Goal: Task Accomplishment & Management: Use online tool/utility

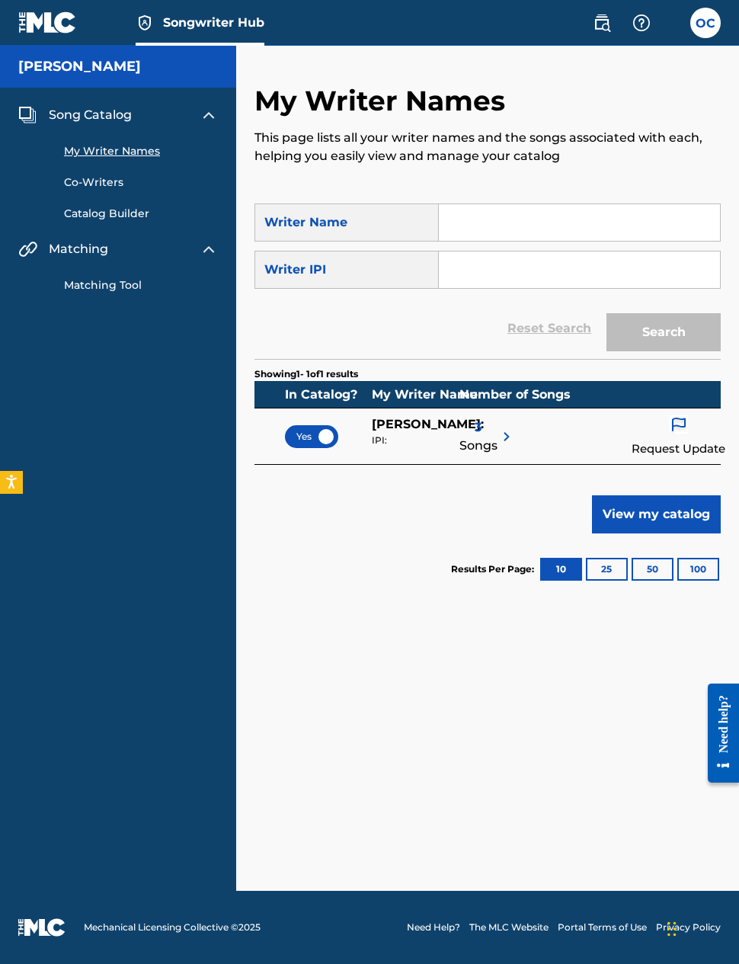
click at [399, 428] on span "[PERSON_NAME] :" at bounding box center [428, 424] width 112 height 14
click at [485, 438] on span "Songs" at bounding box center [479, 446] width 38 height 18
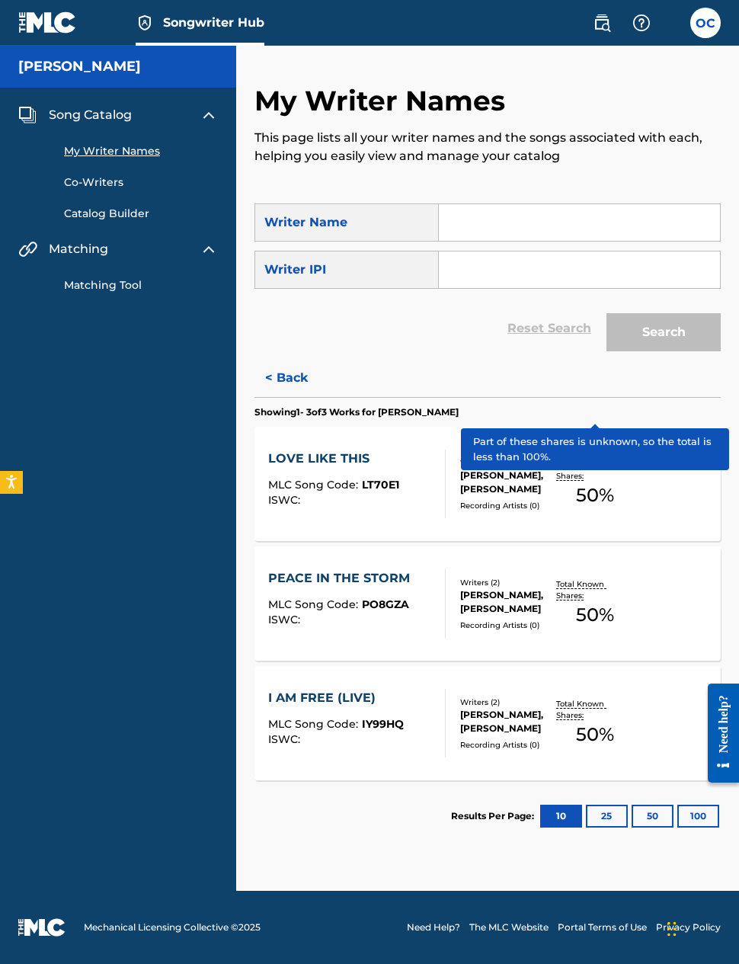
click at [604, 480] on p "Total Known Shares:" at bounding box center [595, 470] width 78 height 23
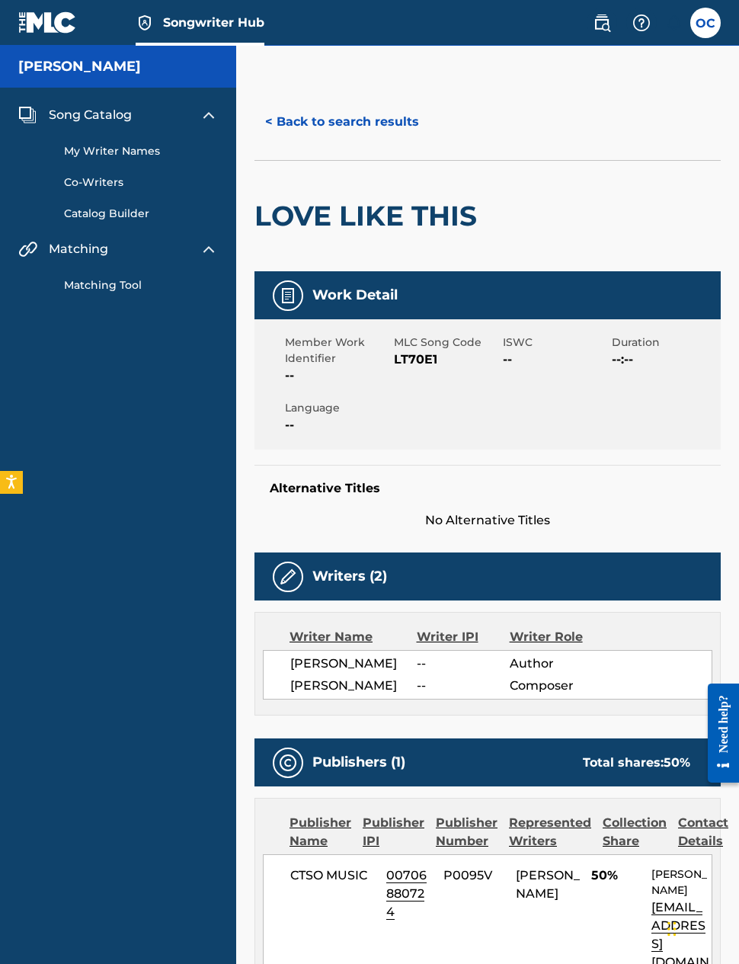
click at [441, 640] on div "Writer IPI" at bounding box center [463, 637] width 93 height 18
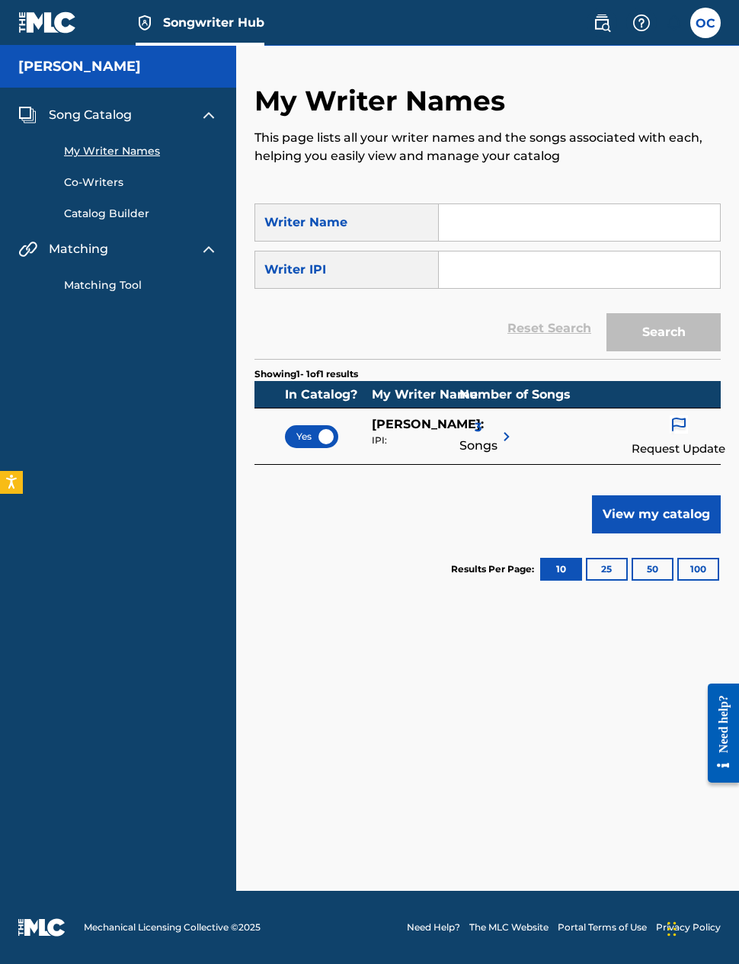
click at [657, 508] on button "View my catalog" at bounding box center [656, 515] width 129 height 38
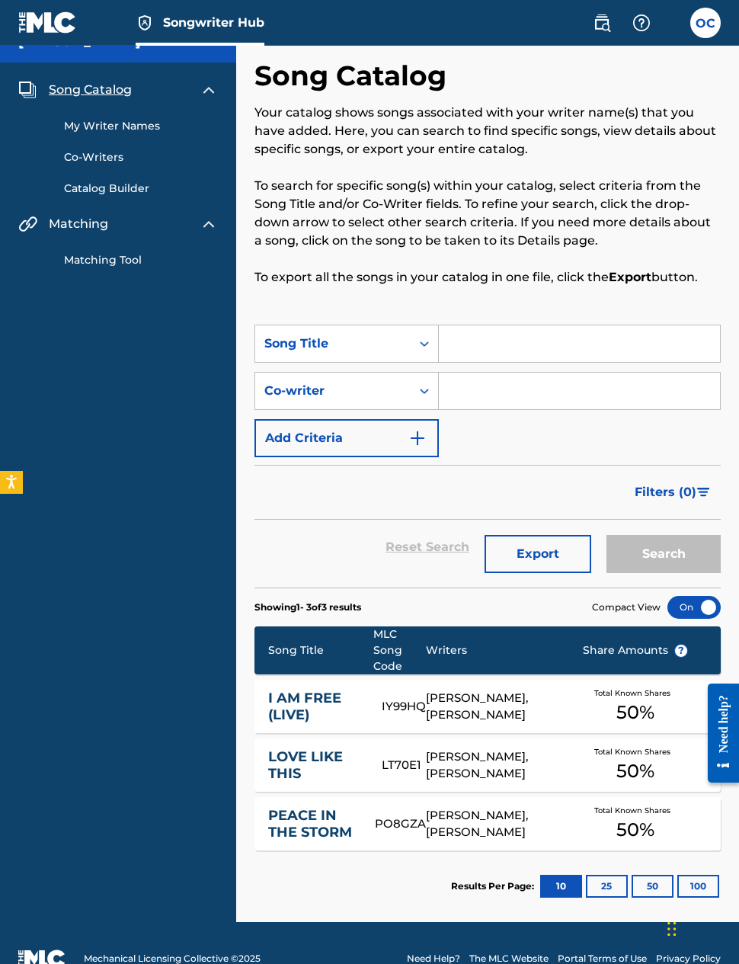
scroll to position [61, 0]
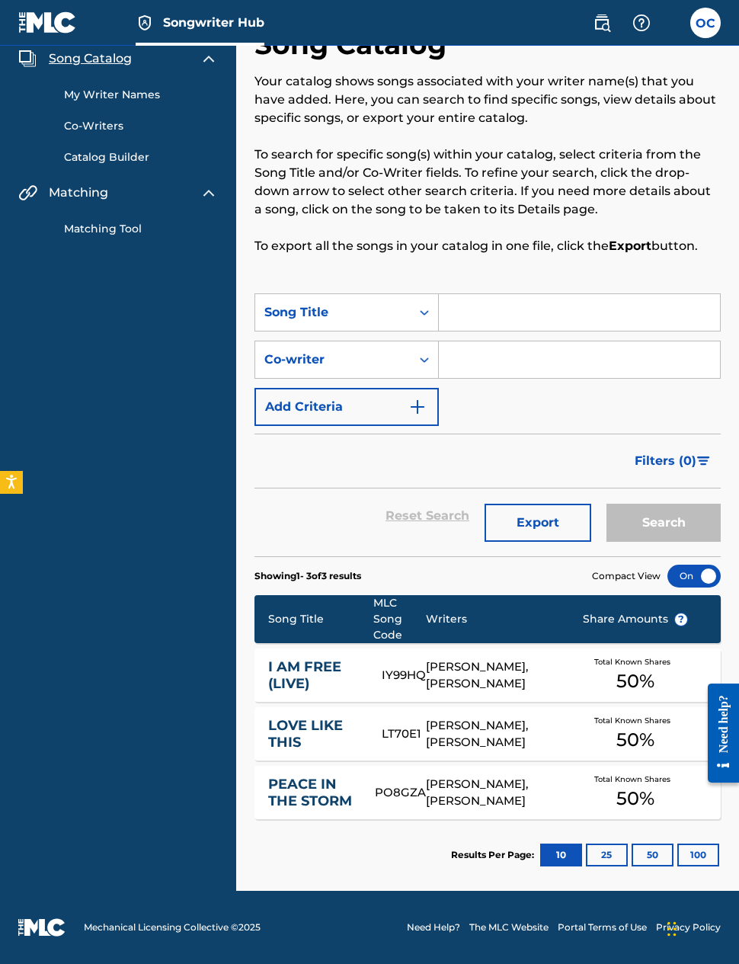
click at [675, 614] on span "?" at bounding box center [681, 620] width 12 height 12
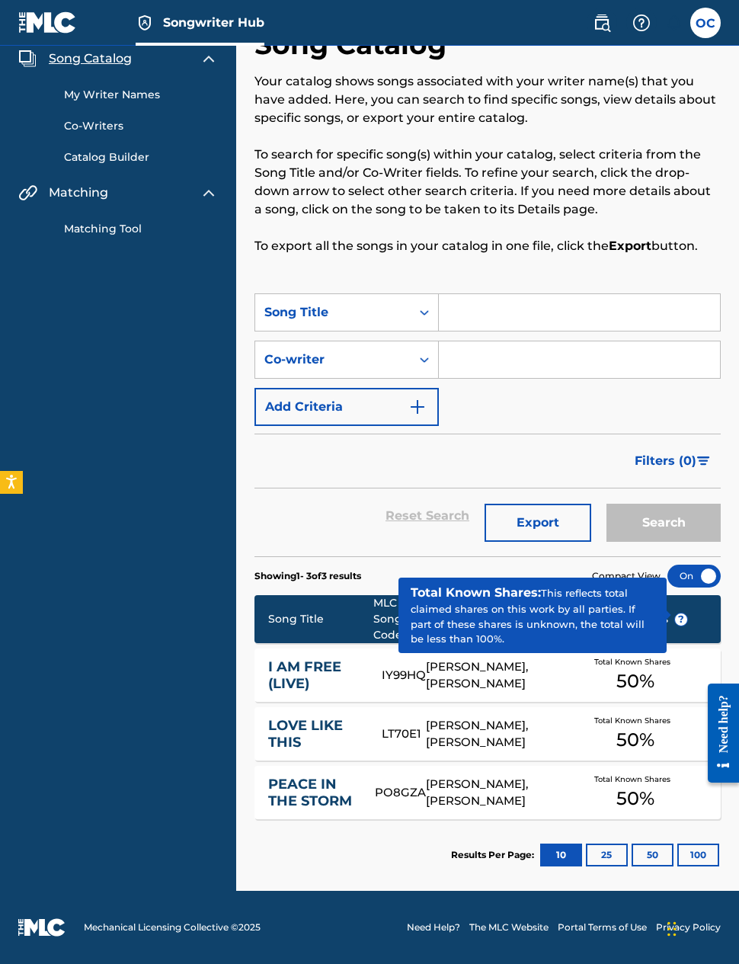
click at [133, 230] on link "Matching Tool" at bounding box center [141, 229] width 154 height 16
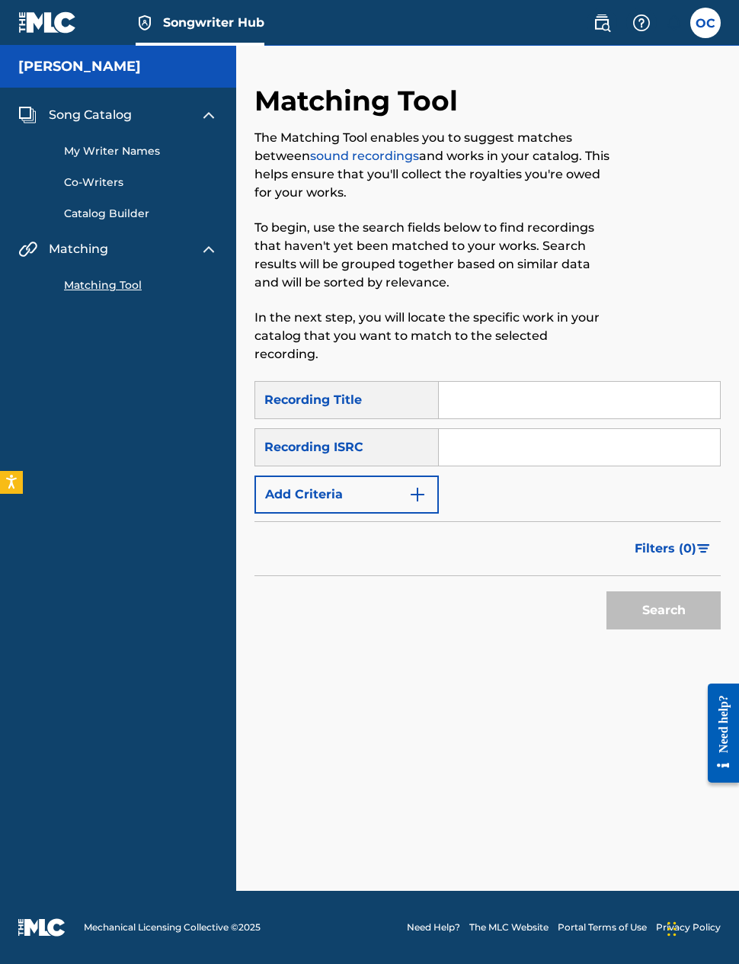
click at [420, 486] on img "Search Form" at bounding box center [418, 495] width 18 height 18
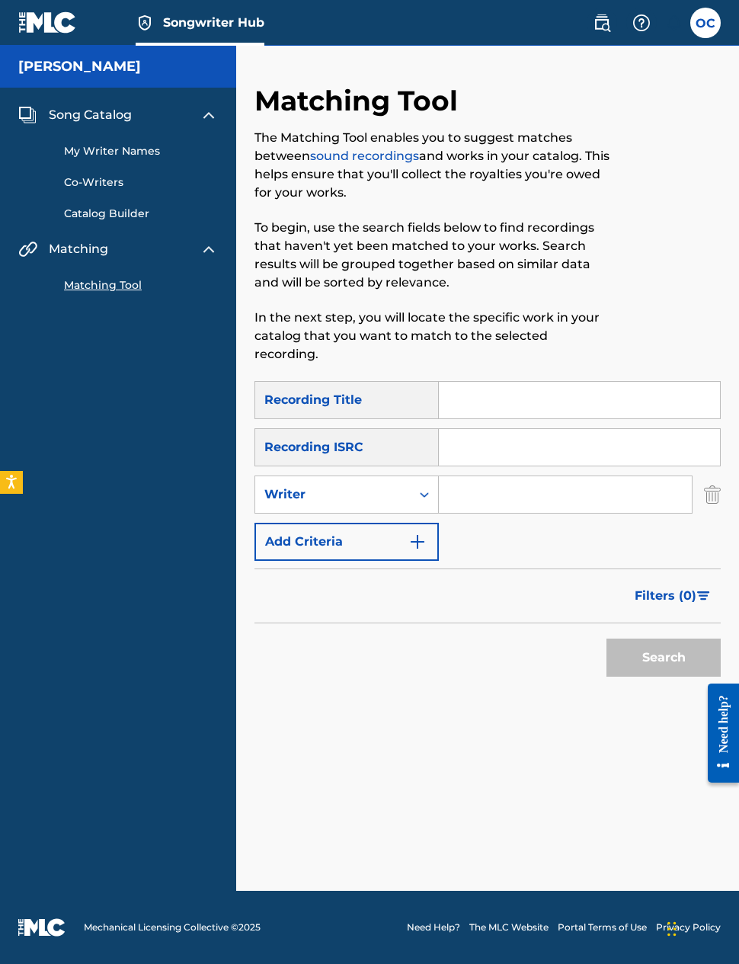
click at [498, 476] on input "Search Form" at bounding box center [565, 494] width 253 height 37
type input "[PERSON_NAME]"
click at [664, 639] on button "Search" at bounding box center [664, 658] width 114 height 38
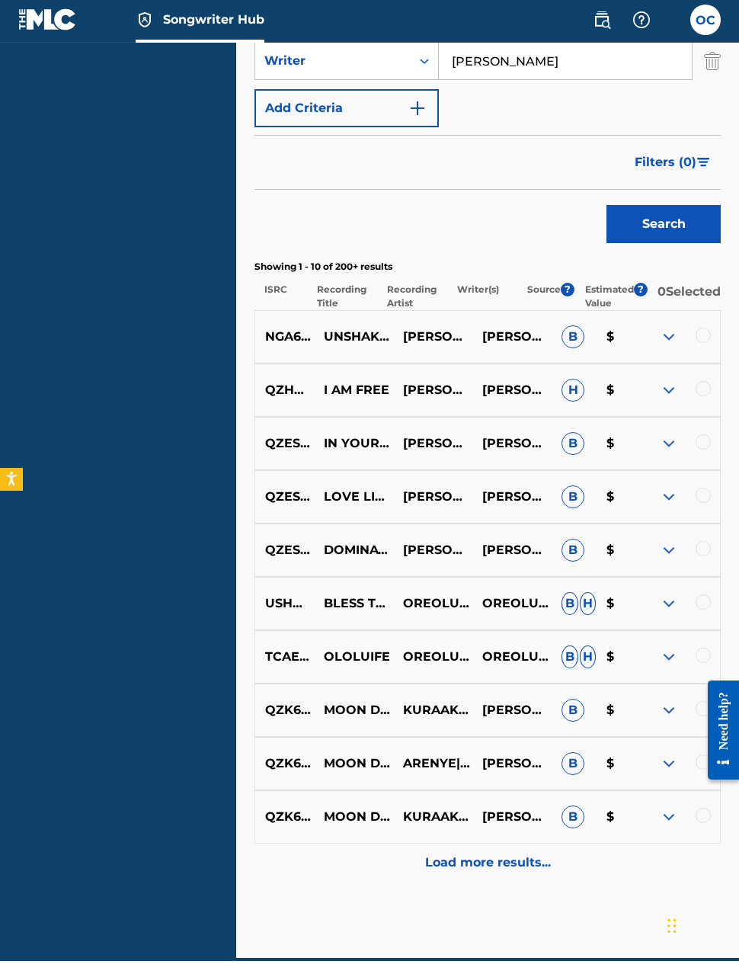
scroll to position [419, 0]
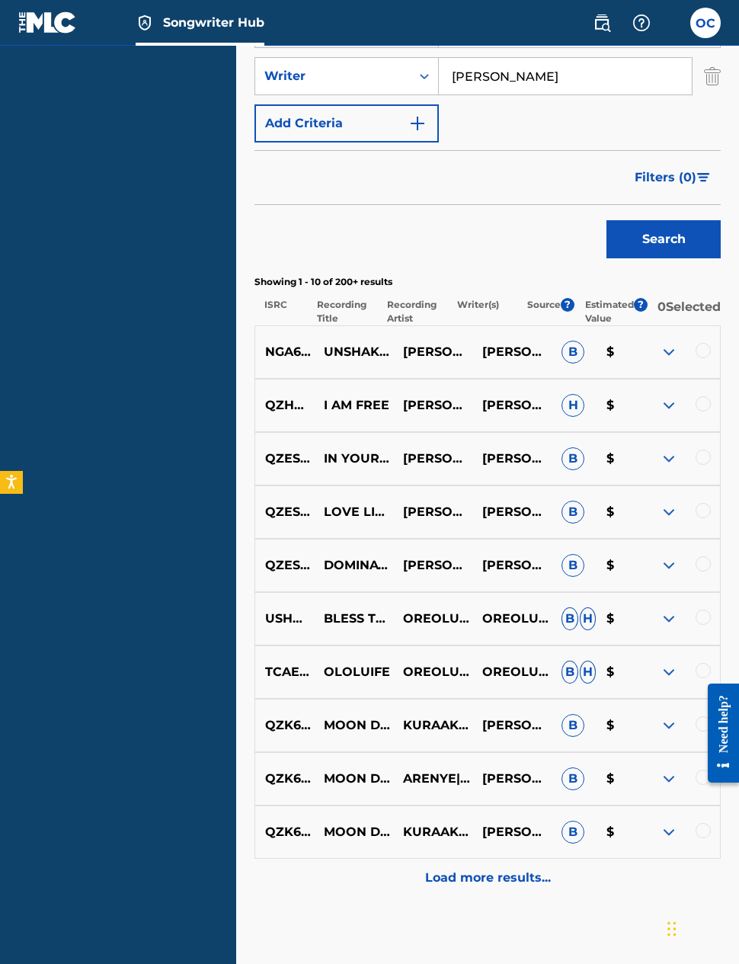
click at [568, 298] on span "?" at bounding box center [568, 305] width 14 height 14
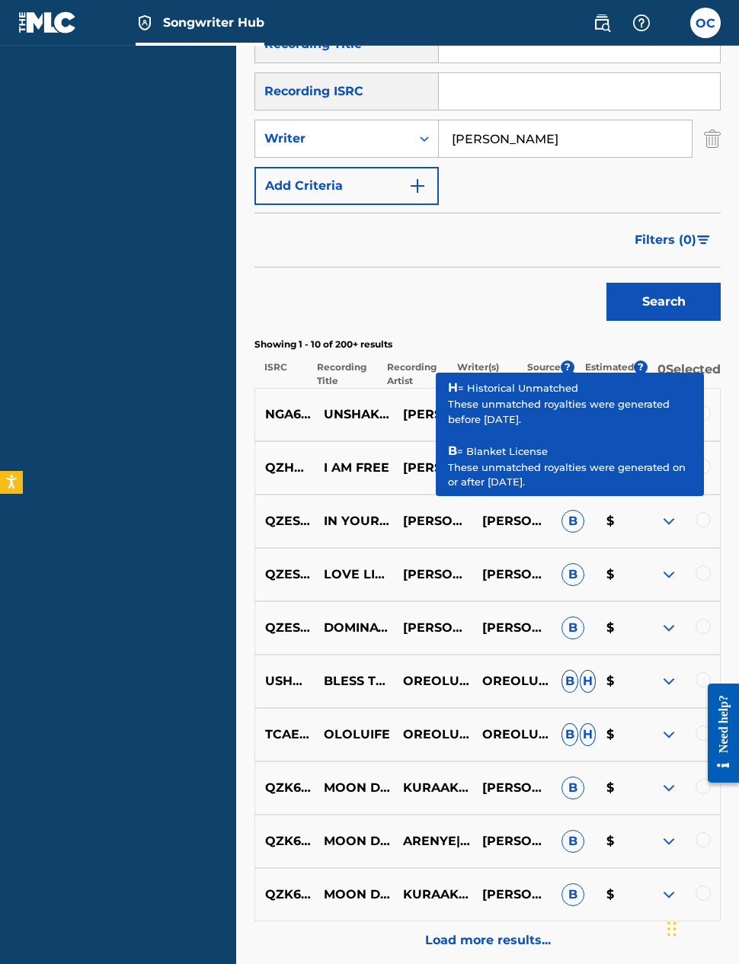
scroll to position [357, 0]
click at [663, 672] on img at bounding box center [669, 681] width 18 height 18
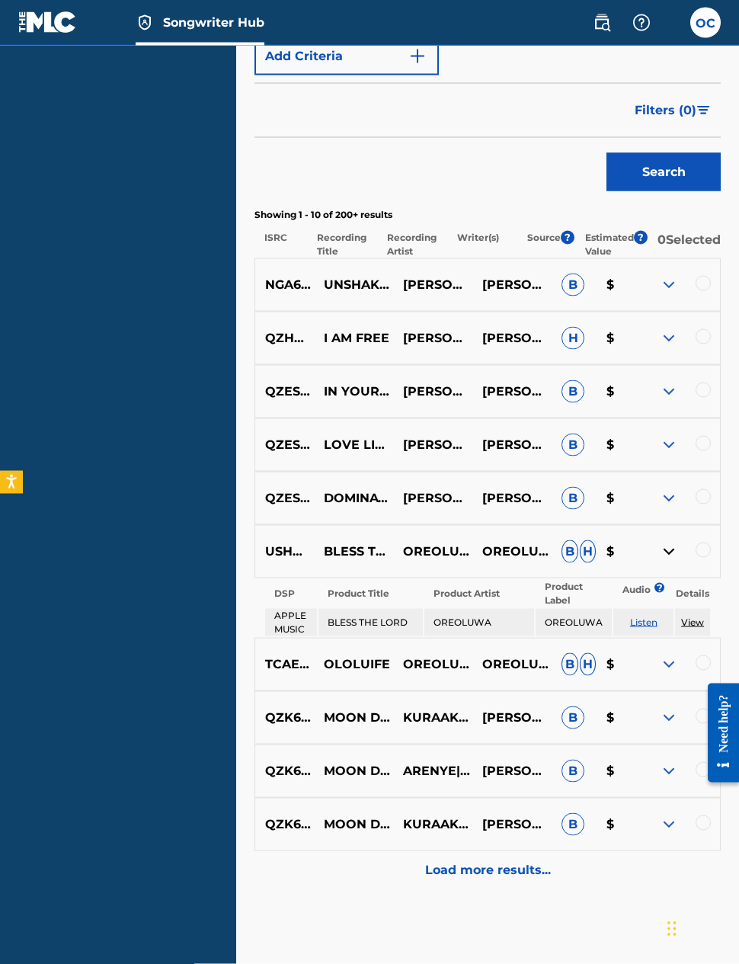
scroll to position [486, 0]
click at [646, 616] on link "Listen" at bounding box center [643, 621] width 27 height 11
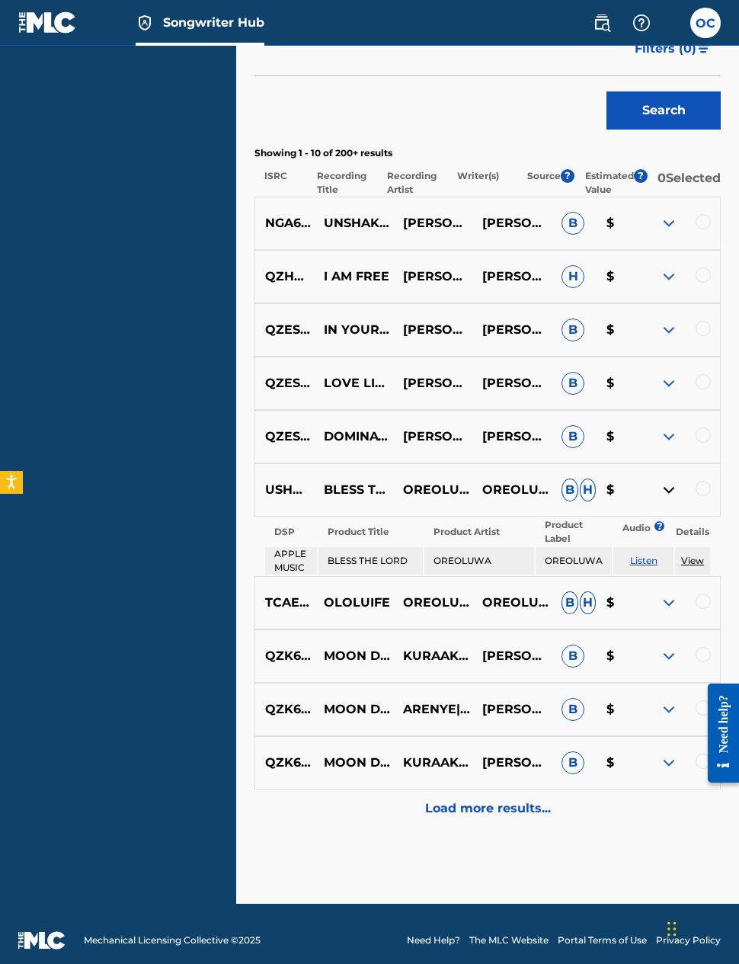
click at [669, 487] on img at bounding box center [669, 490] width 18 height 18
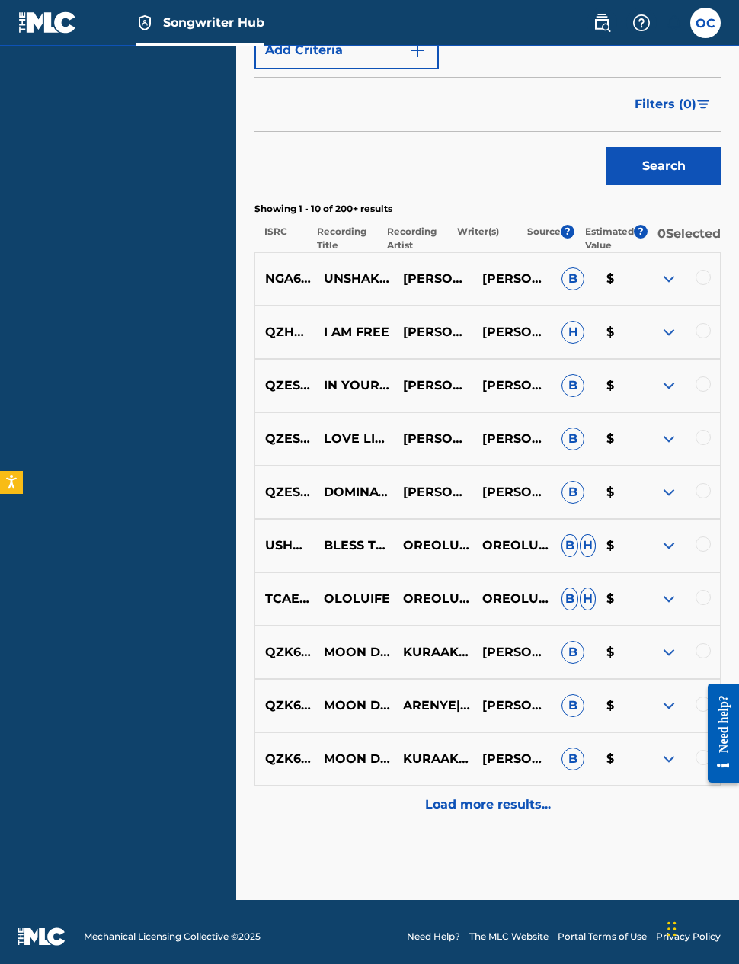
click at [669, 537] on img at bounding box center [669, 546] width 18 height 18
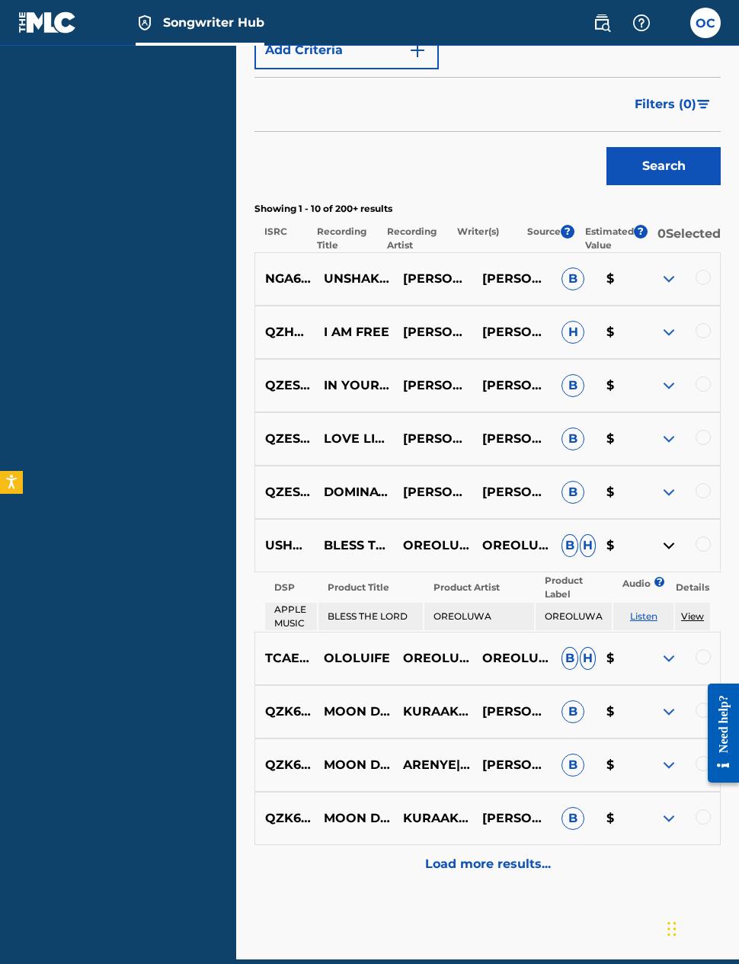
click at [670, 537] on img at bounding box center [669, 546] width 18 height 18
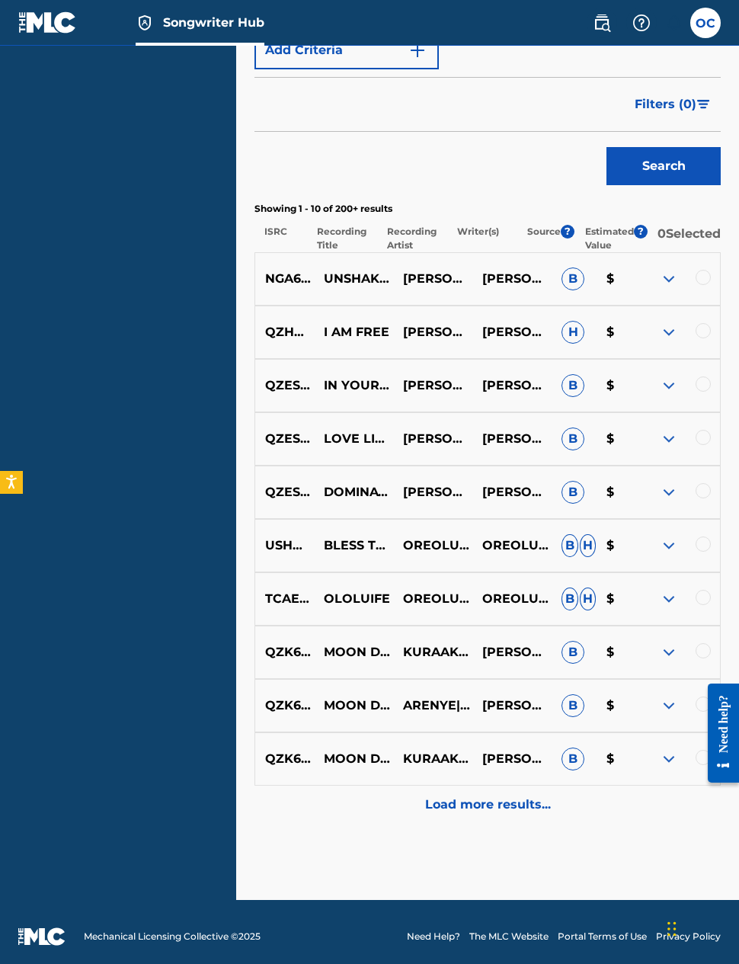
click at [672, 489] on img at bounding box center [669, 492] width 18 height 18
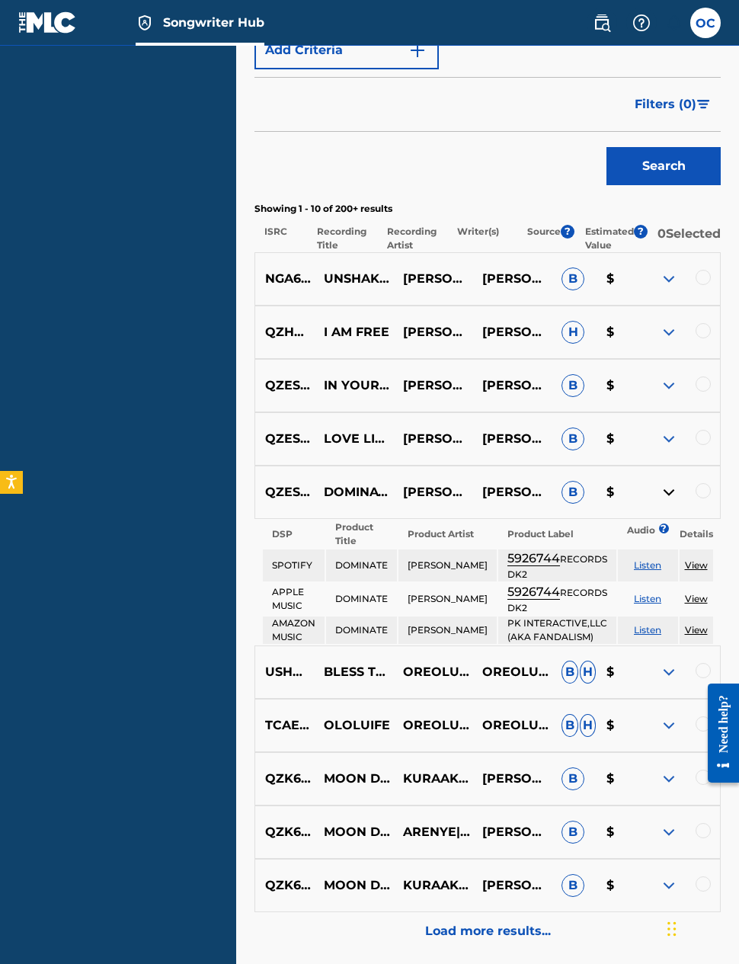
click at [694, 560] on link "View" at bounding box center [696, 565] width 23 height 11
click at [664, 328] on img at bounding box center [669, 332] width 18 height 18
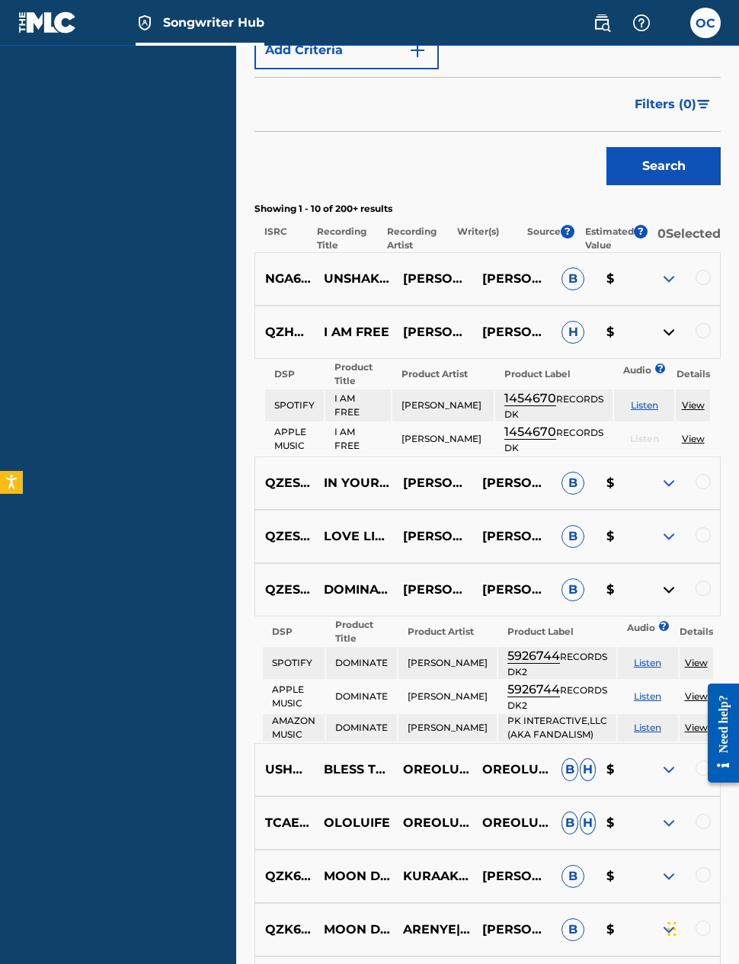
click at [575, 323] on span "H" at bounding box center [573, 332] width 23 height 23
click at [572, 225] on span "?" at bounding box center [568, 232] width 14 height 14
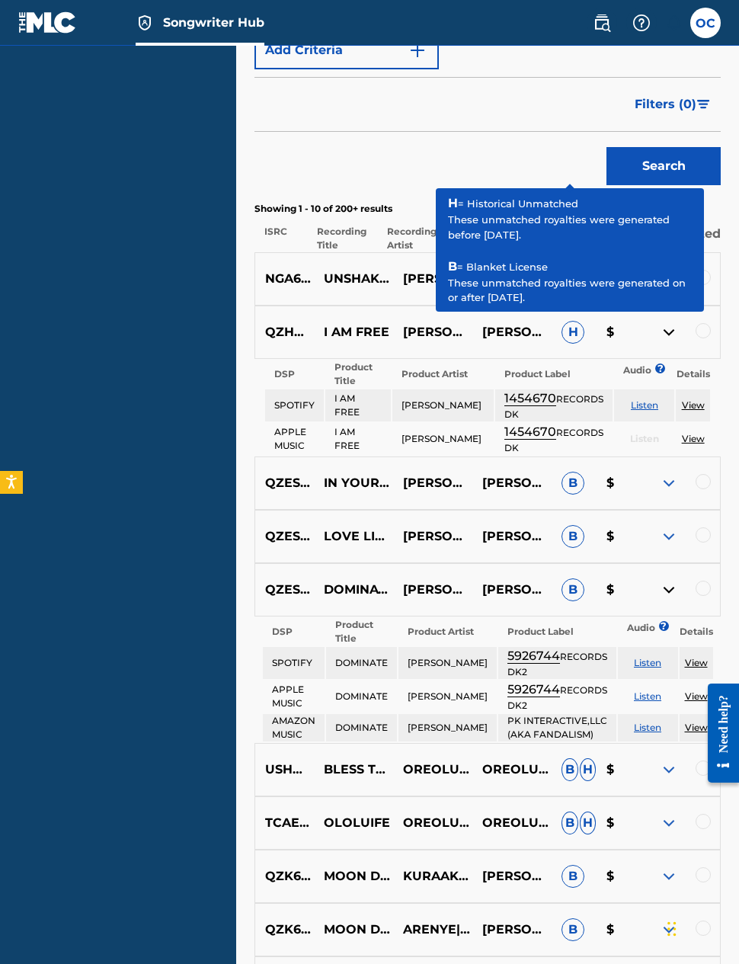
click at [704, 202] on p "Showing 1 - 10 of 200+ results" at bounding box center [488, 209] width 467 height 14
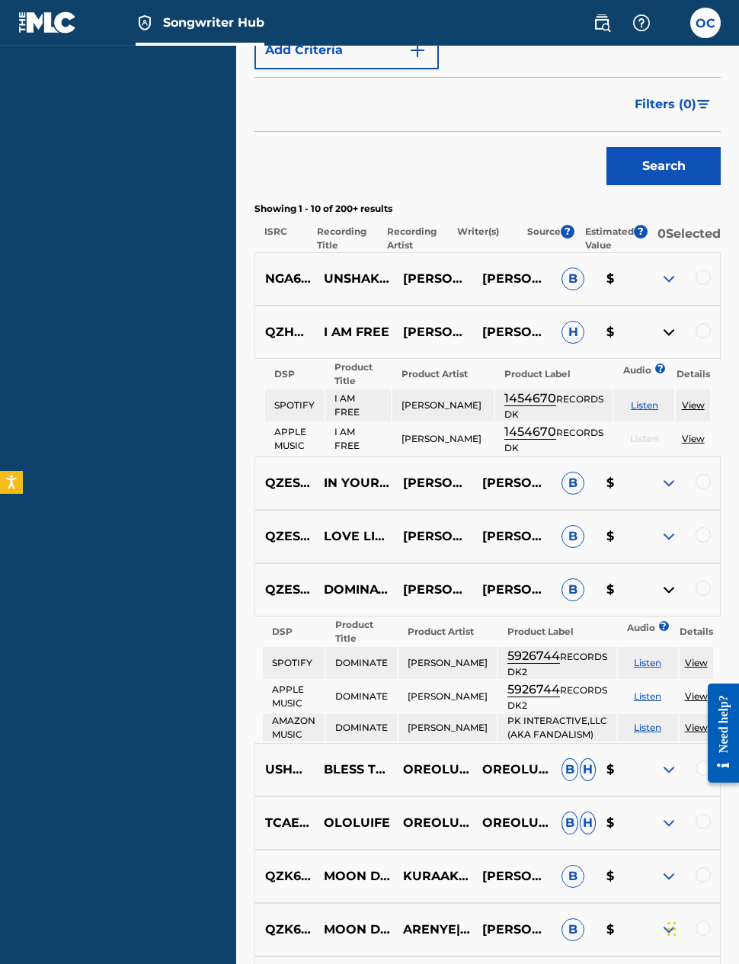
click at [662, 323] on img at bounding box center [669, 332] width 18 height 18
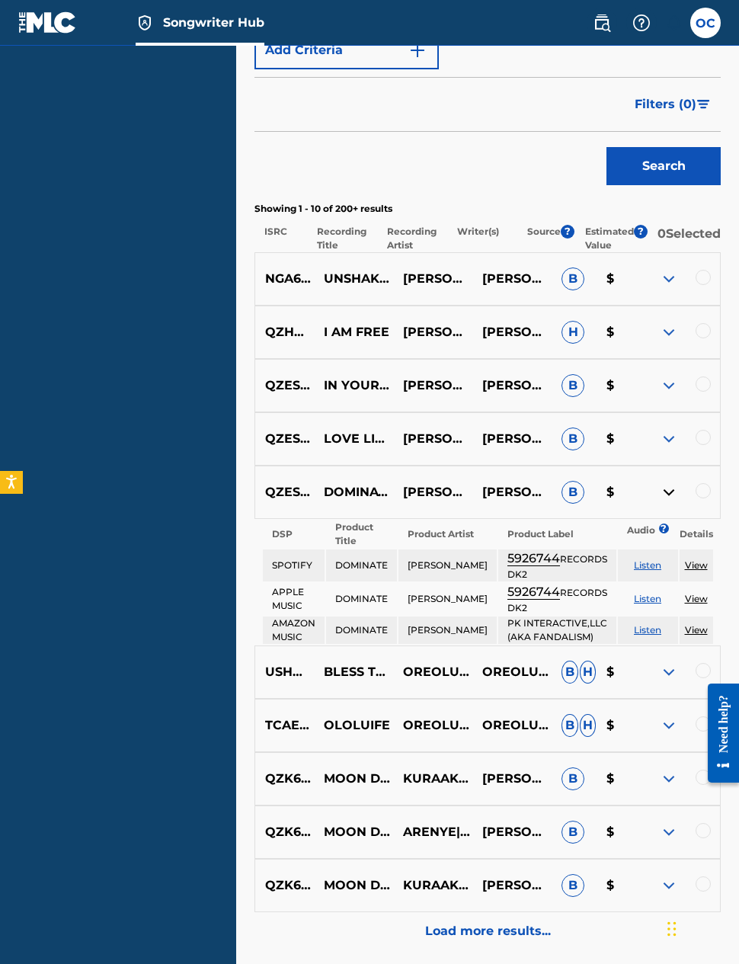
click at [667, 324] on img at bounding box center [669, 332] width 18 height 18
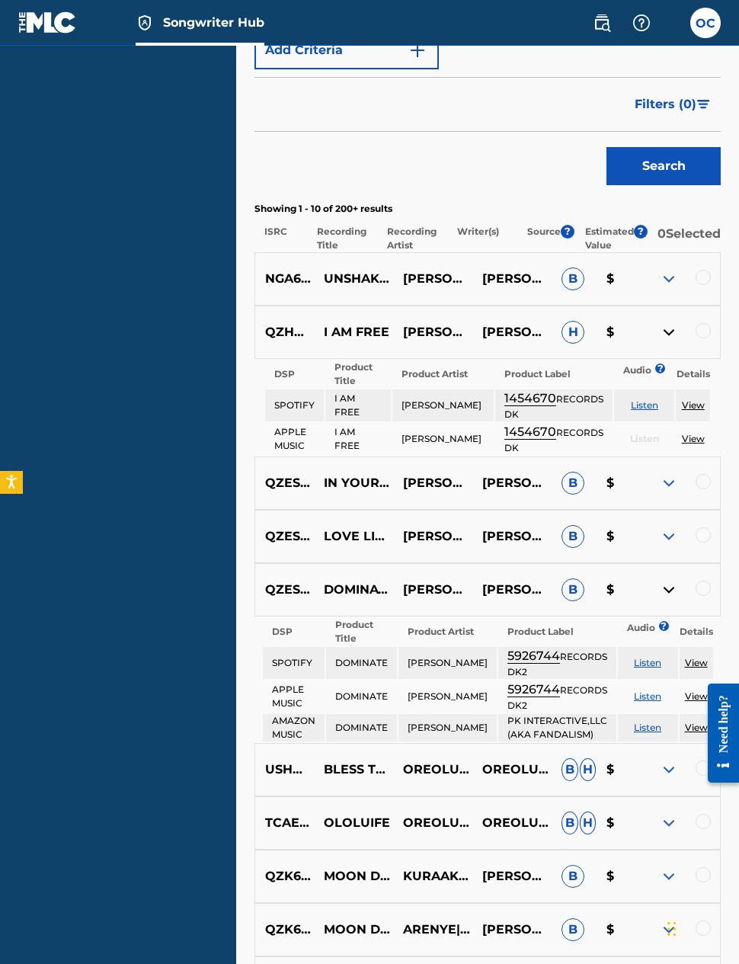
click at [668, 274] on img at bounding box center [669, 279] width 18 height 18
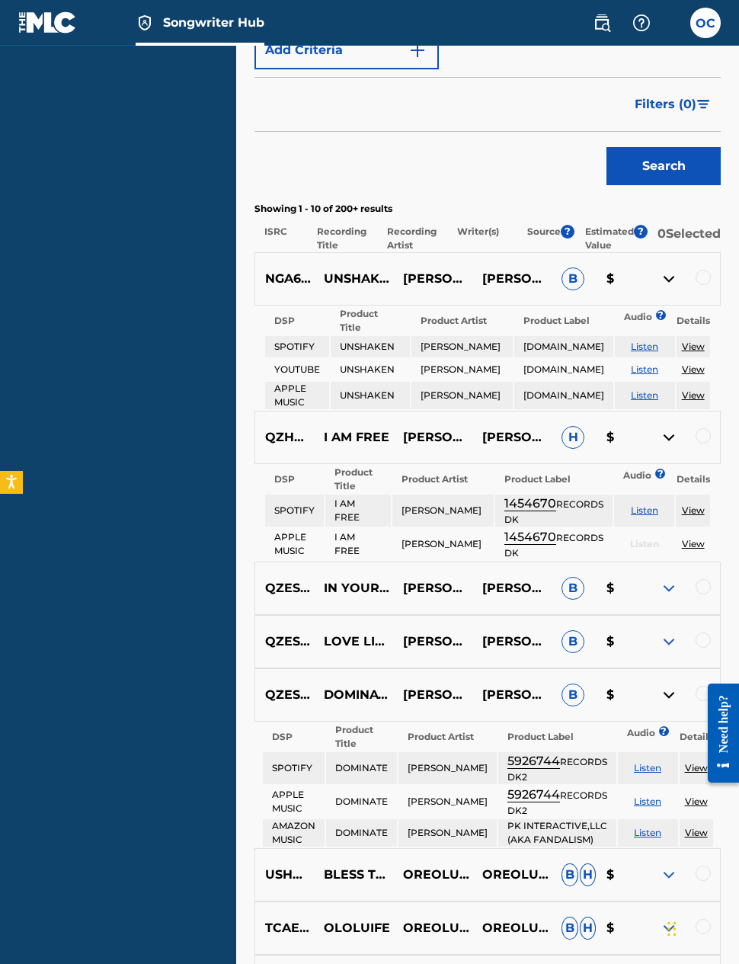
click at [698, 341] on link "View" at bounding box center [693, 346] width 23 height 11
click at [675, 598] on img at bounding box center [669, 588] width 18 height 18
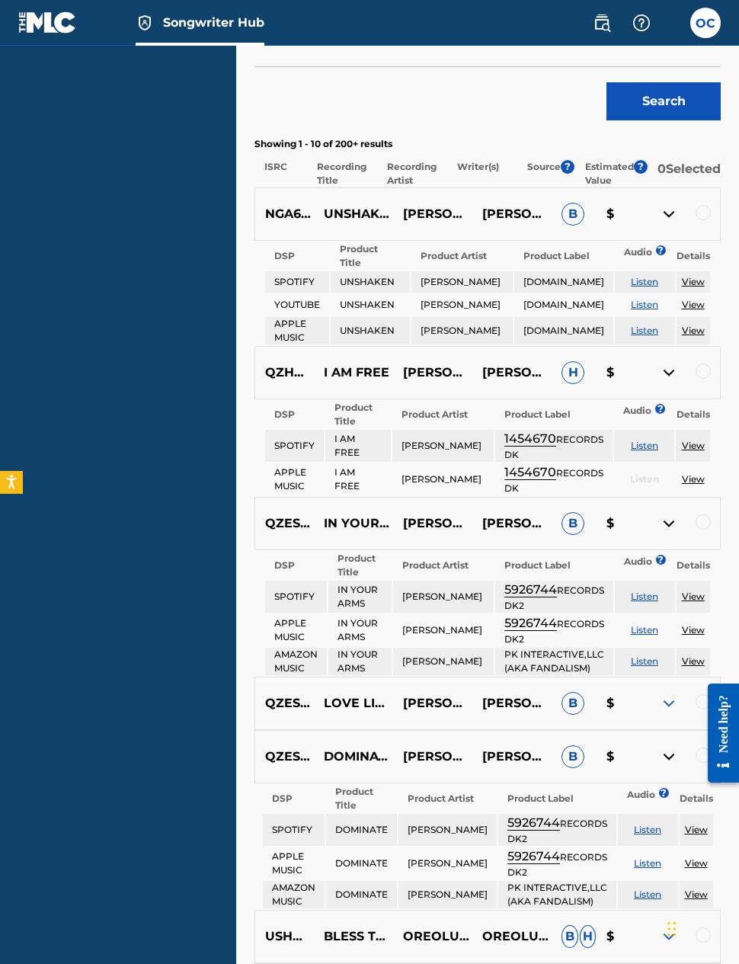
scroll to position [566, 0]
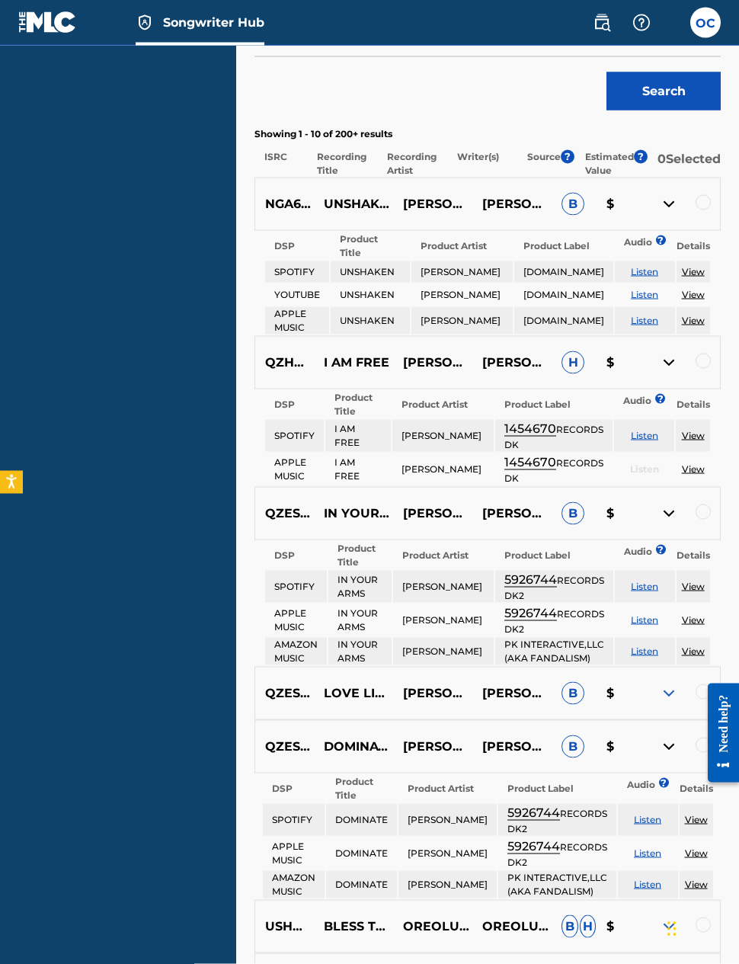
click at [695, 591] on link "View" at bounding box center [693, 586] width 23 height 11
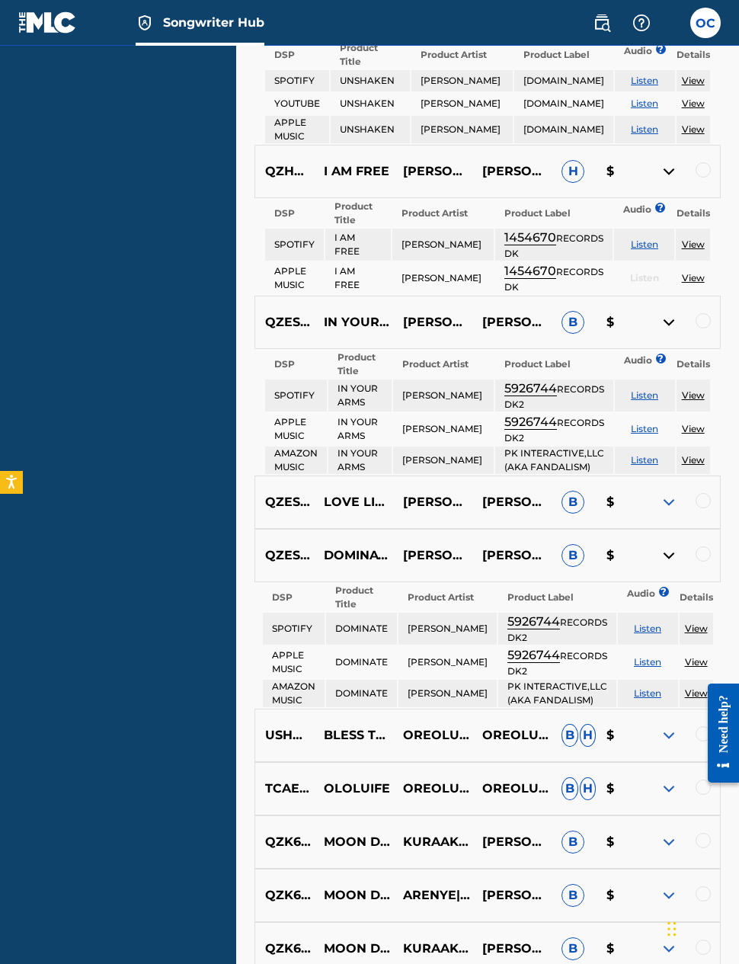
scroll to position [772, 0]
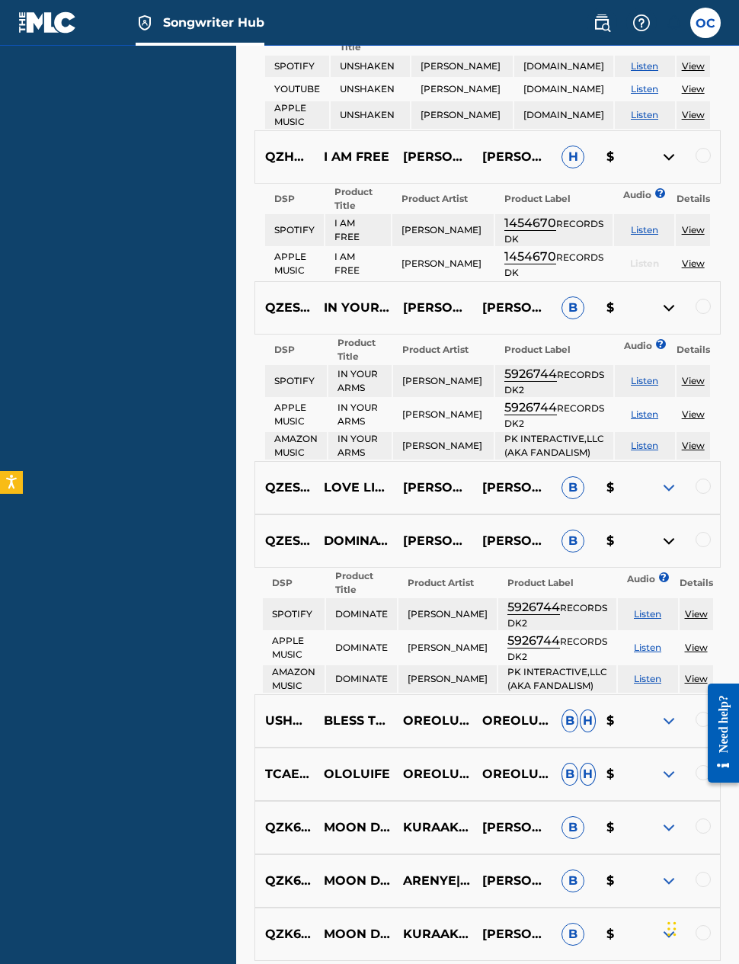
click at [660, 497] on img at bounding box center [669, 488] width 18 height 18
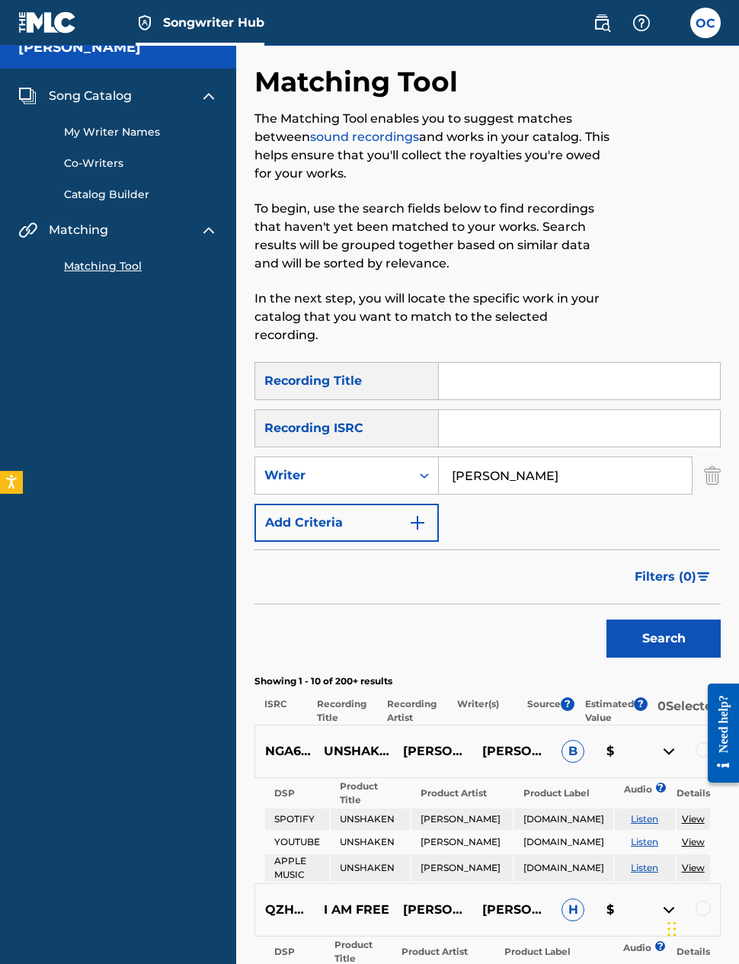
scroll to position [0, 0]
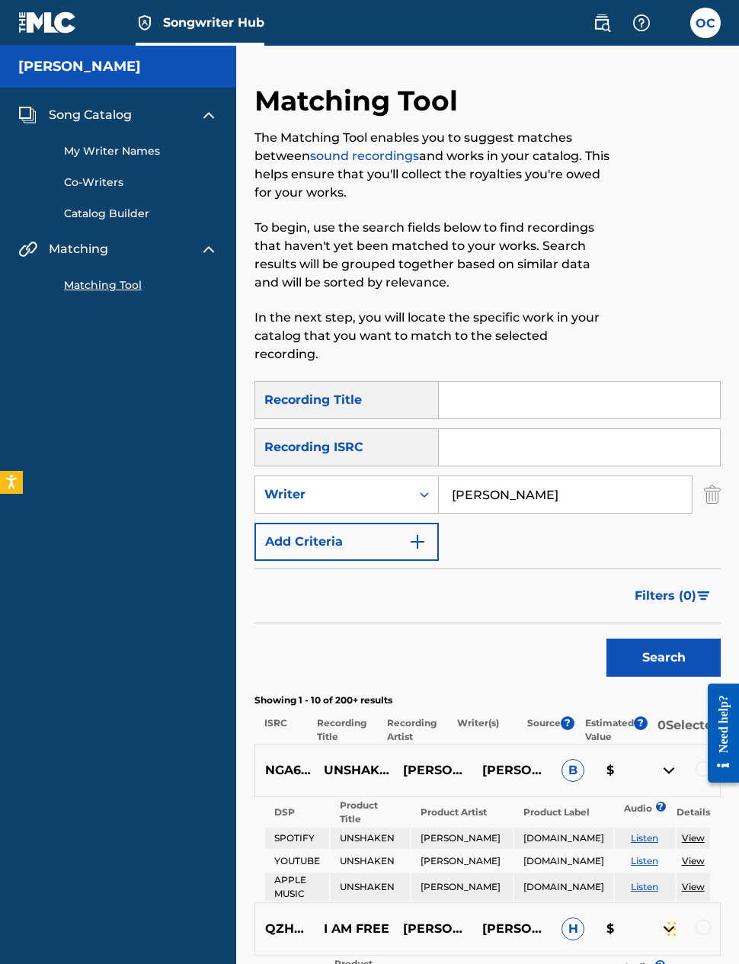
click at [152, 153] on link "My Writer Names" at bounding box center [141, 151] width 154 height 16
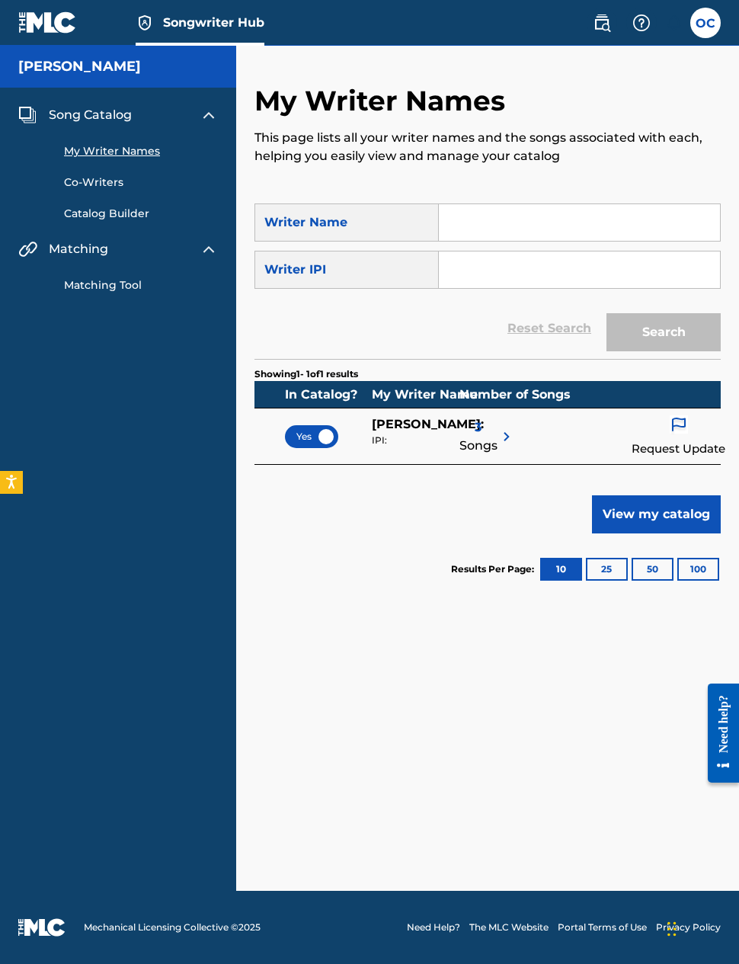
click at [555, 222] on input "Search Form" at bounding box center [579, 222] width 281 height 37
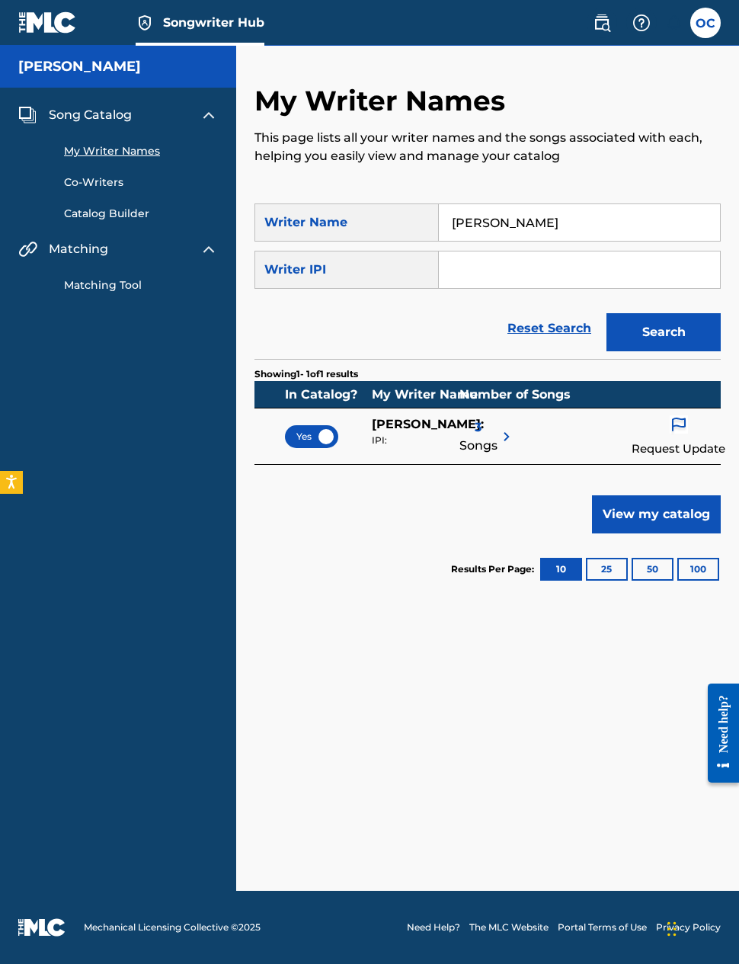
type input "[PERSON_NAME]"
click at [664, 332] on button "Search" at bounding box center [664, 332] width 114 height 38
click at [560, 332] on link "Reset Search" at bounding box center [549, 329] width 99 height 34
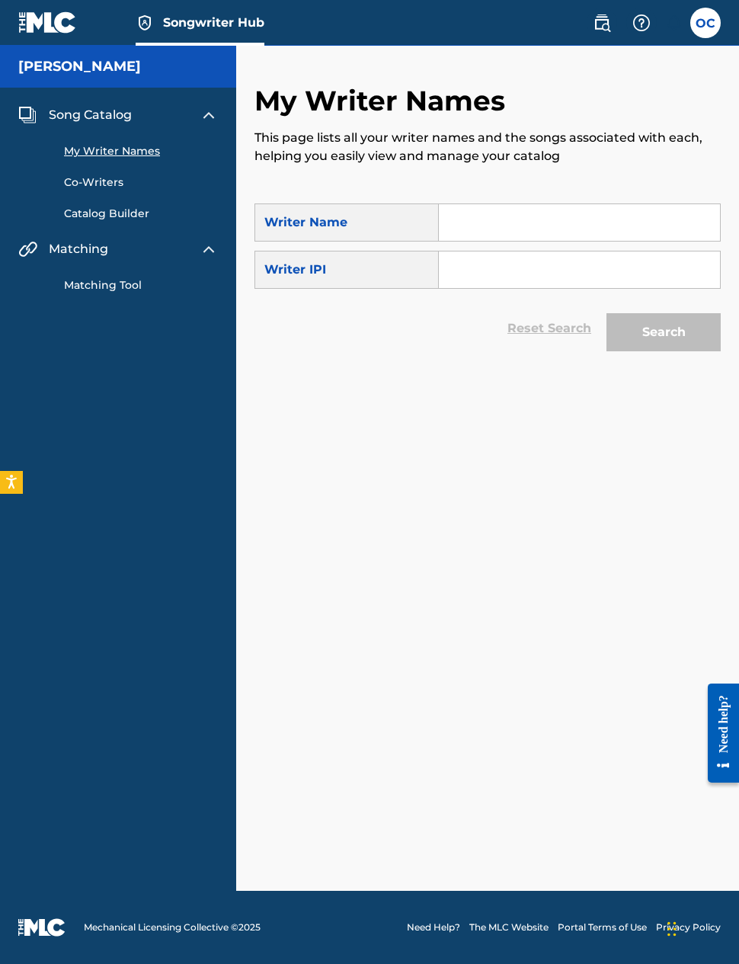
click at [509, 228] on input "Search Form" at bounding box center [579, 222] width 281 height 37
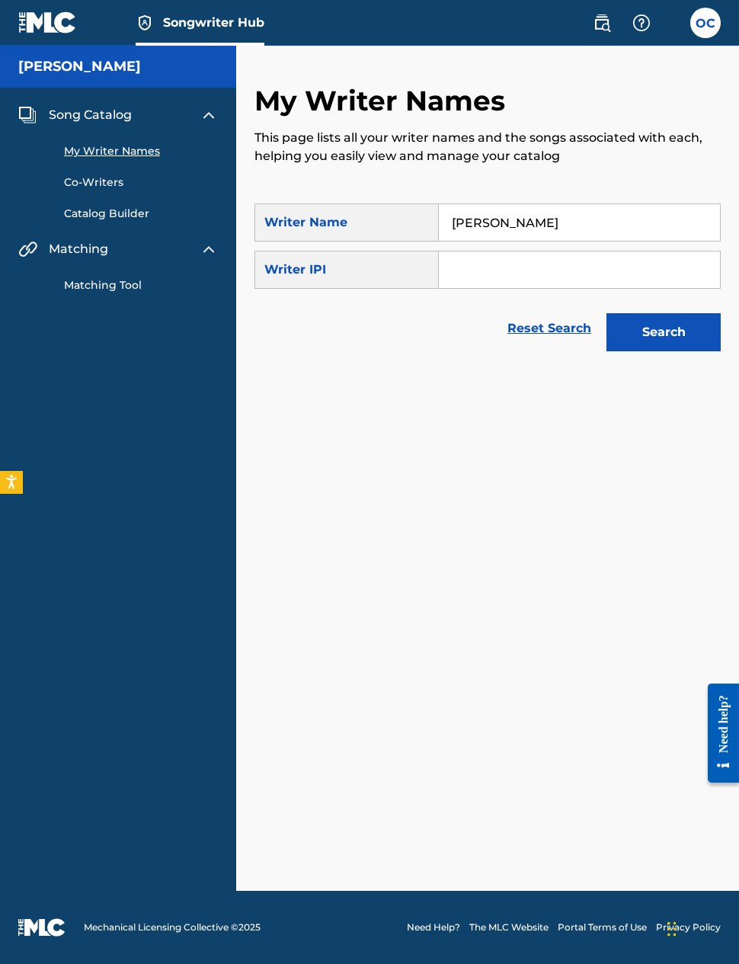
type input "[PERSON_NAME]"
click at [664, 332] on button "Search" at bounding box center [664, 332] width 114 height 38
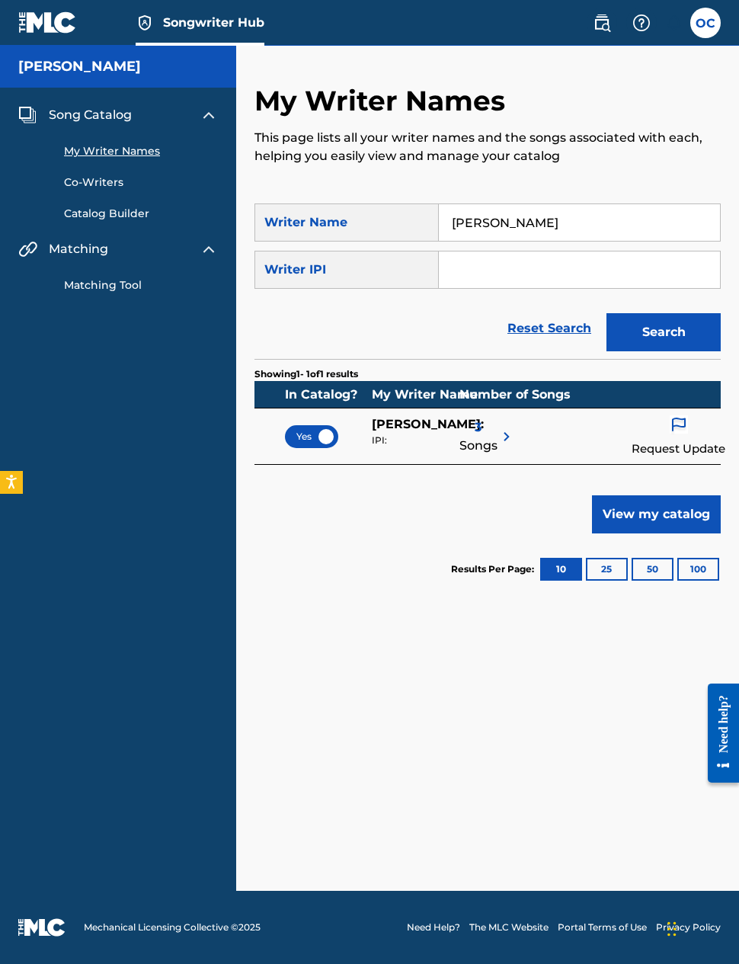
click at [487, 441] on span "Songs" at bounding box center [479, 446] width 38 height 18
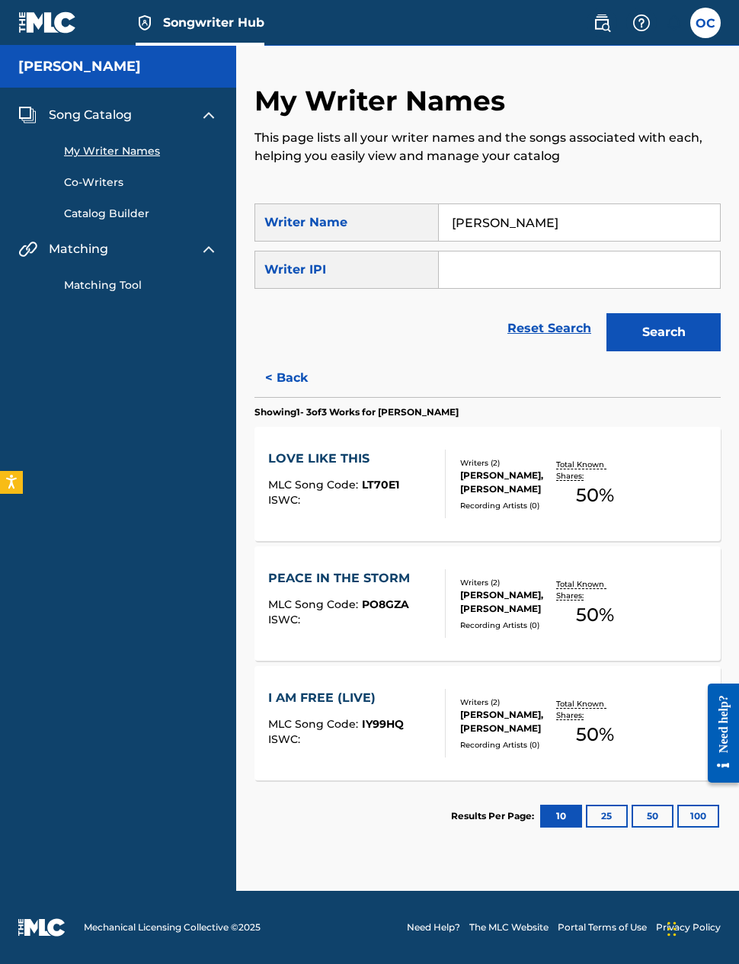
click at [114, 189] on link "Co-Writers" at bounding box center [141, 183] width 154 height 16
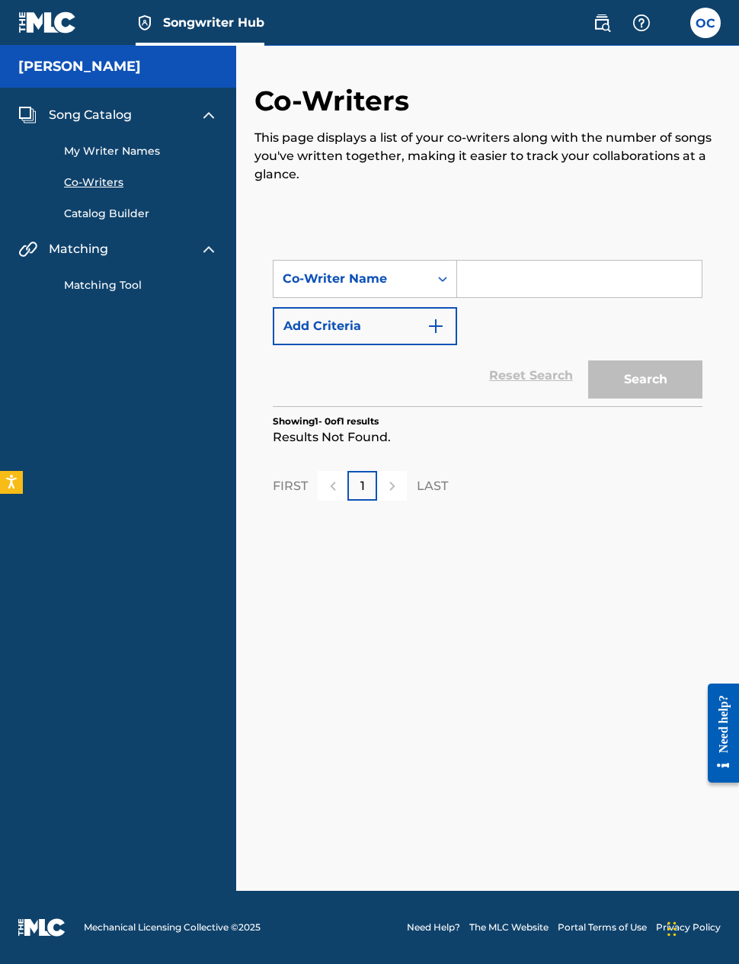
click at [114, 214] on link "Catalog Builder" at bounding box center [141, 214] width 154 height 16
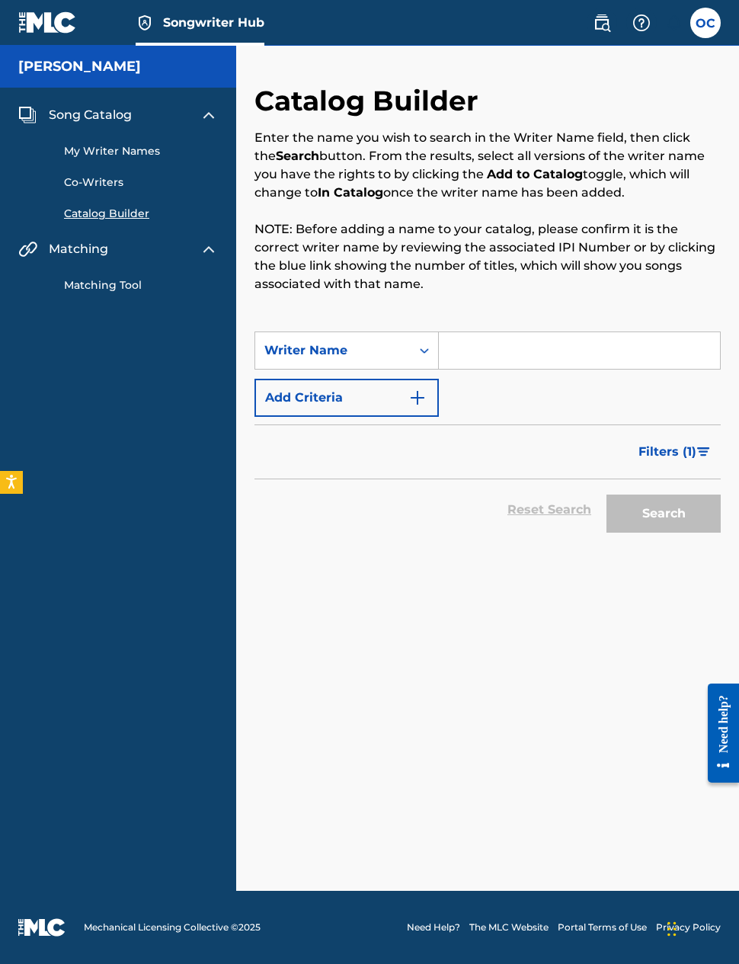
click at [542, 356] on input "Search Form" at bounding box center [579, 350] width 281 height 37
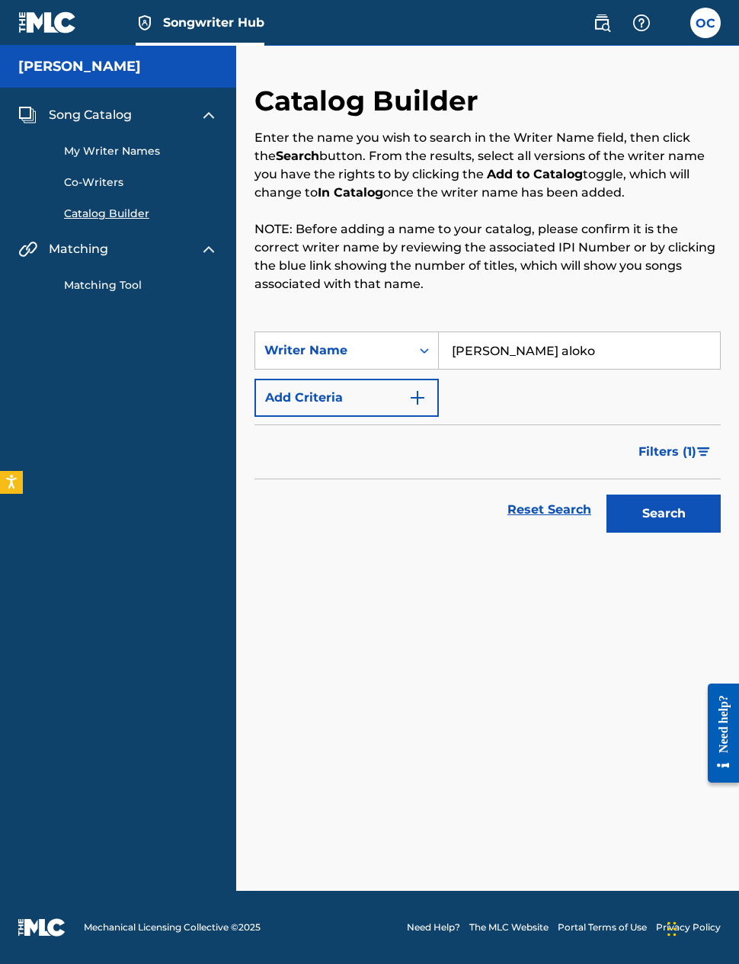
type input "[PERSON_NAME] aloko"
click at [656, 515] on button "Search" at bounding box center [664, 514] width 114 height 38
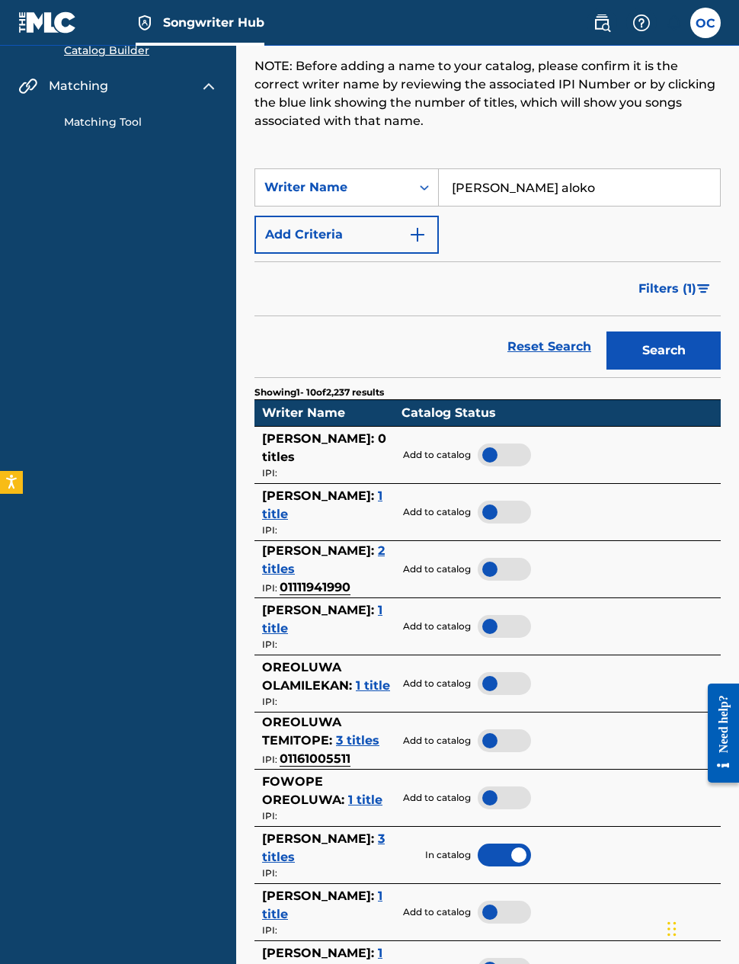
scroll to position [155, 0]
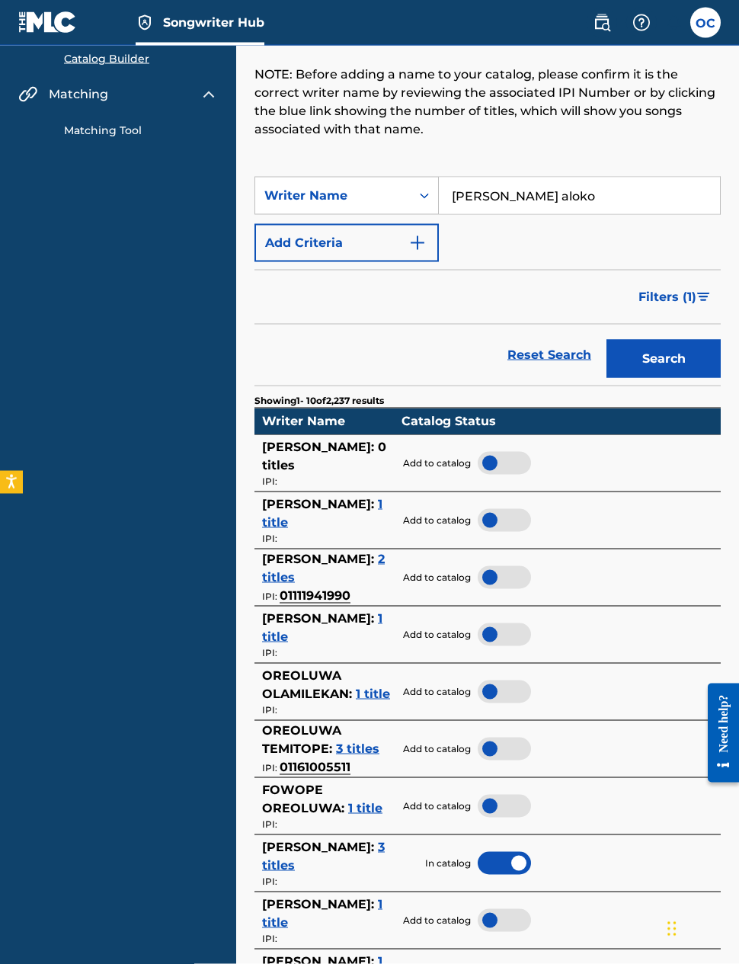
click at [415, 249] on img "Search Form" at bounding box center [418, 243] width 18 height 18
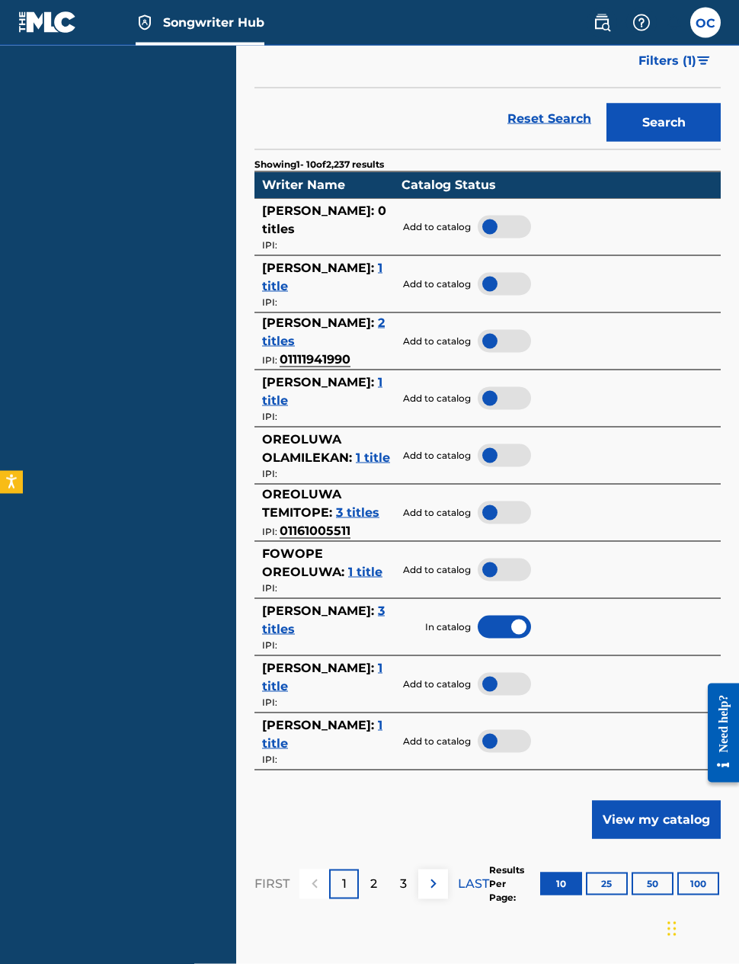
scroll to position [484, 0]
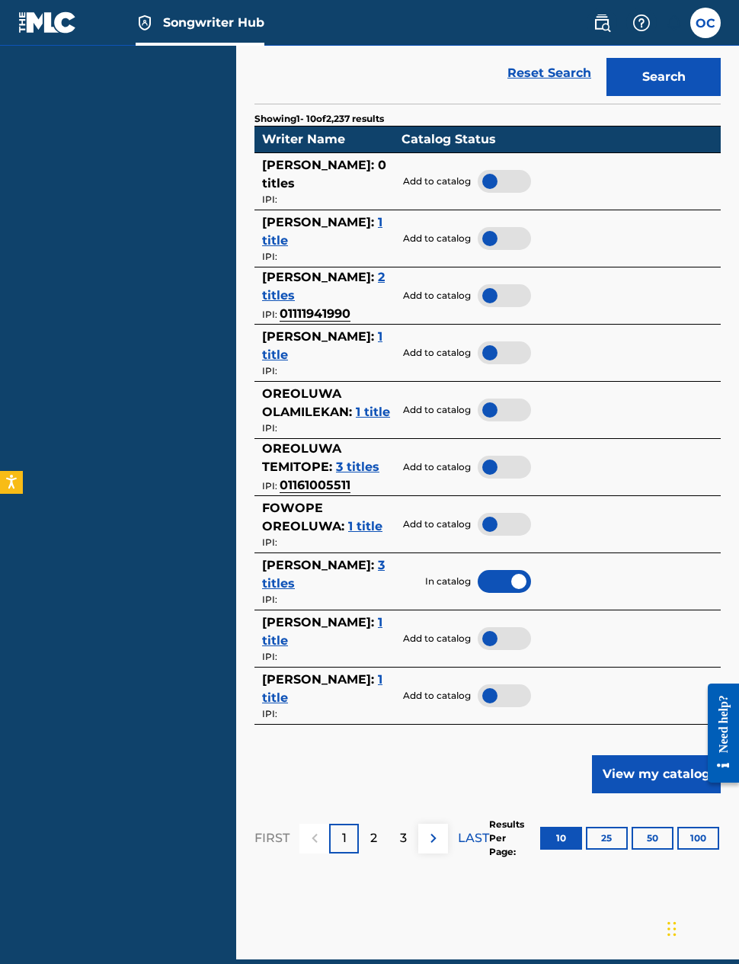
click at [374, 837] on p "2" at bounding box center [373, 838] width 7 height 18
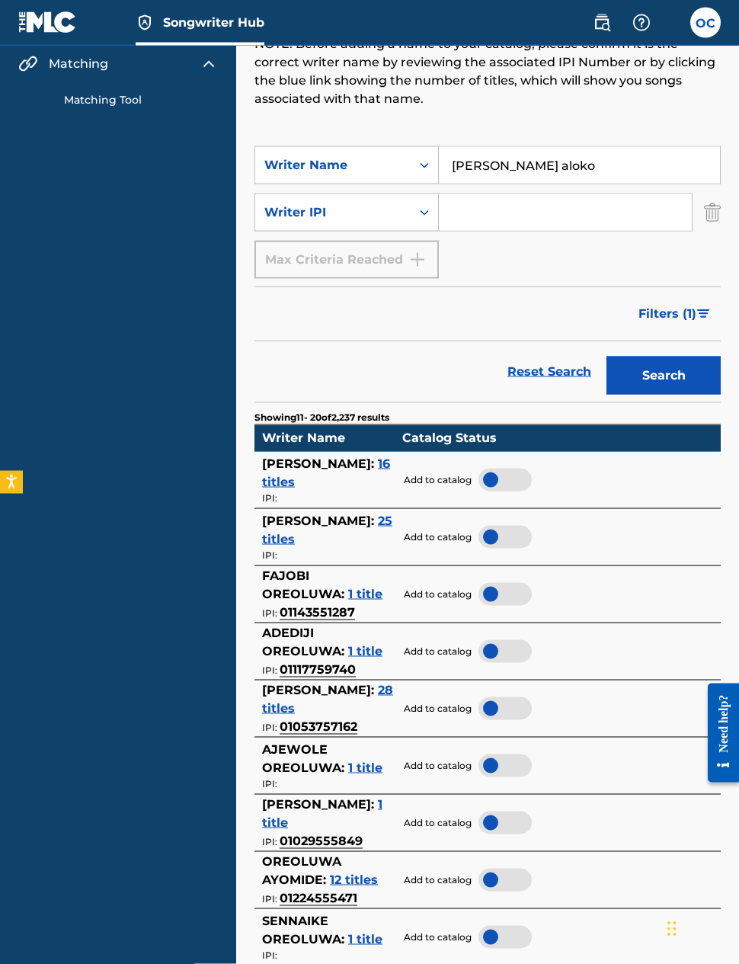
scroll to position [186, 0]
click at [361, 478] on span "16 titles" at bounding box center [326, 472] width 128 height 33
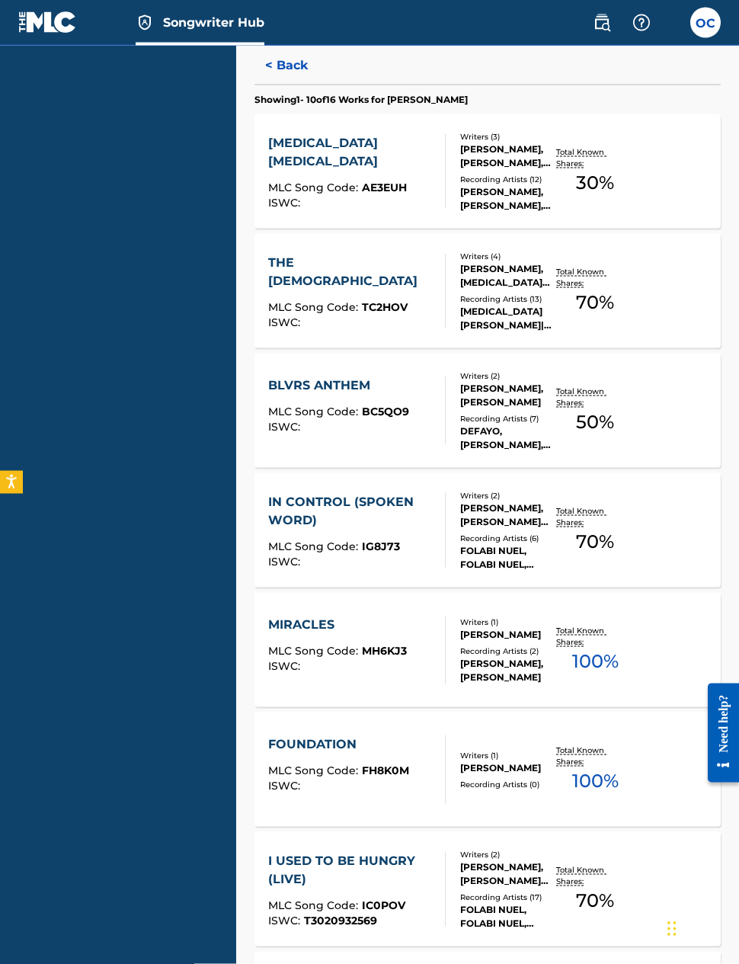
scroll to position [542, 0]
click at [518, 175] on div "Recording Artists ( 12 )" at bounding box center [508, 178] width 96 height 11
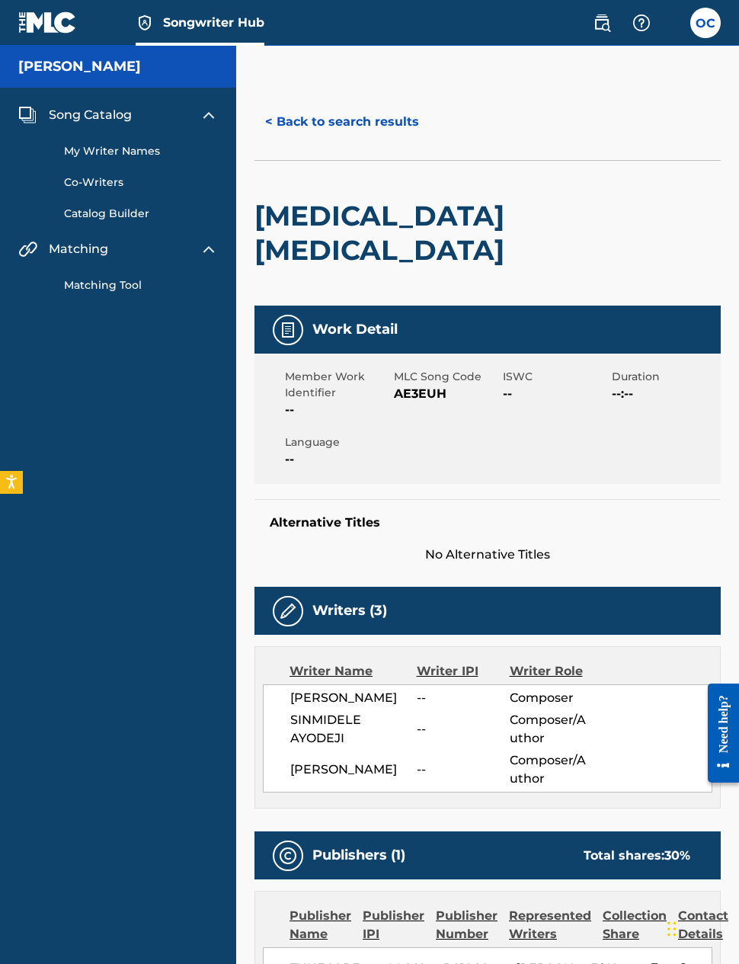
click at [349, 128] on button "< Back to search results" at bounding box center [342, 122] width 175 height 38
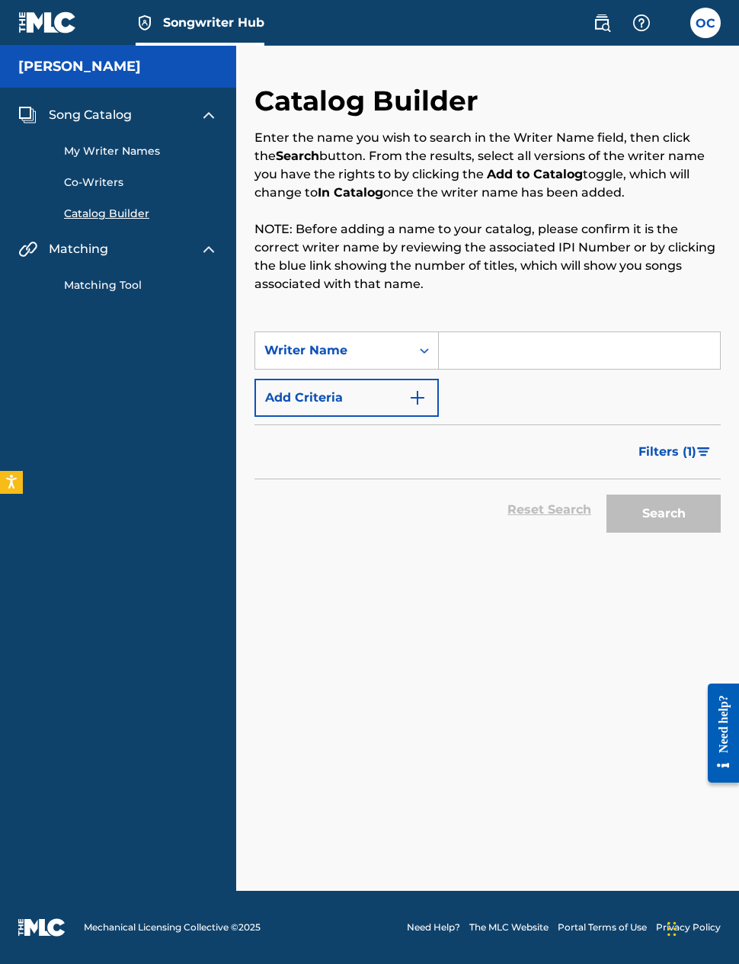
click at [499, 332] on input "Search Form" at bounding box center [579, 350] width 281 height 37
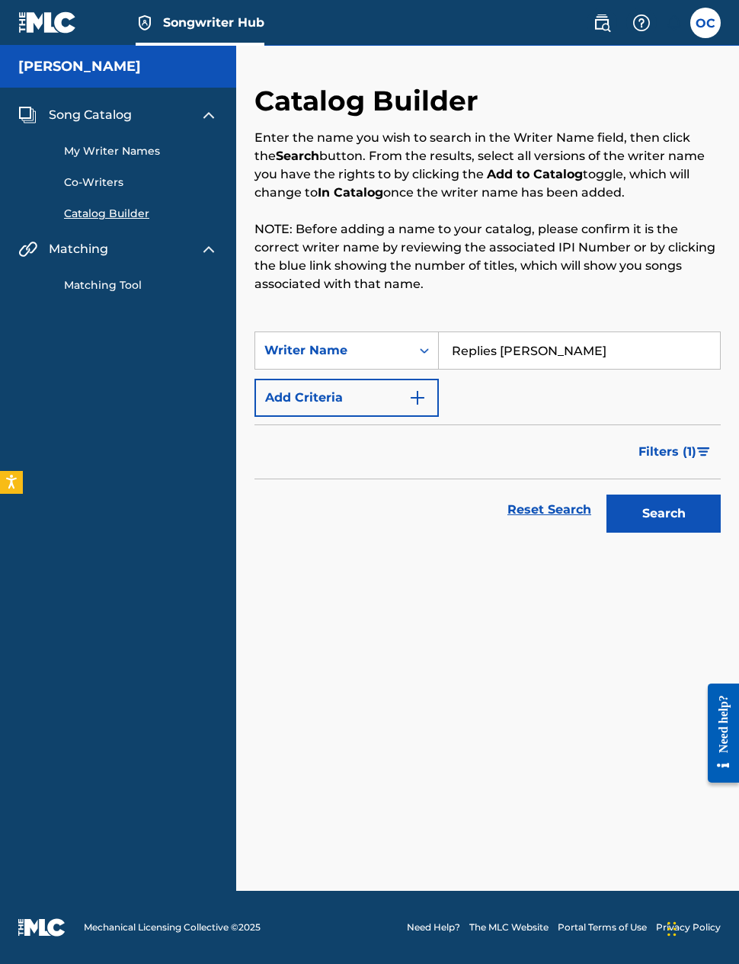
click at [479, 332] on input "Replies [PERSON_NAME]" at bounding box center [579, 350] width 281 height 37
click at [478, 332] on input "Replies [PERSON_NAME]" at bounding box center [579, 350] width 281 height 37
click at [647, 495] on button "Search" at bounding box center [664, 514] width 114 height 38
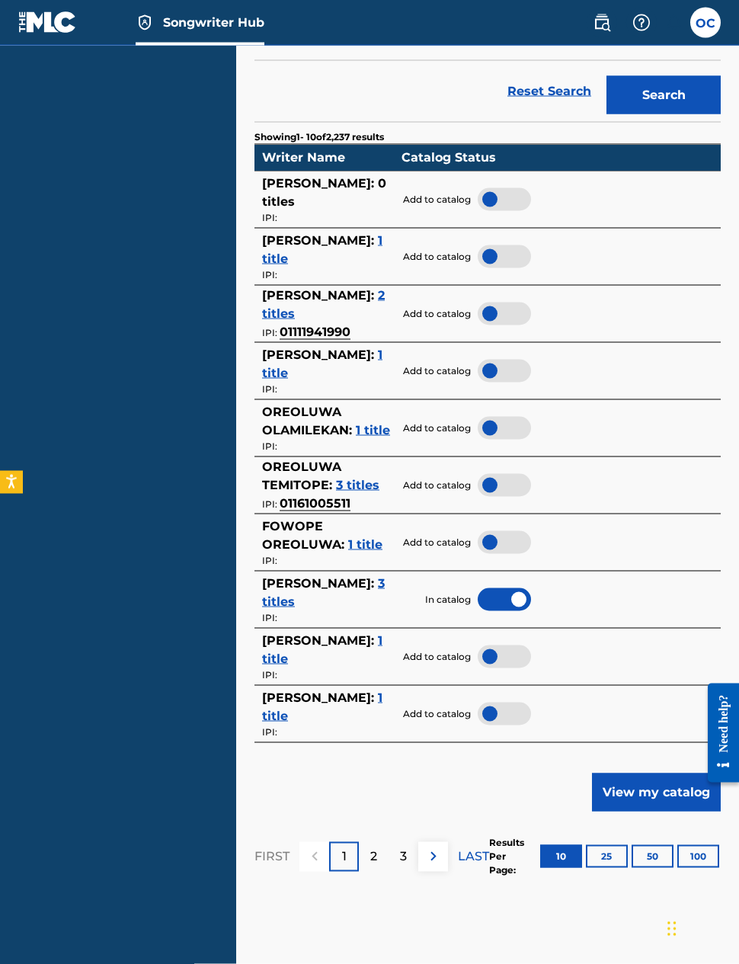
scroll to position [420, 0]
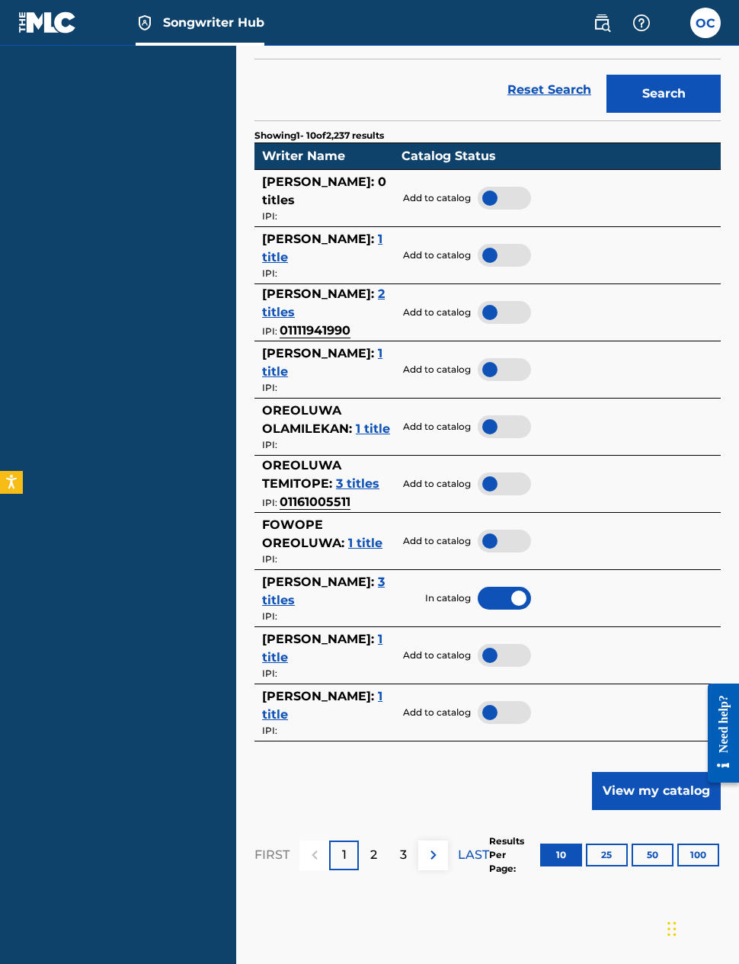
click at [389, 852] on div "3" at bounding box center [404, 856] width 30 height 30
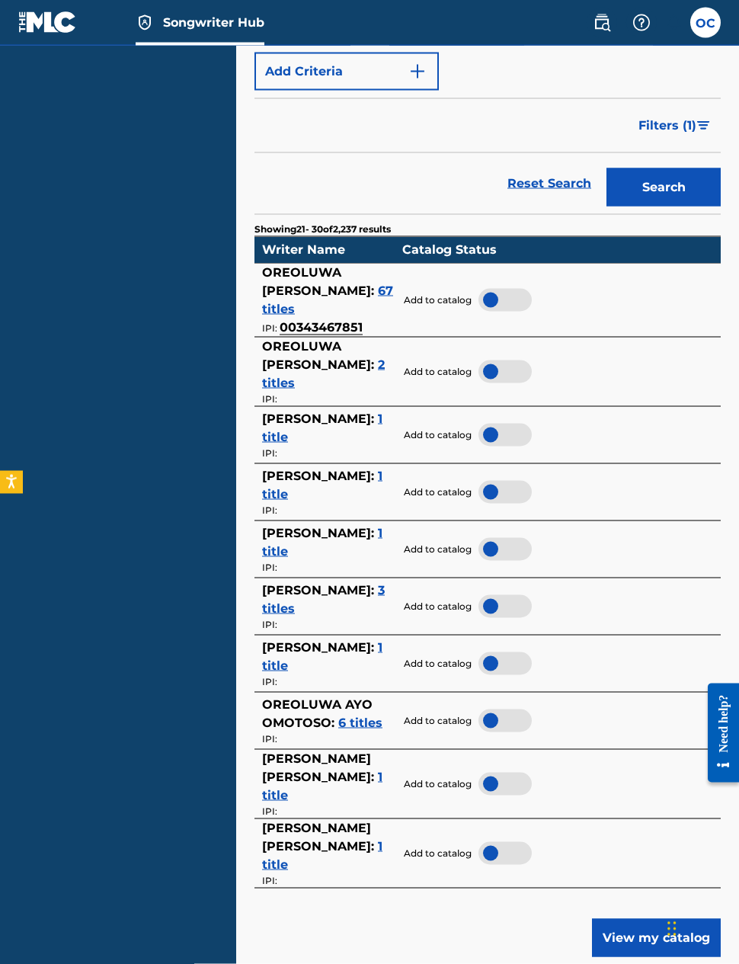
scroll to position [327, 0]
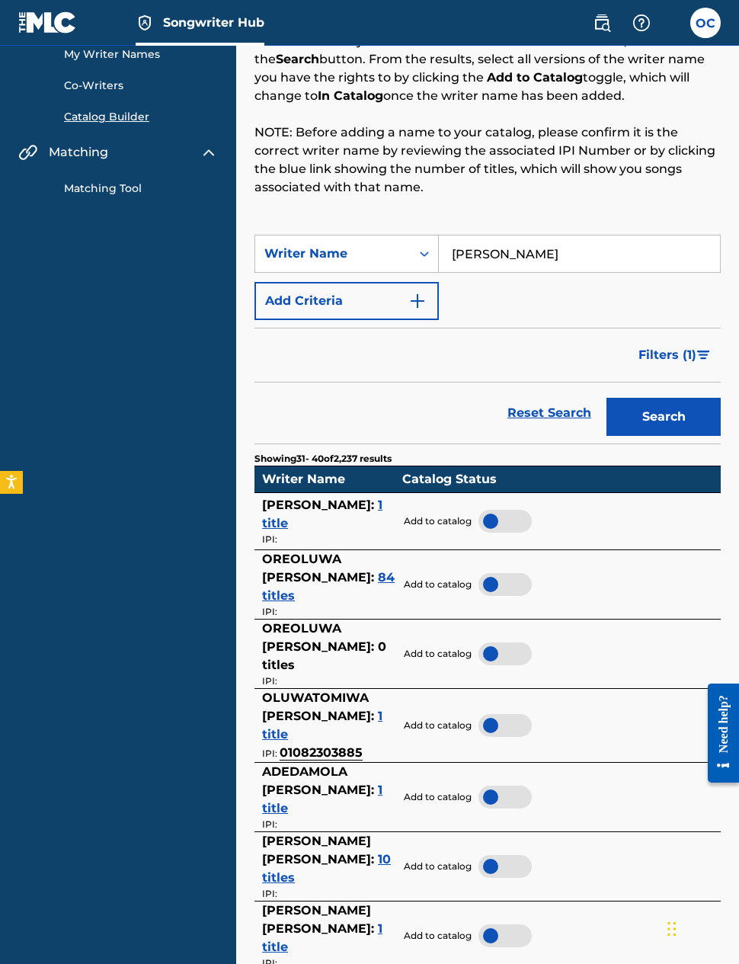
scroll to position [107, 0]
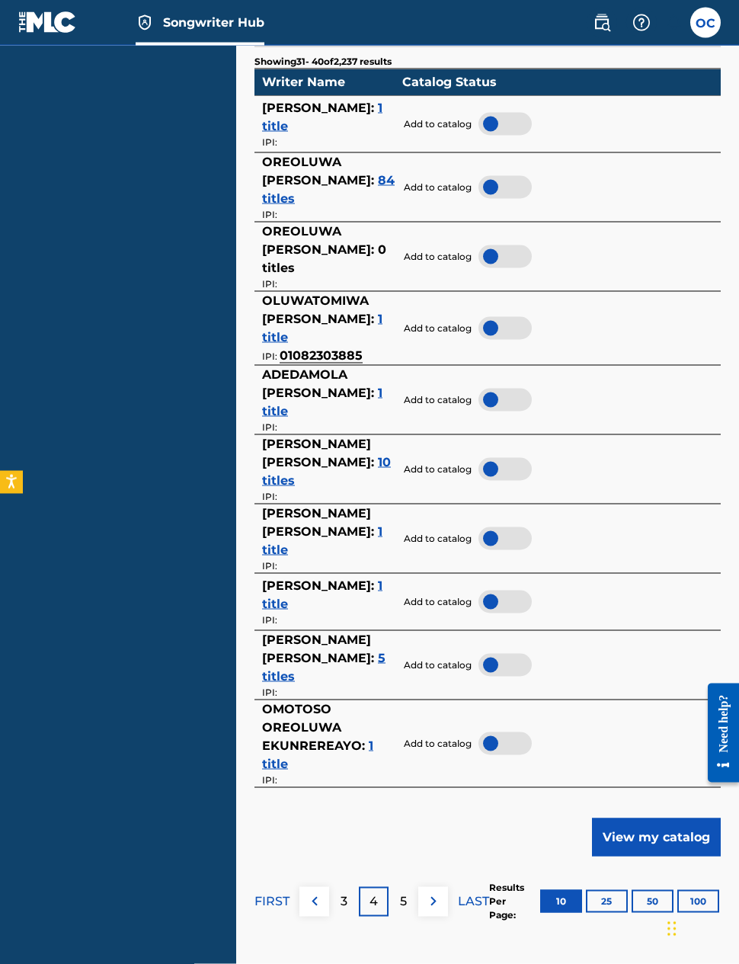
click at [407, 907] on p "5" at bounding box center [403, 902] width 7 height 18
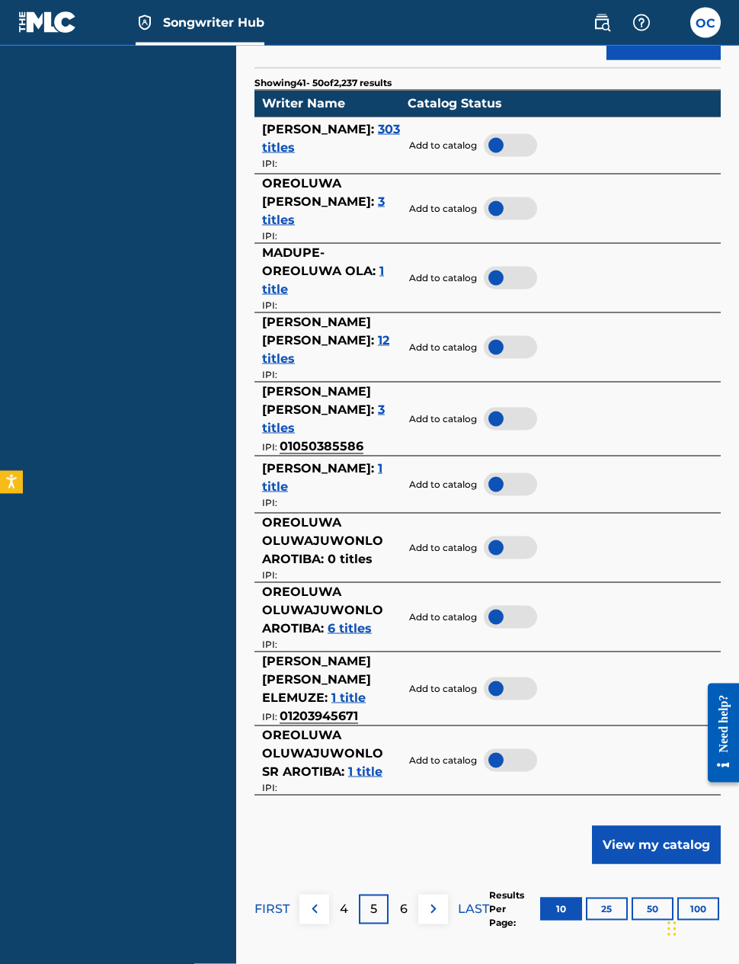
scroll to position [474, 0]
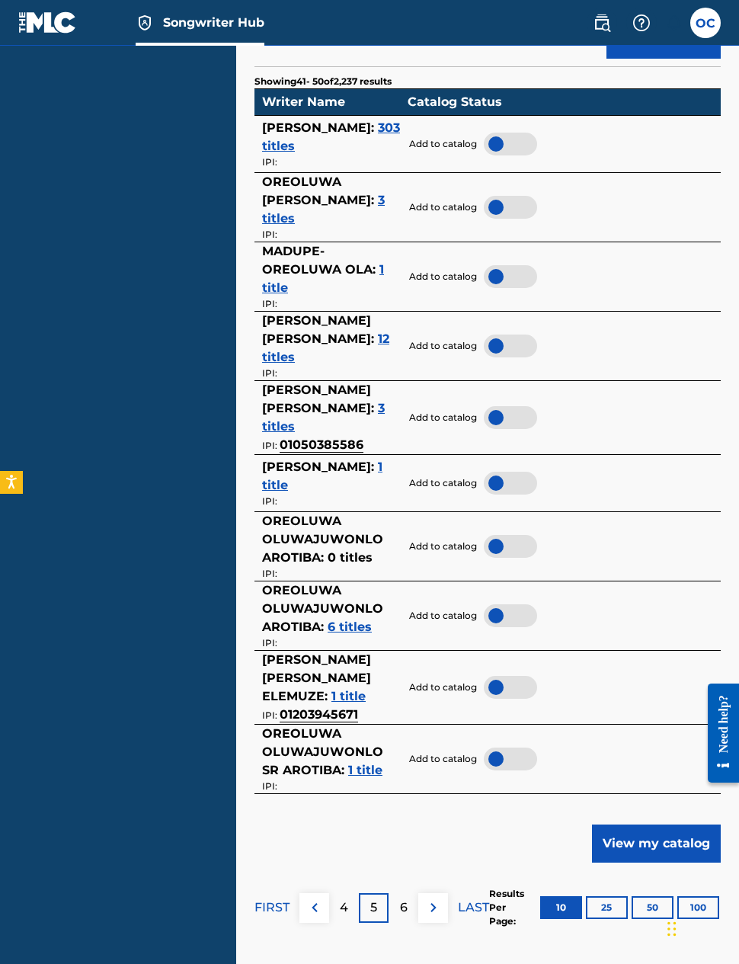
click at [405, 899] on p "6" at bounding box center [404, 908] width 8 height 18
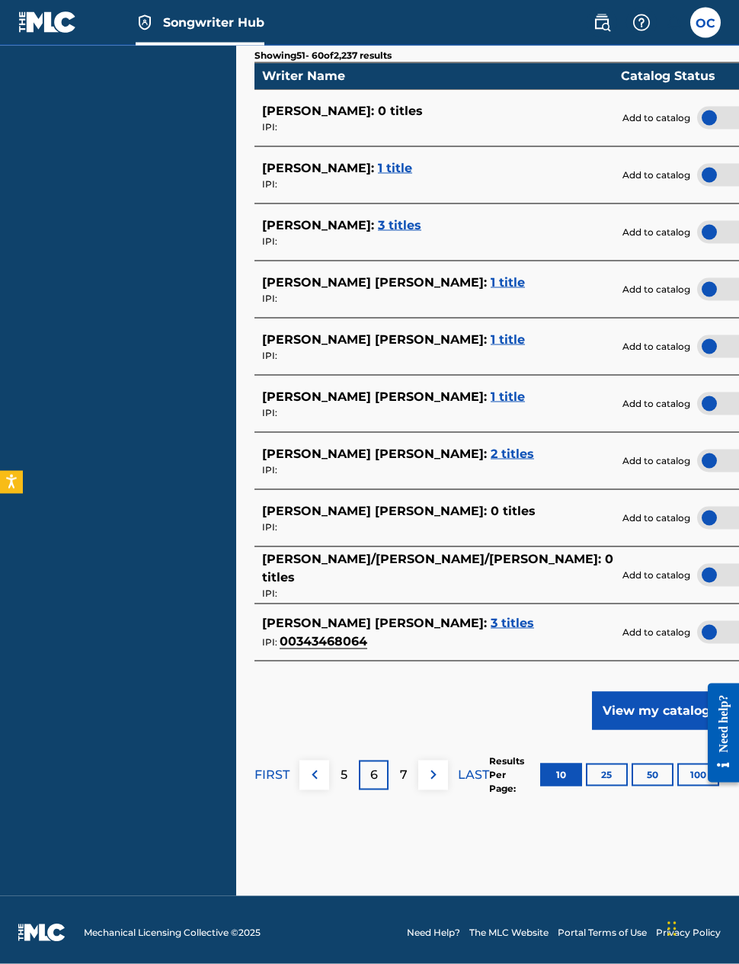
scroll to position [505, 0]
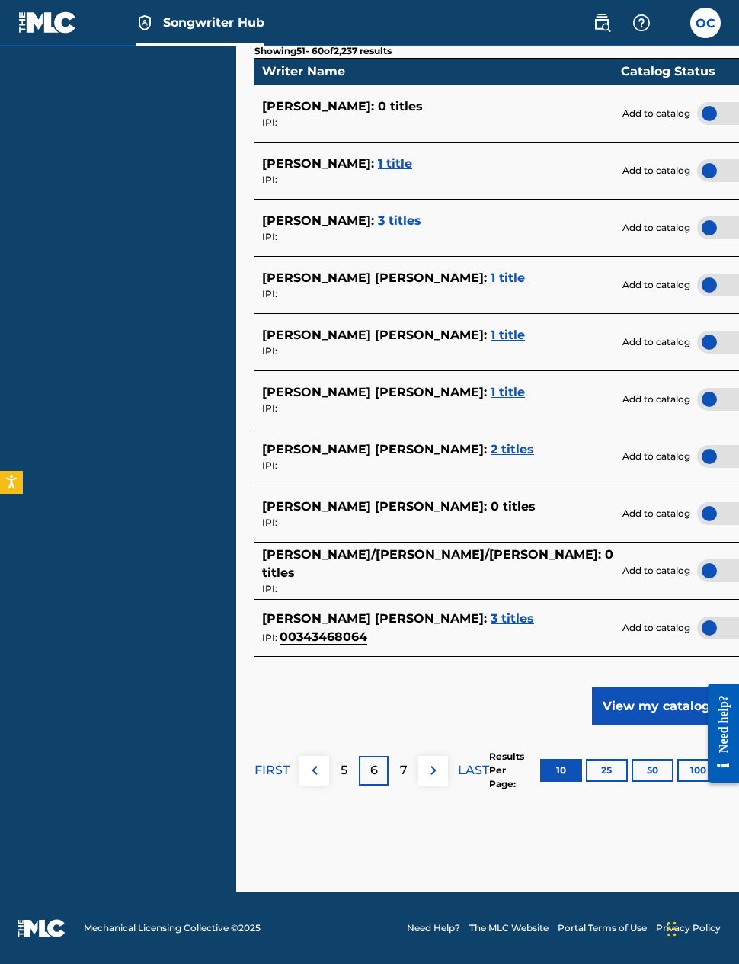
click at [406, 780] on p "7" at bounding box center [404, 771] width 8 height 18
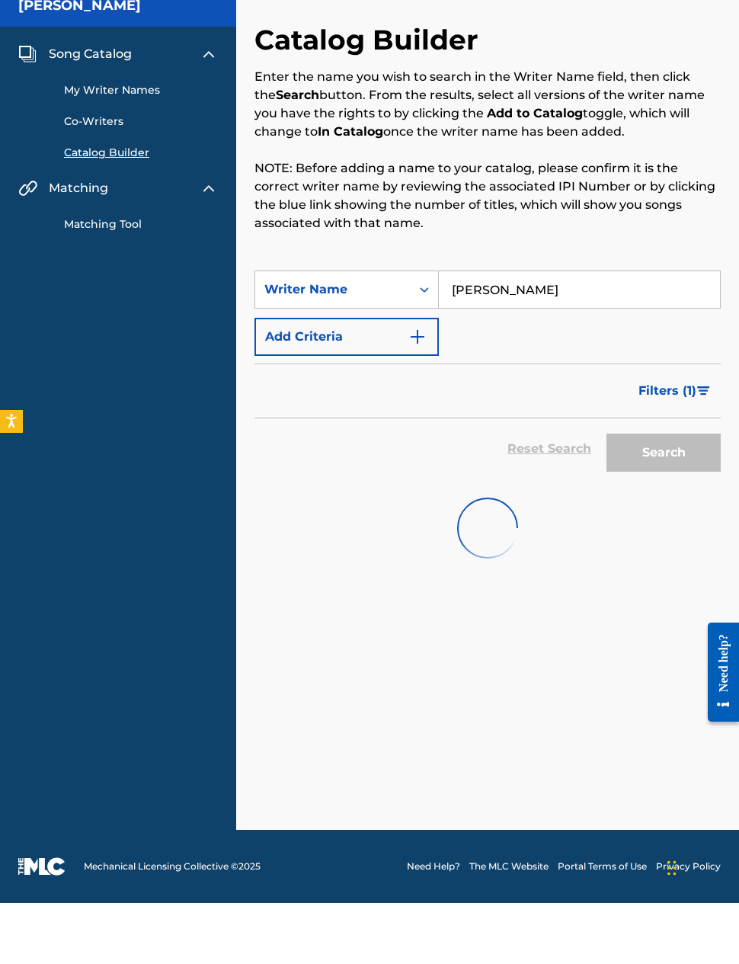
scroll to position [61, 0]
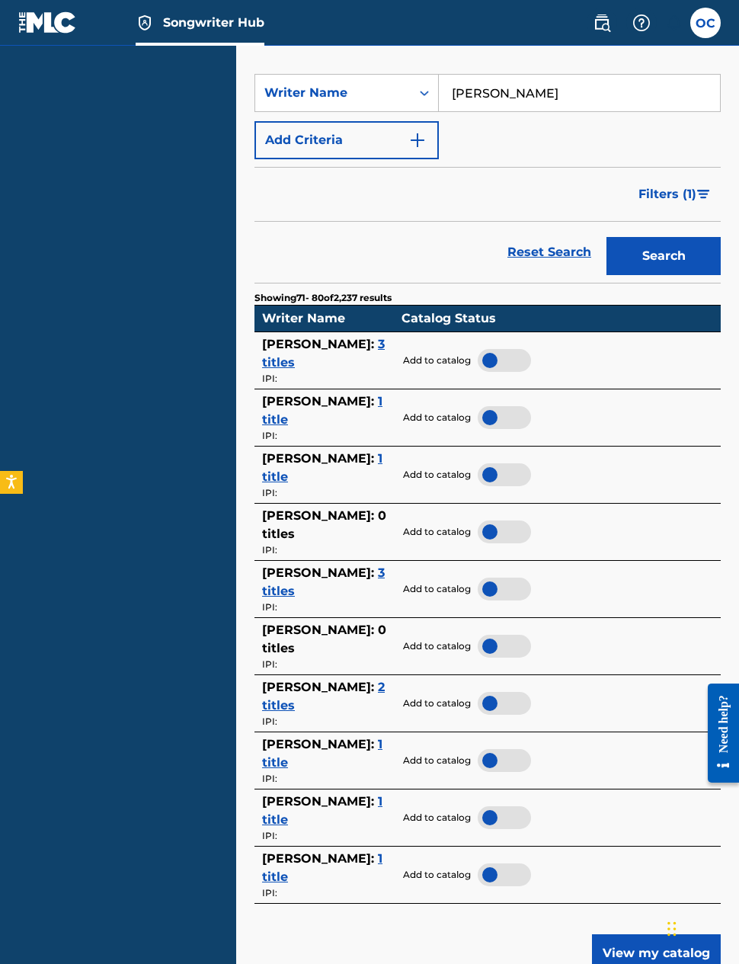
scroll to position [224, 0]
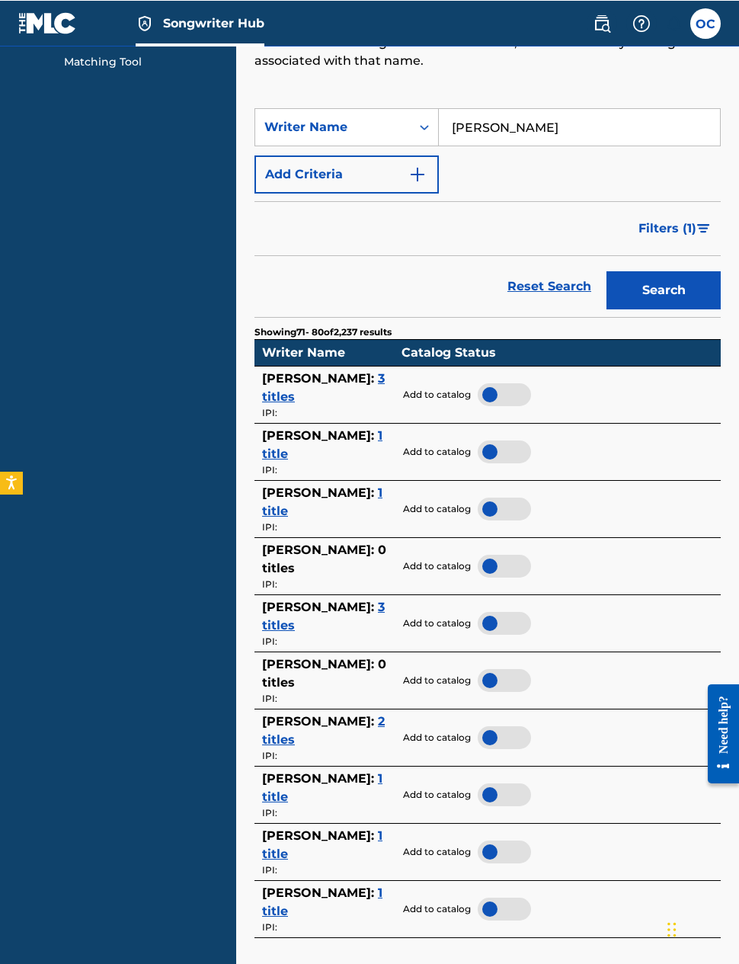
click at [626, 135] on input "[PERSON_NAME]" at bounding box center [579, 126] width 281 height 37
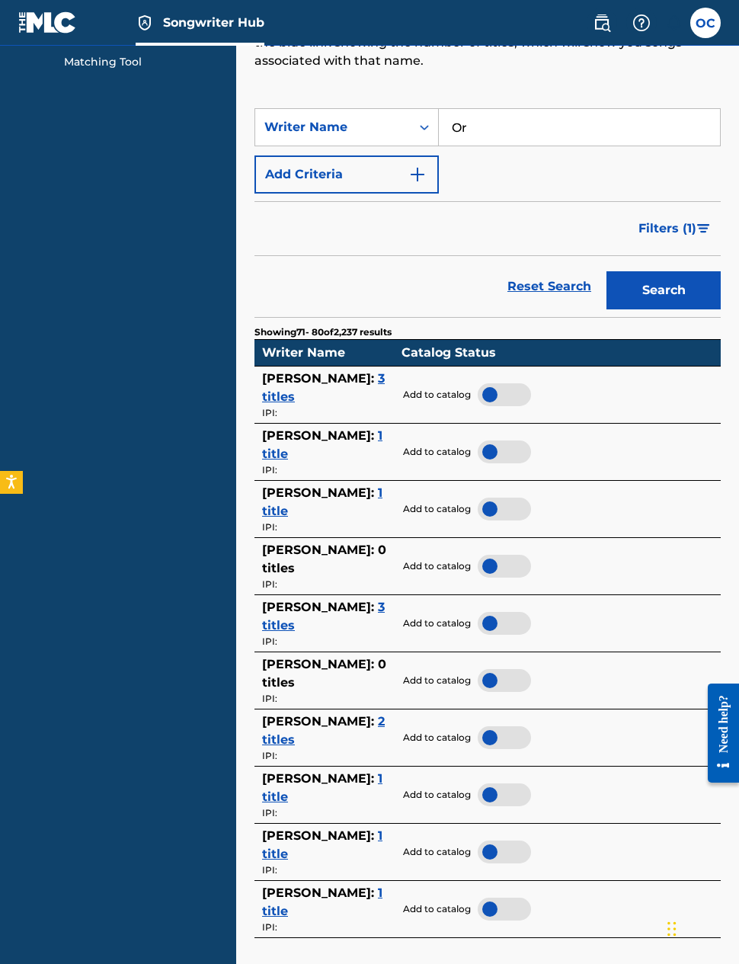
type input "O"
click at [661, 287] on button "Search" at bounding box center [664, 290] width 114 height 38
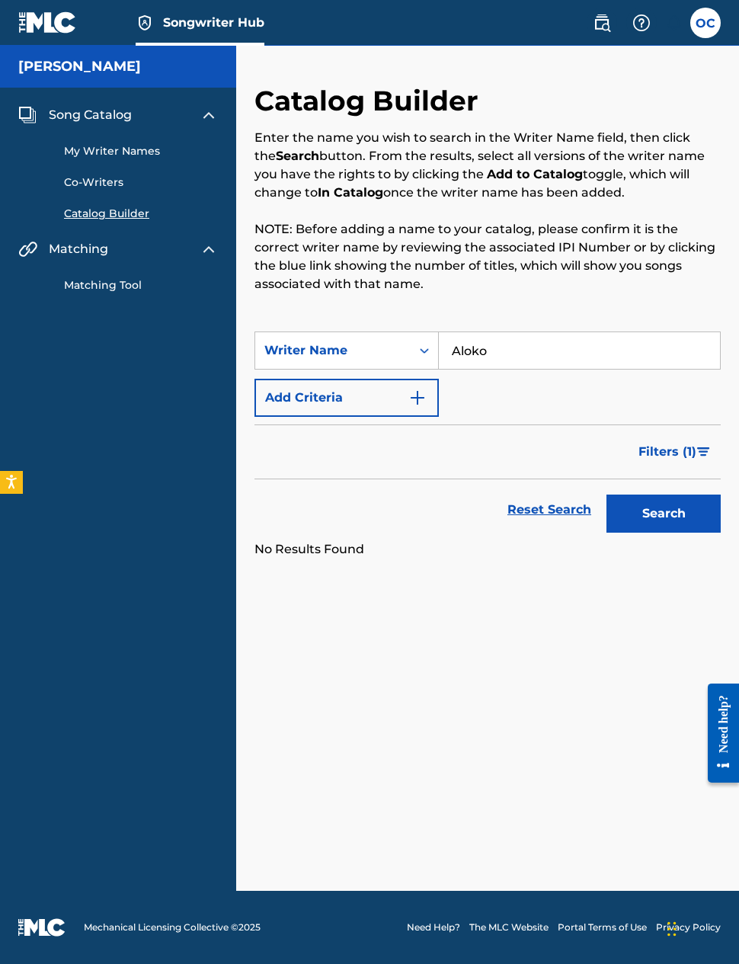
click at [527, 332] on input "Aloko" at bounding box center [579, 350] width 281 height 37
type input "A"
type input "[PERSON_NAME]"
click at [664, 495] on button "Search" at bounding box center [664, 514] width 114 height 38
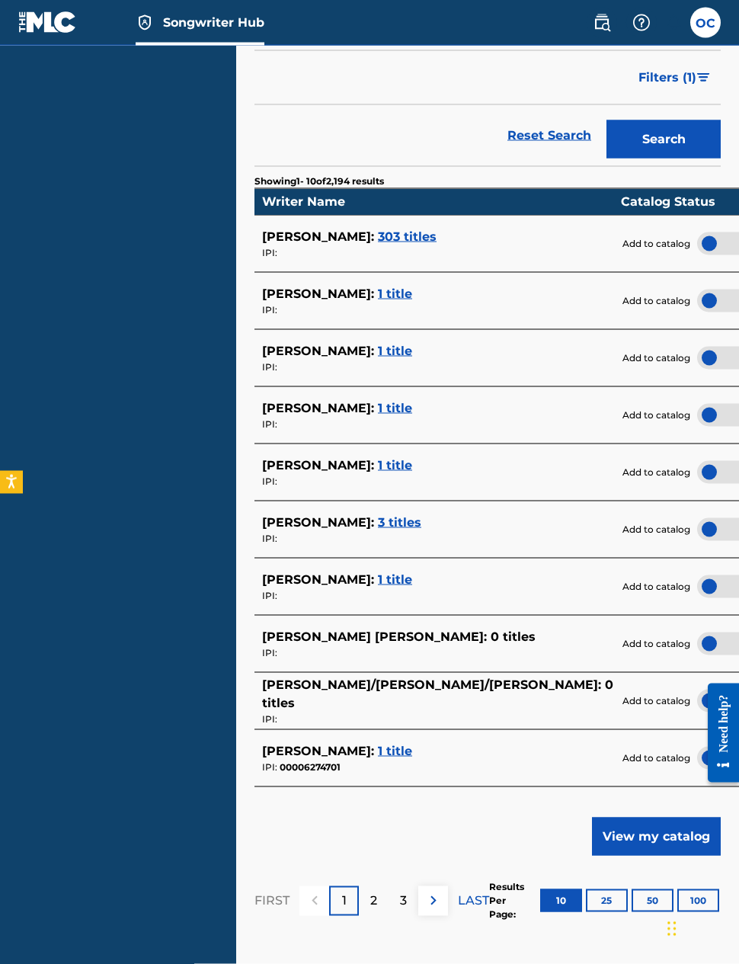
scroll to position [375, 0]
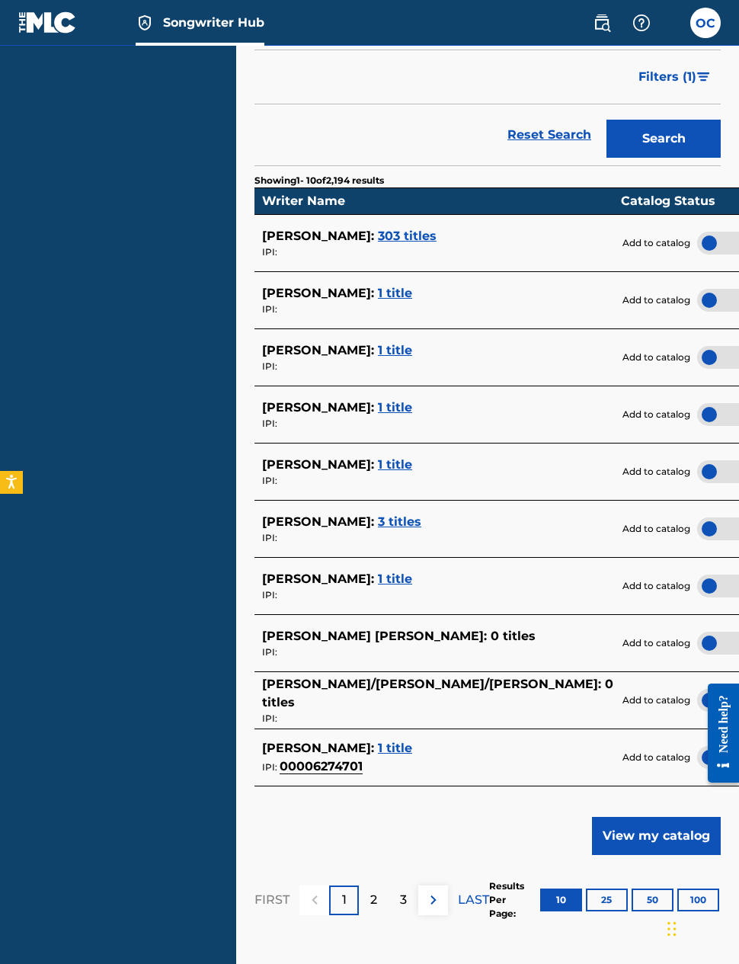
click at [381, 914] on div "2" at bounding box center [374, 901] width 30 height 30
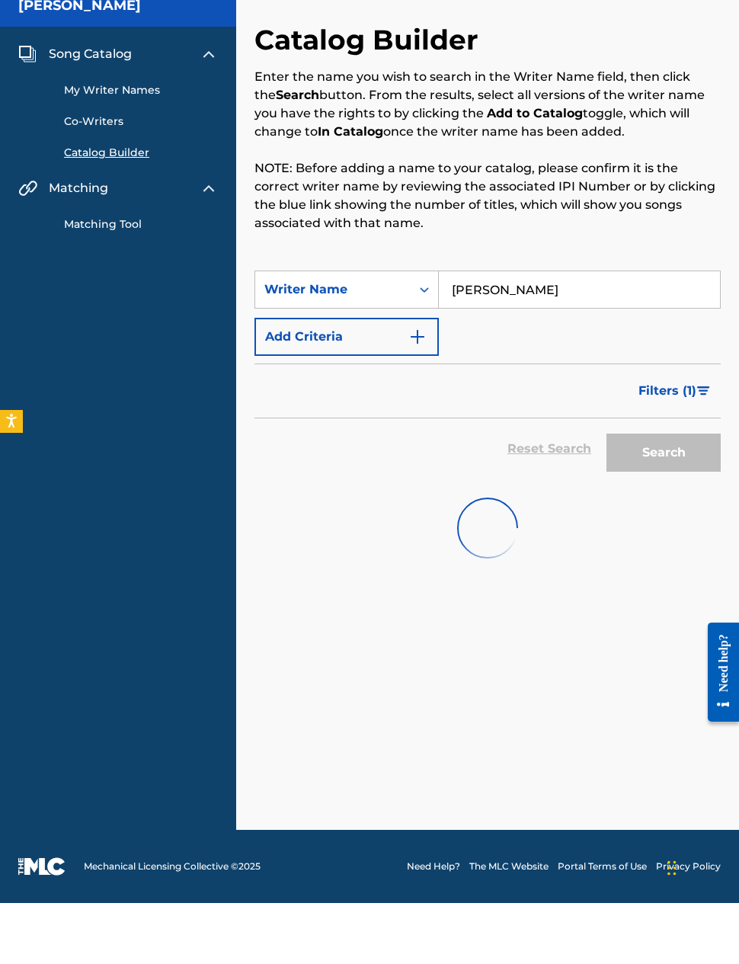
scroll to position [61, 0]
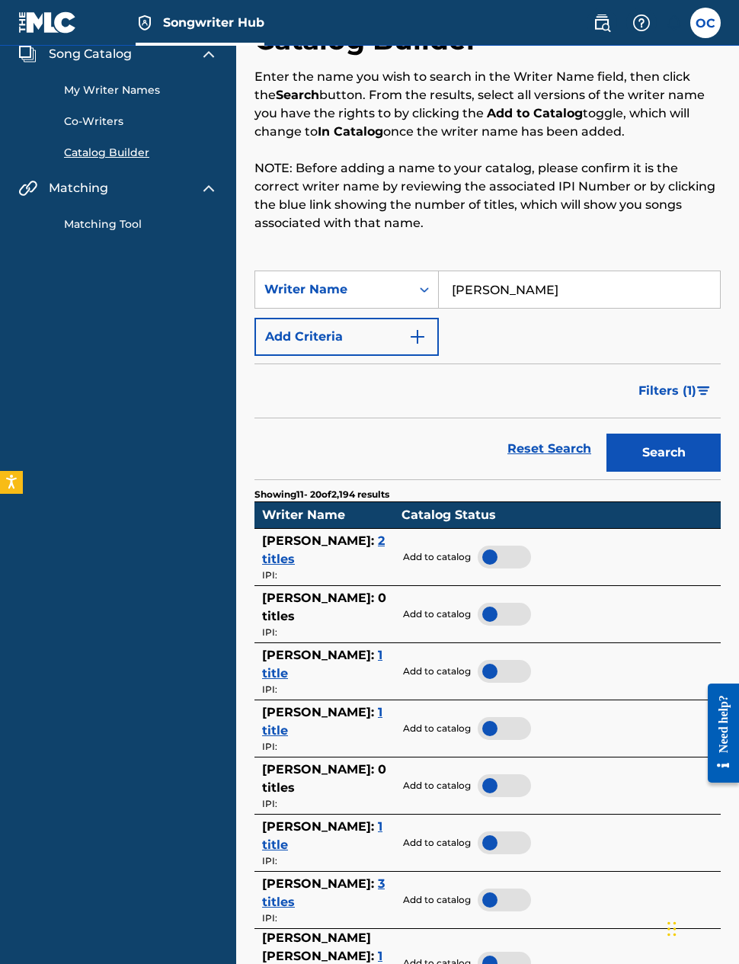
click at [702, 390] on img "Search Form" at bounding box center [704, 390] width 13 height 9
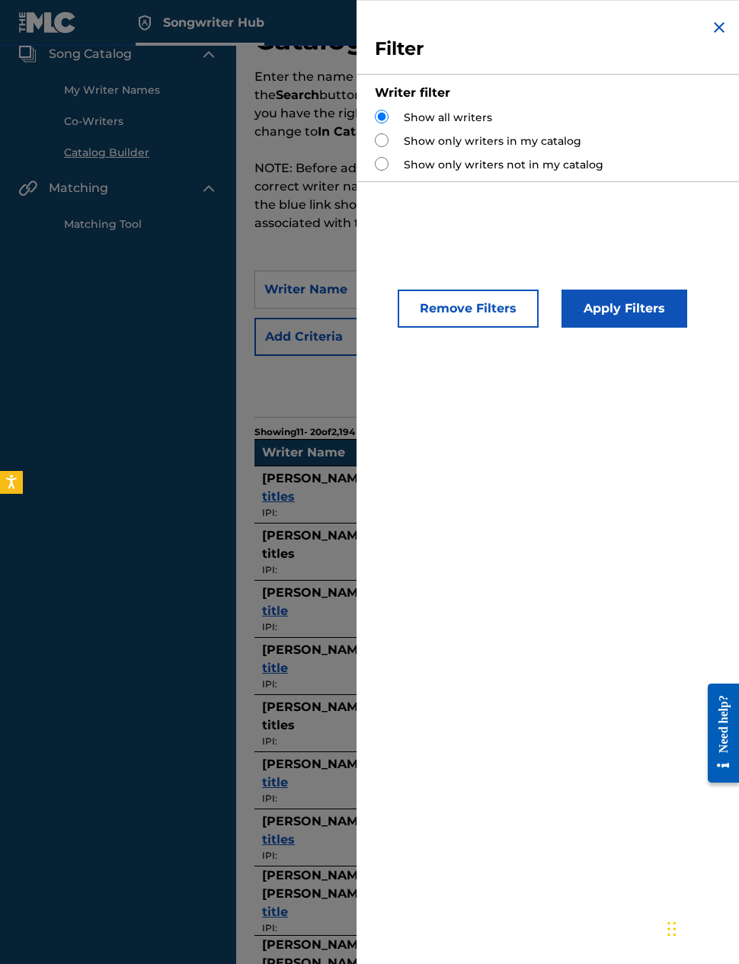
click at [386, 168] on input "Search Form" at bounding box center [382, 164] width 14 height 14
radio input "true"
click at [639, 309] on button "Apply Filters" at bounding box center [625, 309] width 126 height 38
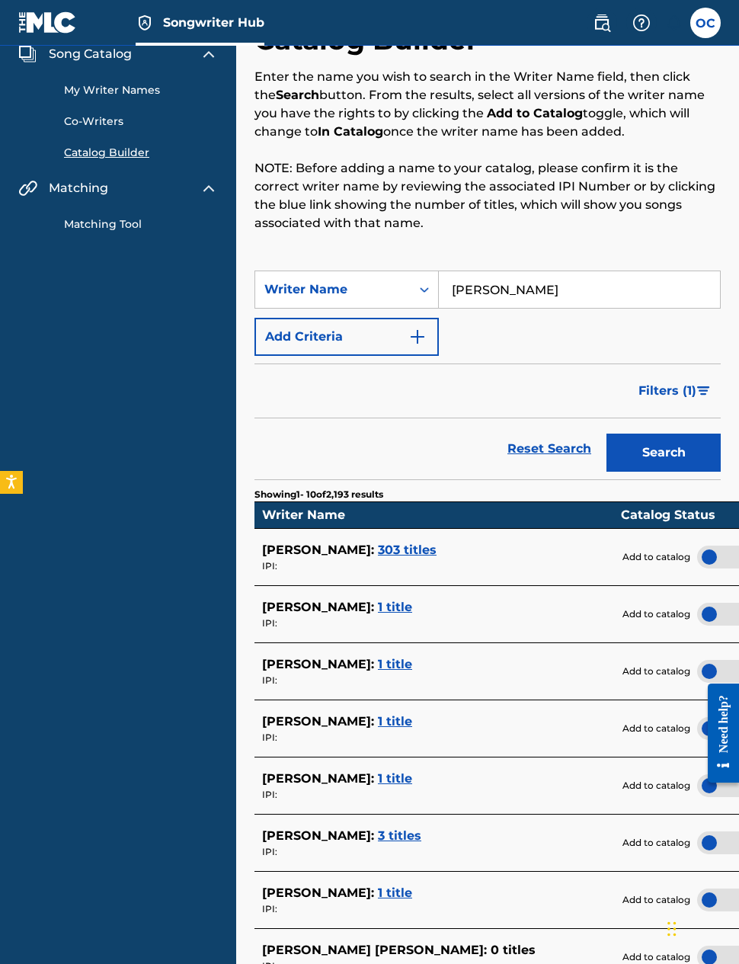
click at [531, 287] on input "[PERSON_NAME]" at bounding box center [579, 289] width 281 height 37
type input "C"
click at [664, 453] on button "Search" at bounding box center [664, 453] width 114 height 38
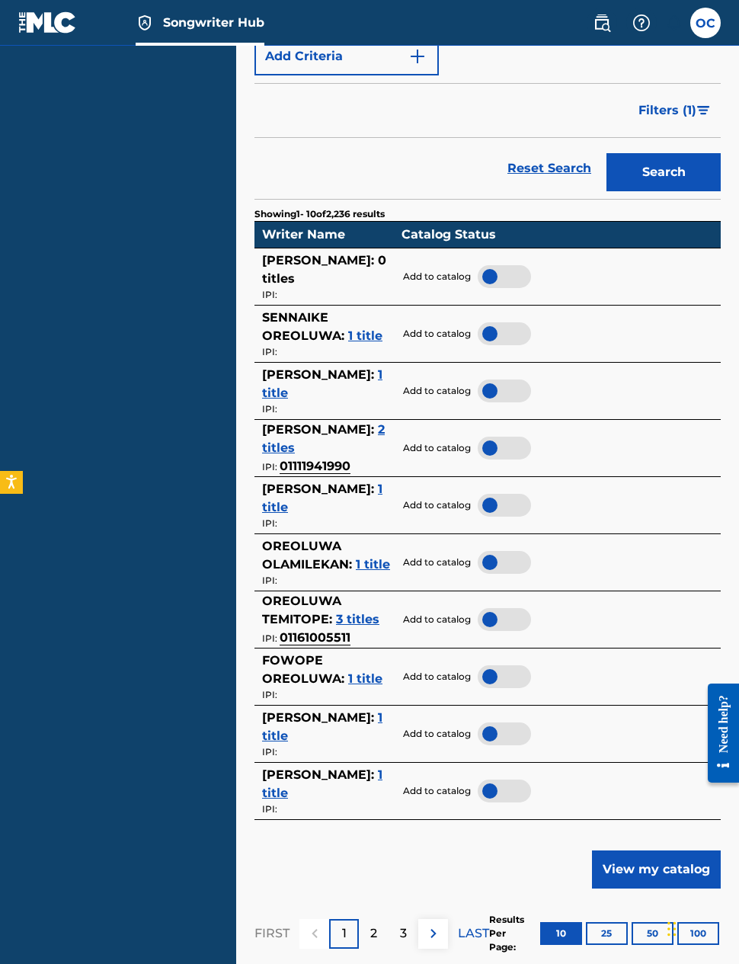
scroll to position [340, 0]
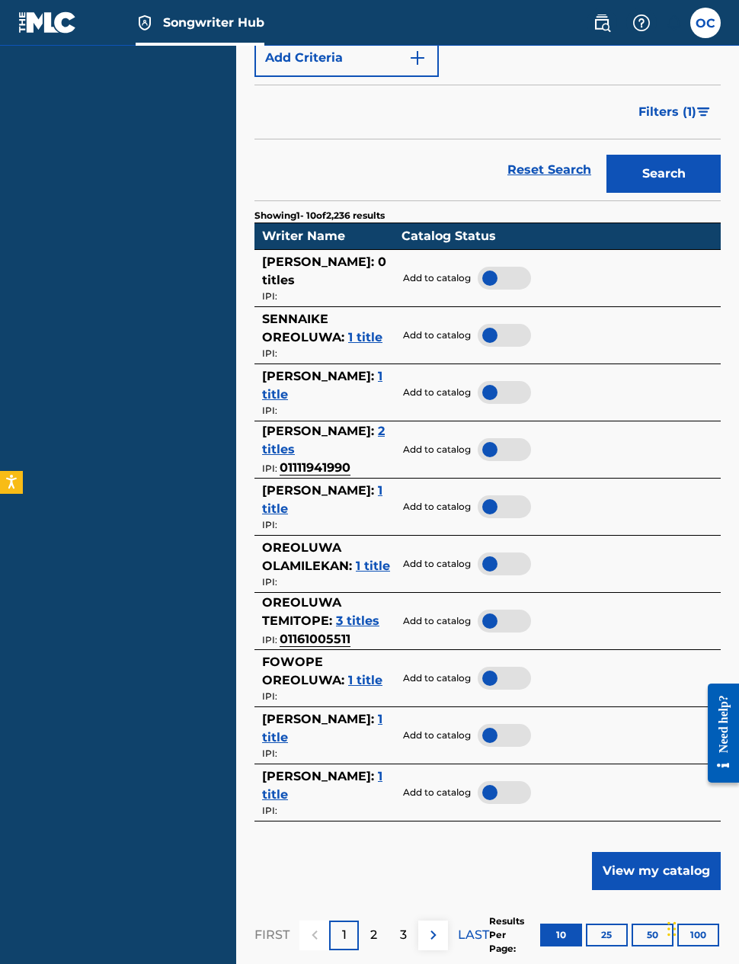
click at [470, 930] on p "LAST" at bounding box center [473, 935] width 31 height 18
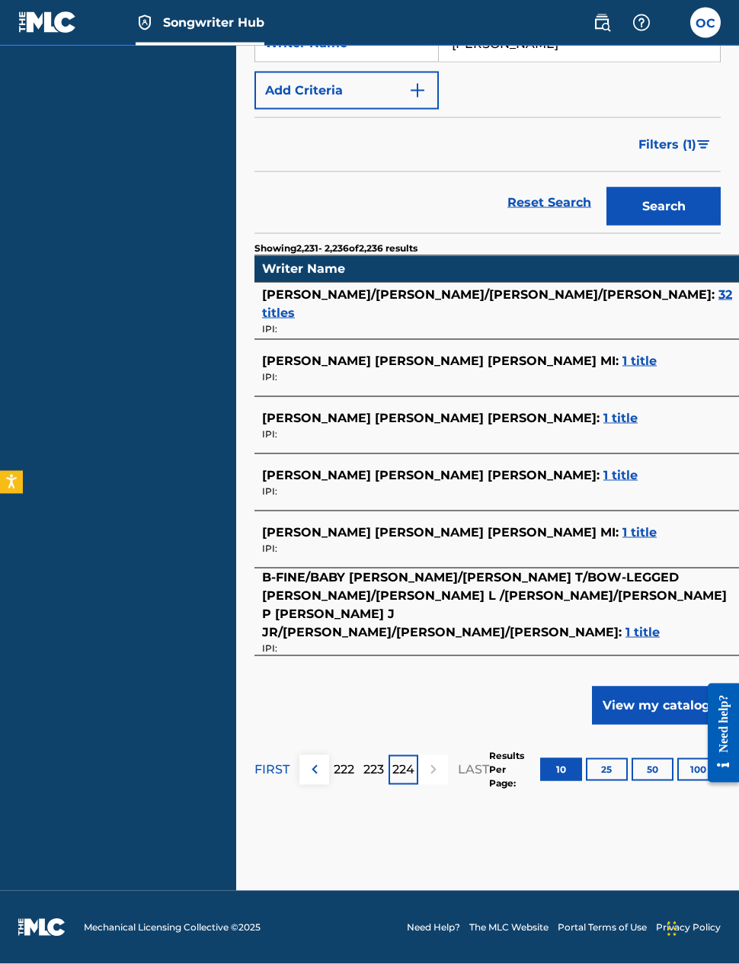
scroll to position [466, 0]
click at [375, 779] on p "223" at bounding box center [374, 770] width 21 height 18
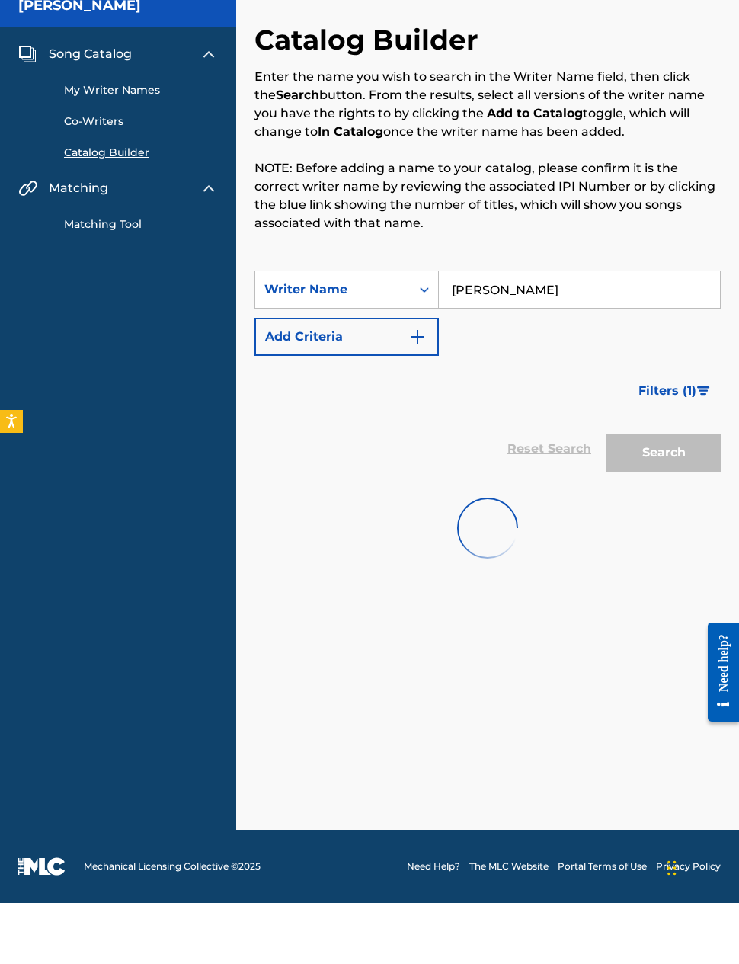
scroll to position [61, 0]
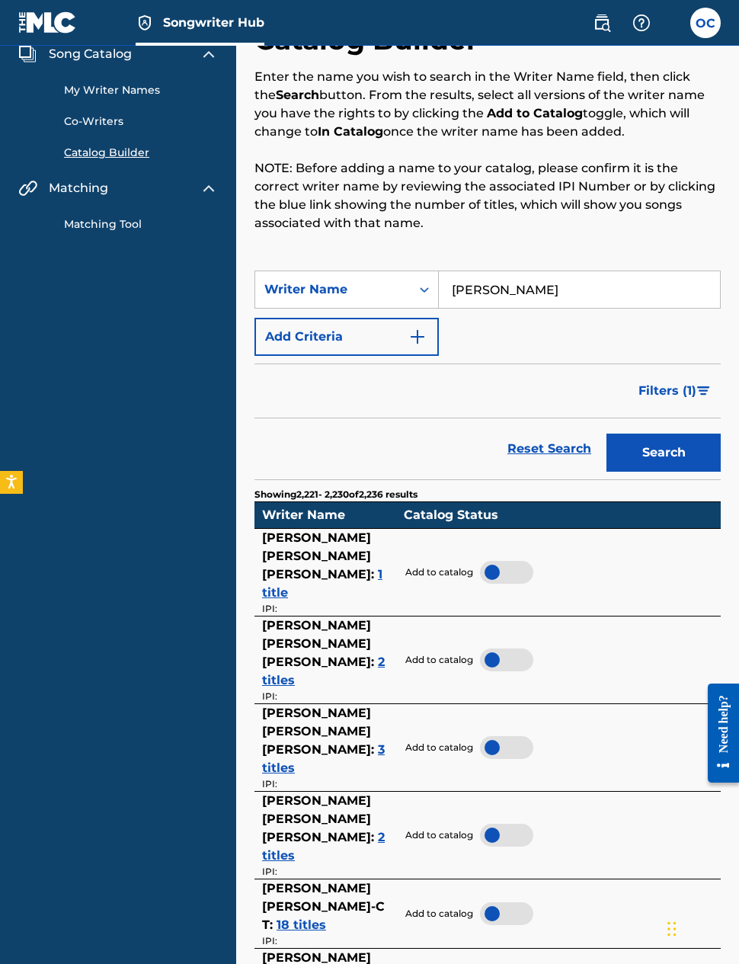
click at [562, 295] on input "[PERSON_NAME]" at bounding box center [579, 289] width 281 height 37
type input "O"
type input "Aloko"
click at [682, 445] on button "Search" at bounding box center [664, 453] width 114 height 38
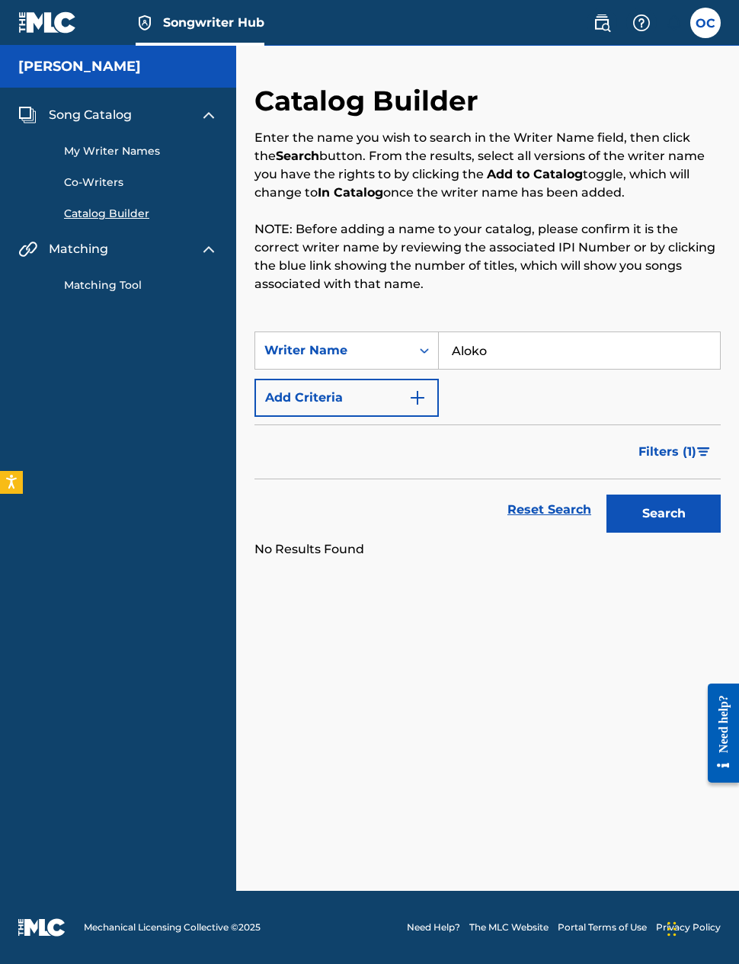
scroll to position [0, 0]
click at [523, 350] on input "Aloko" at bounding box center [579, 350] width 281 height 37
click at [132, 293] on link "Matching Tool" at bounding box center [141, 285] width 154 height 16
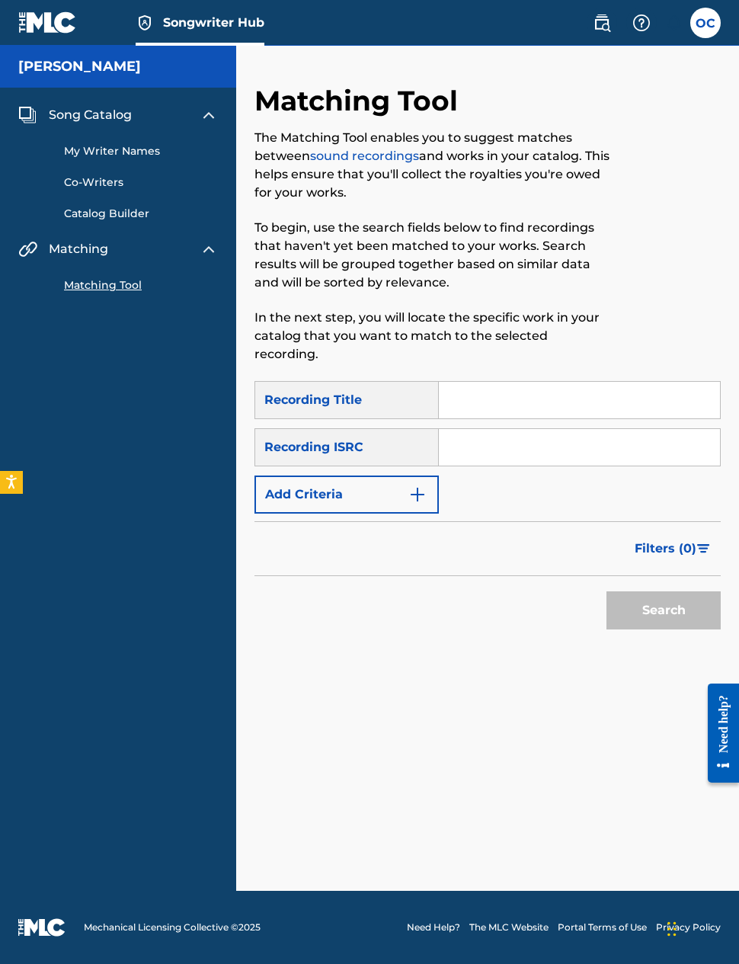
click at [467, 383] on input "Search Form" at bounding box center [579, 400] width 281 height 37
type input "I am free"
click at [664, 592] on button "Search" at bounding box center [664, 611] width 114 height 38
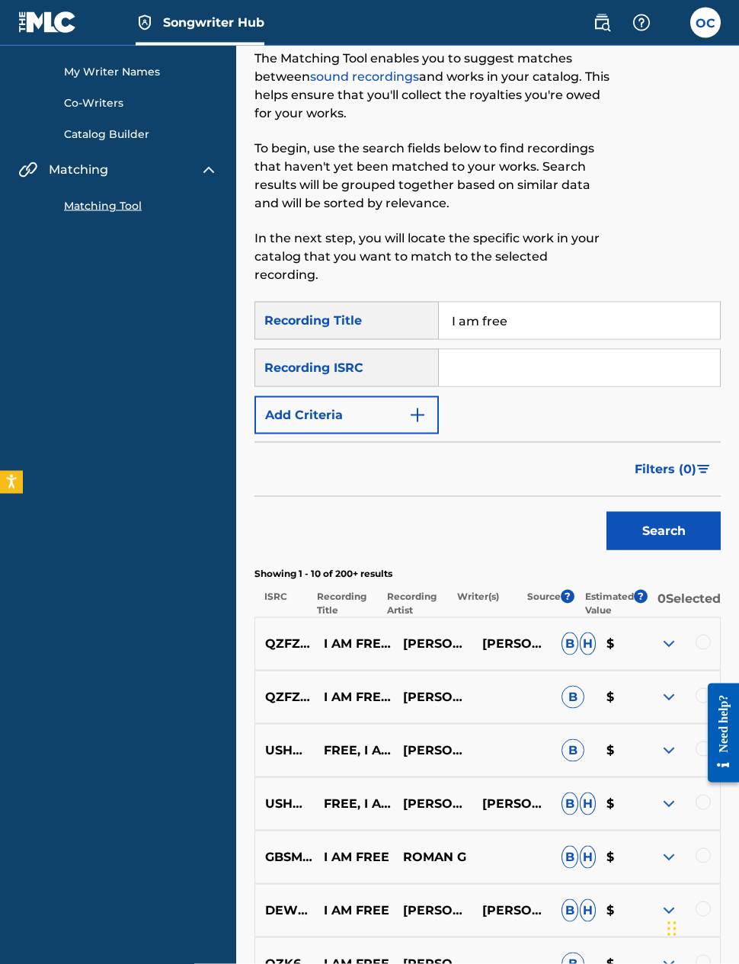
scroll to position [75, 0]
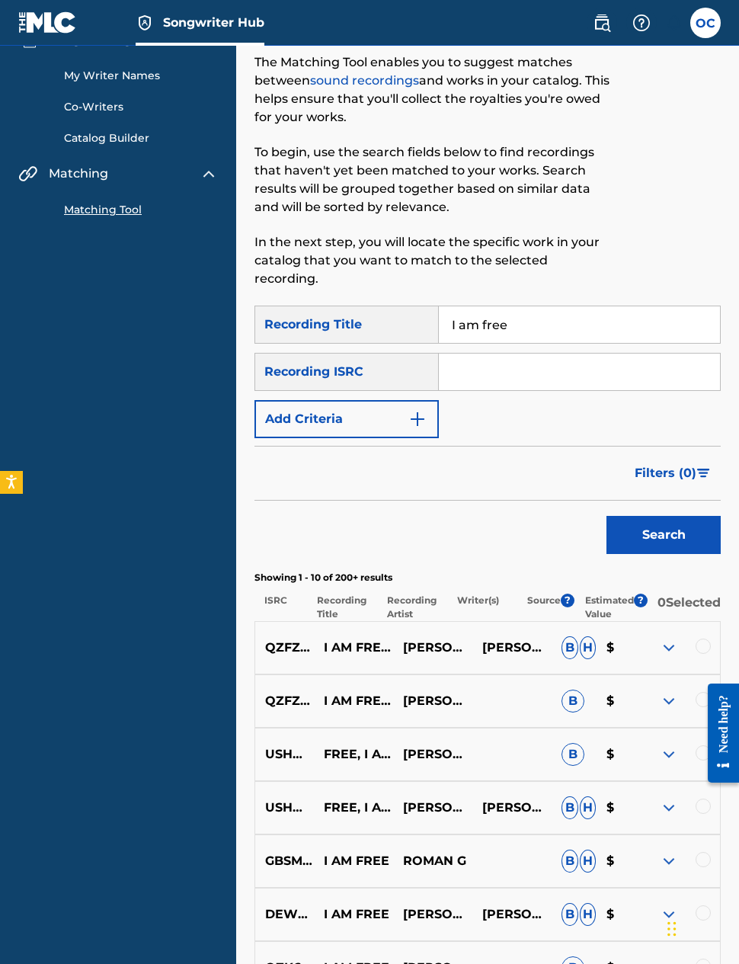
click at [413, 410] on img "Search Form" at bounding box center [418, 419] width 18 height 18
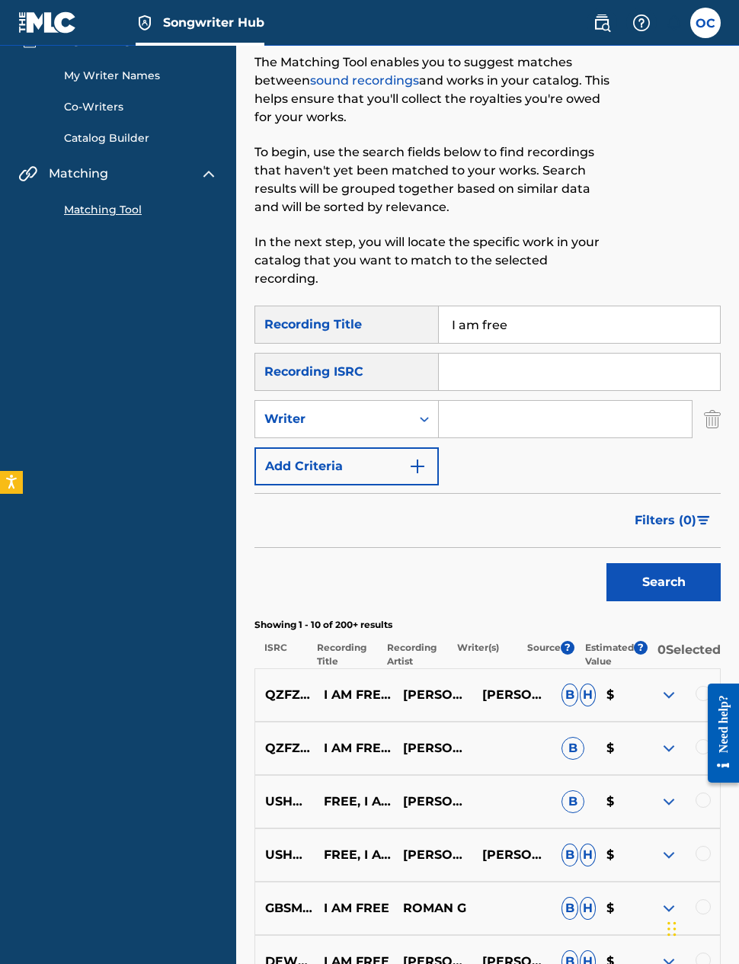
click at [524, 401] on input "Search Form" at bounding box center [565, 419] width 253 height 37
type input "[PERSON_NAME]"
click at [664, 564] on button "Search" at bounding box center [664, 582] width 114 height 38
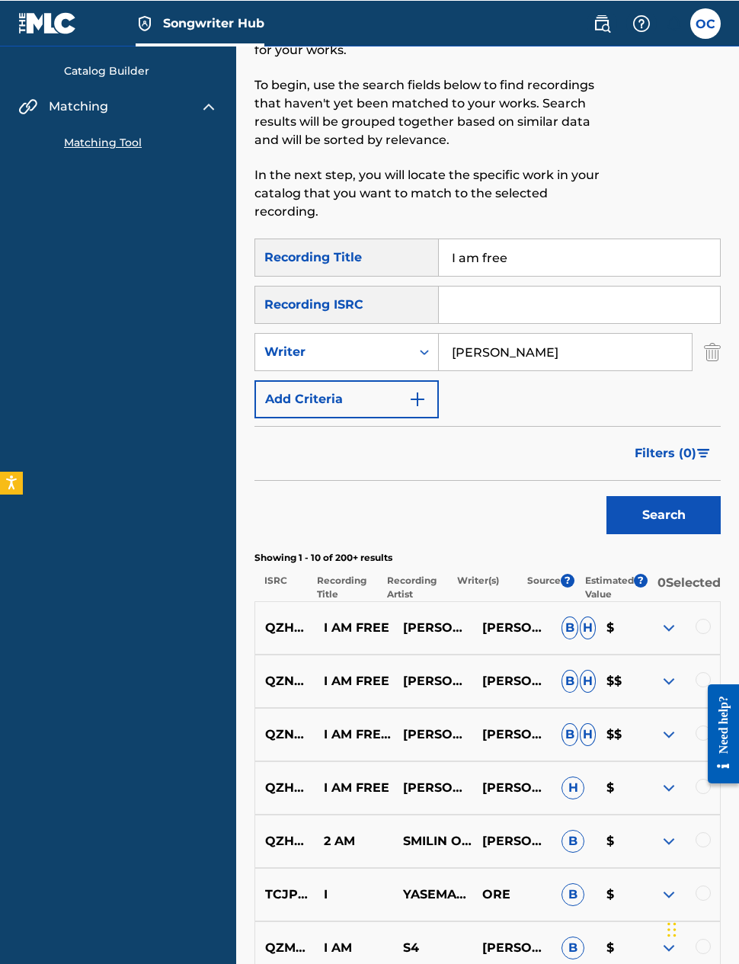
scroll to position [143, 0]
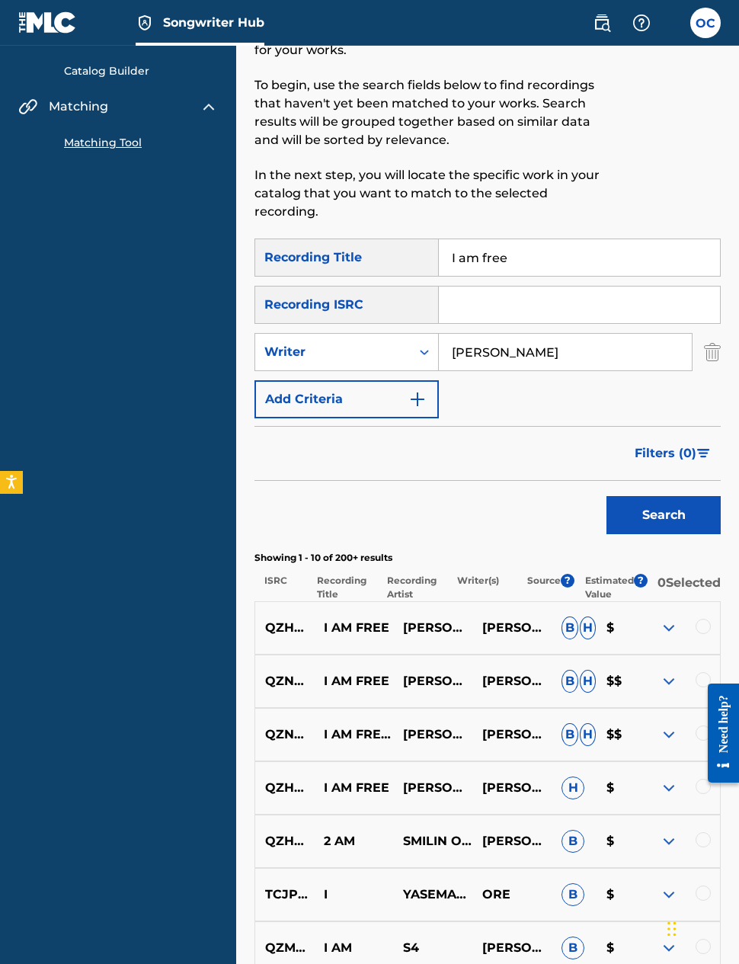
click at [668, 675] on img at bounding box center [669, 681] width 18 height 18
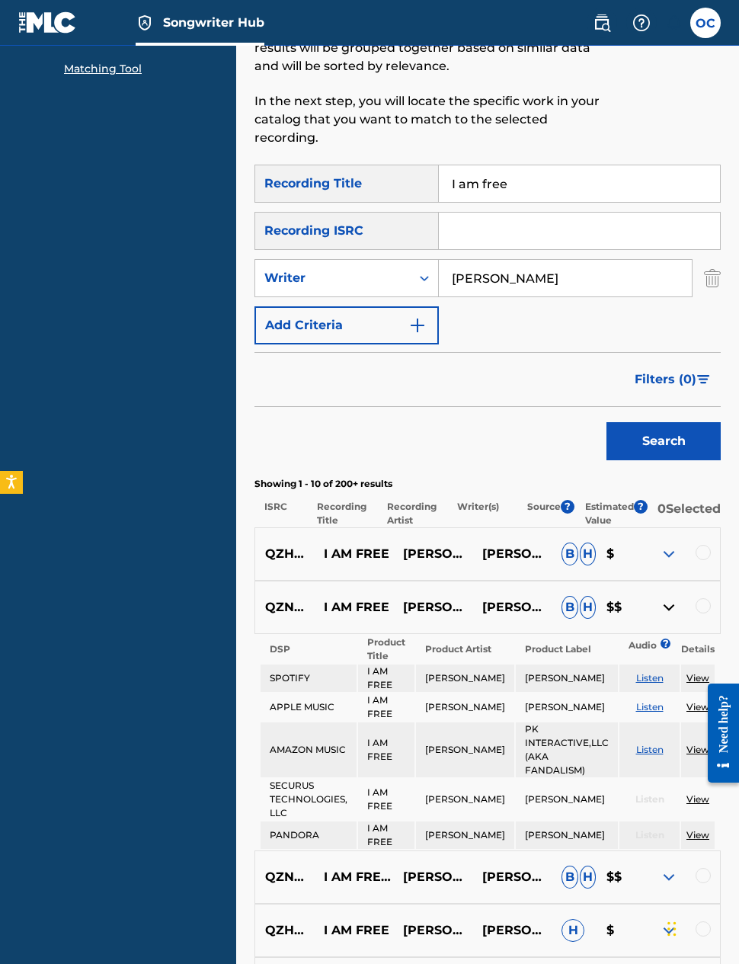
scroll to position [224, 0]
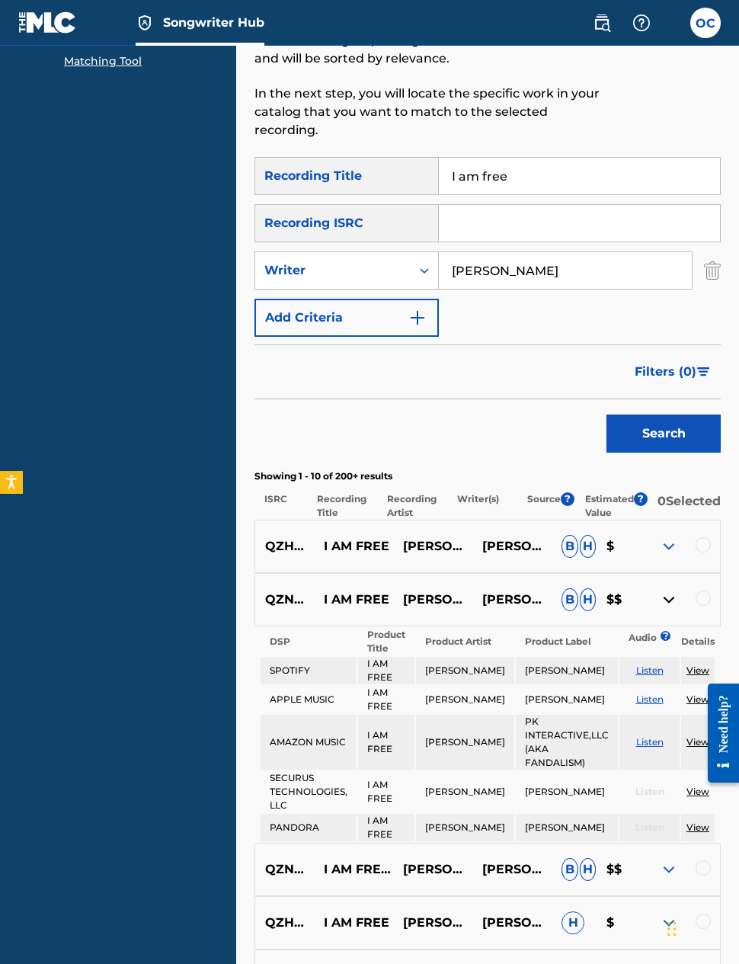
click at [611, 591] on p "$$" at bounding box center [618, 600] width 45 height 18
click at [608, 595] on p "$$" at bounding box center [618, 600] width 45 height 18
click at [614, 592] on p "$$" at bounding box center [618, 600] width 45 height 18
click at [566, 492] on span "?" at bounding box center [568, 499] width 14 height 14
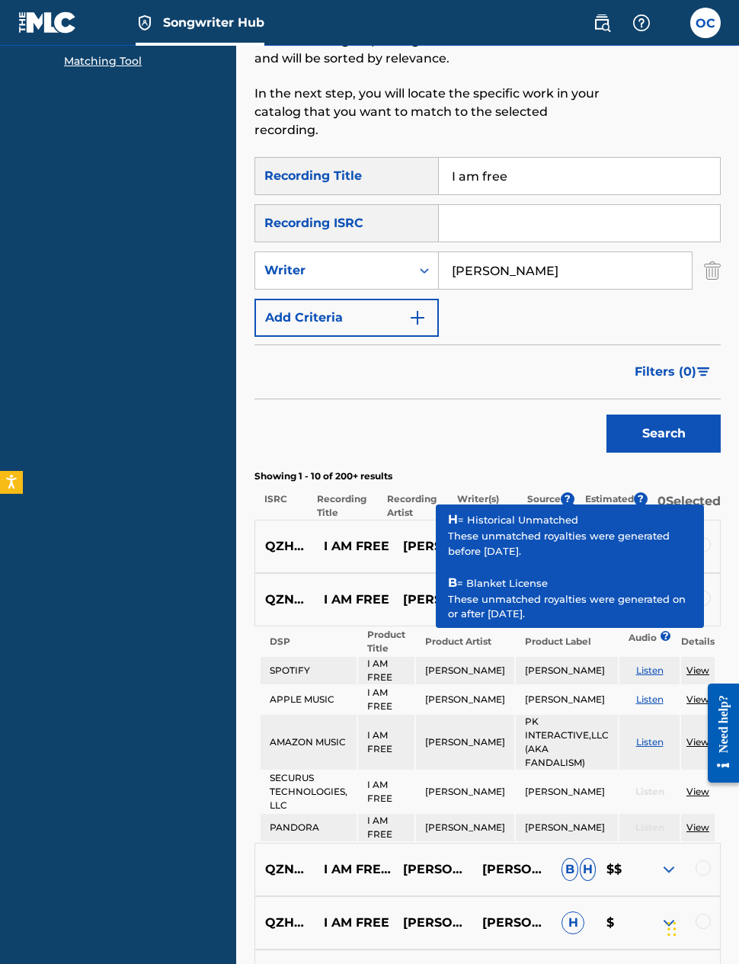
click at [647, 492] on span "?" at bounding box center [641, 499] width 14 height 14
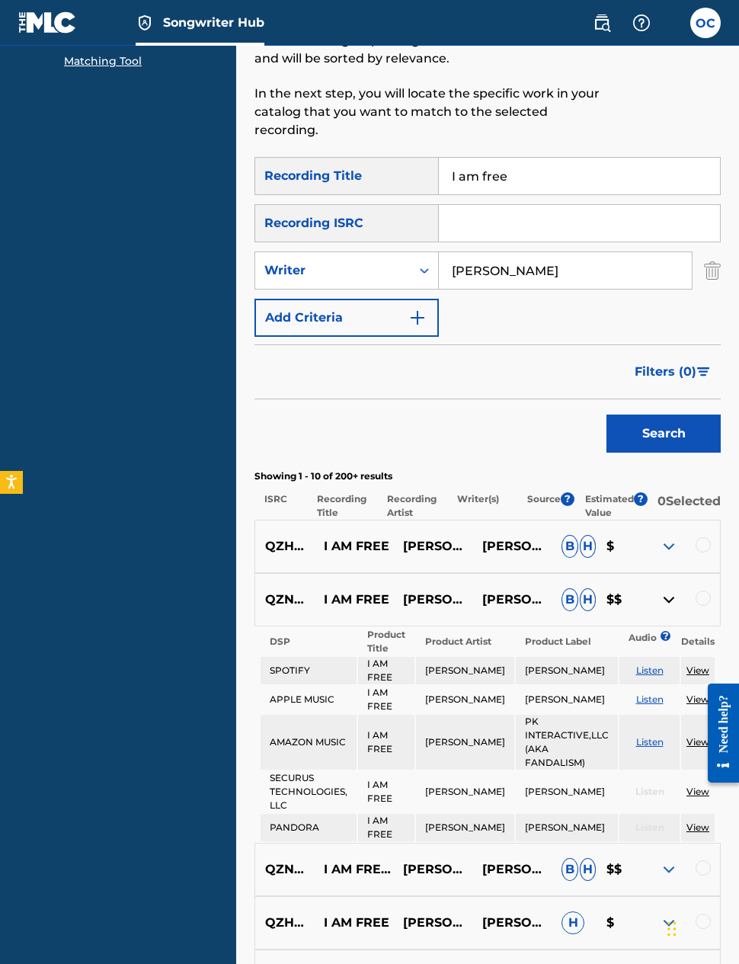
click at [613, 591] on p "$$" at bounding box center [618, 600] width 45 height 18
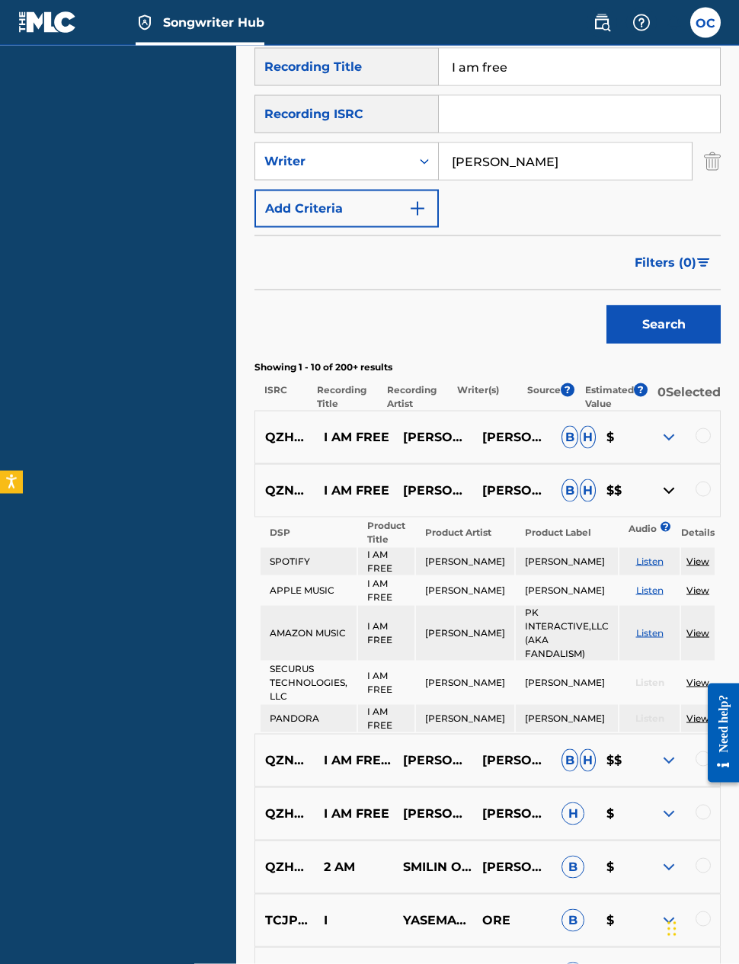
scroll to position [339, 0]
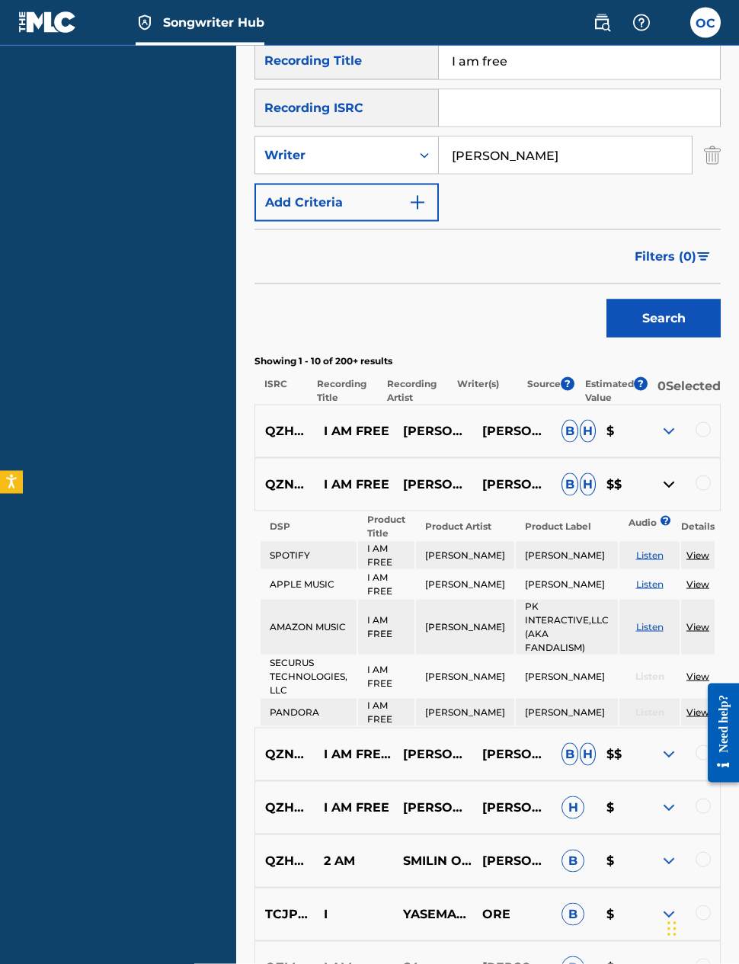
click at [664, 482] on img at bounding box center [669, 485] width 18 height 18
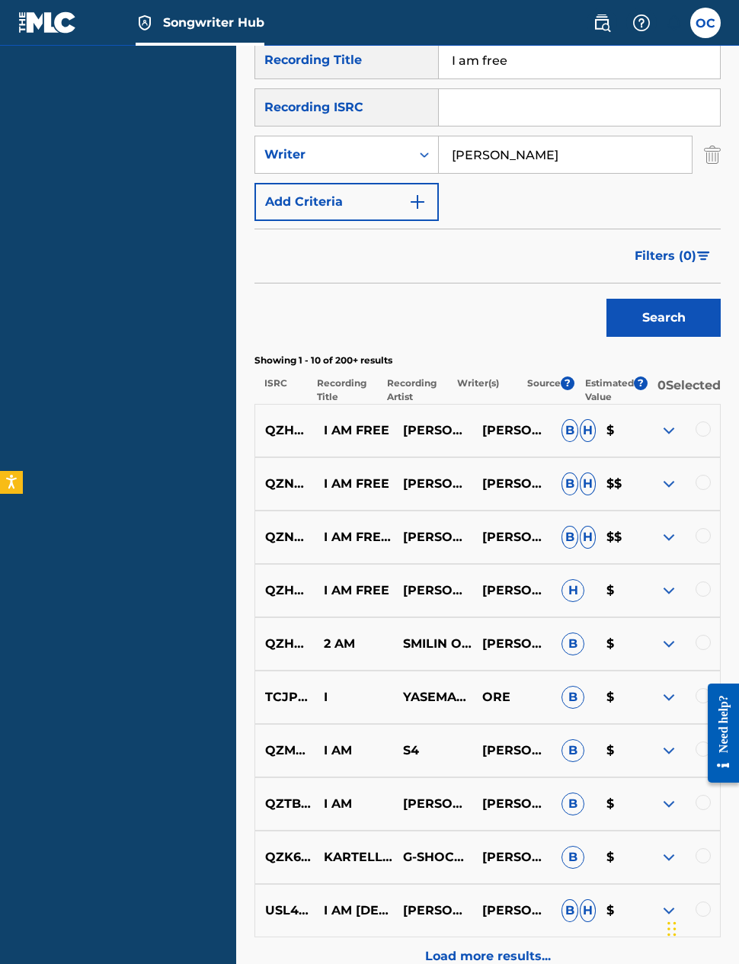
click at [673, 422] on img at bounding box center [669, 431] width 18 height 18
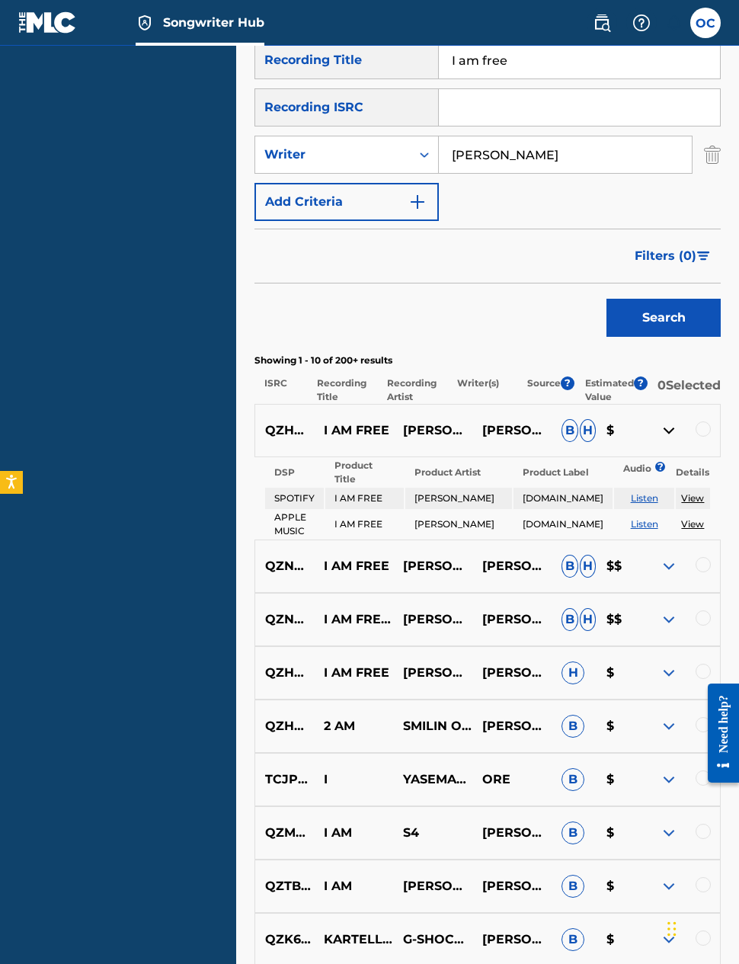
click at [669, 557] on img at bounding box center [669, 566] width 18 height 18
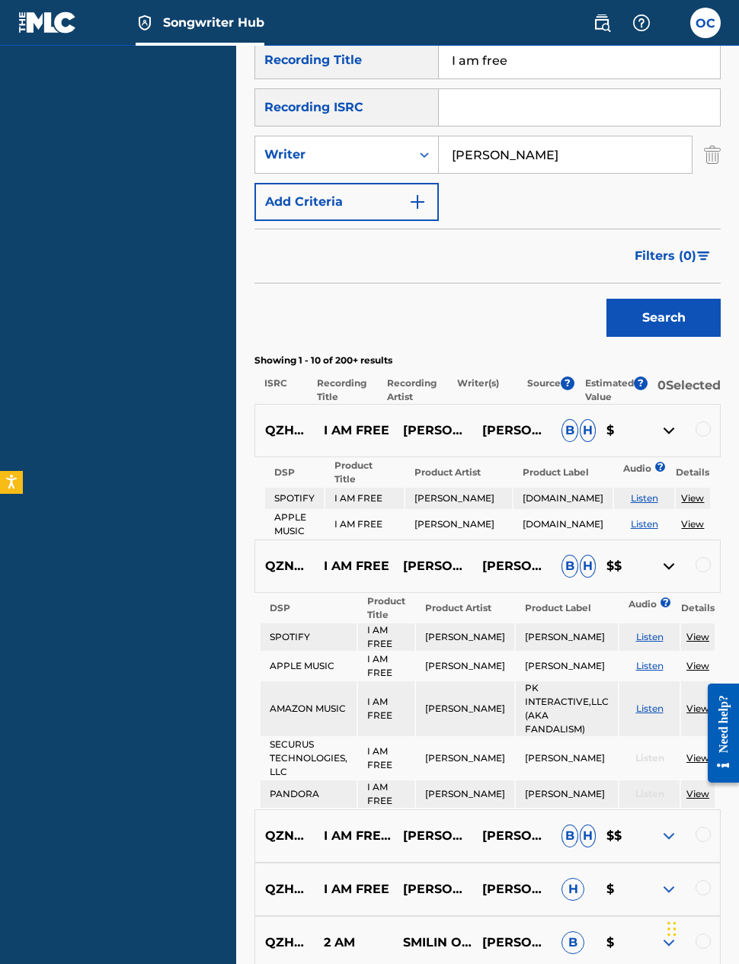
click at [698, 557] on div at bounding box center [703, 564] width 15 height 15
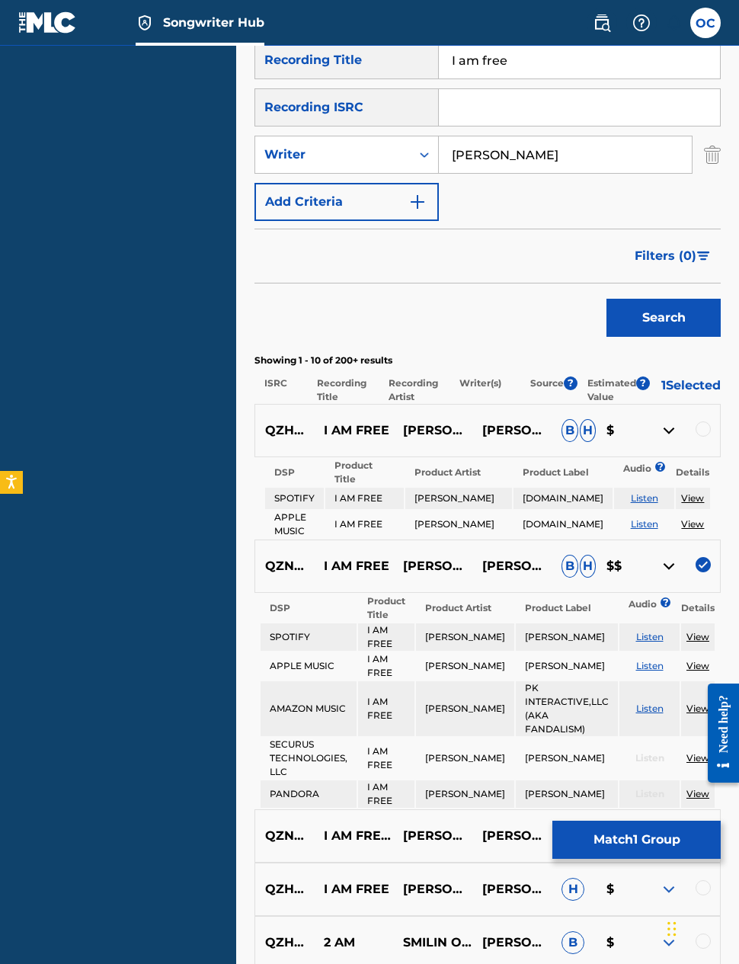
click at [703, 422] on div at bounding box center [703, 429] width 15 height 15
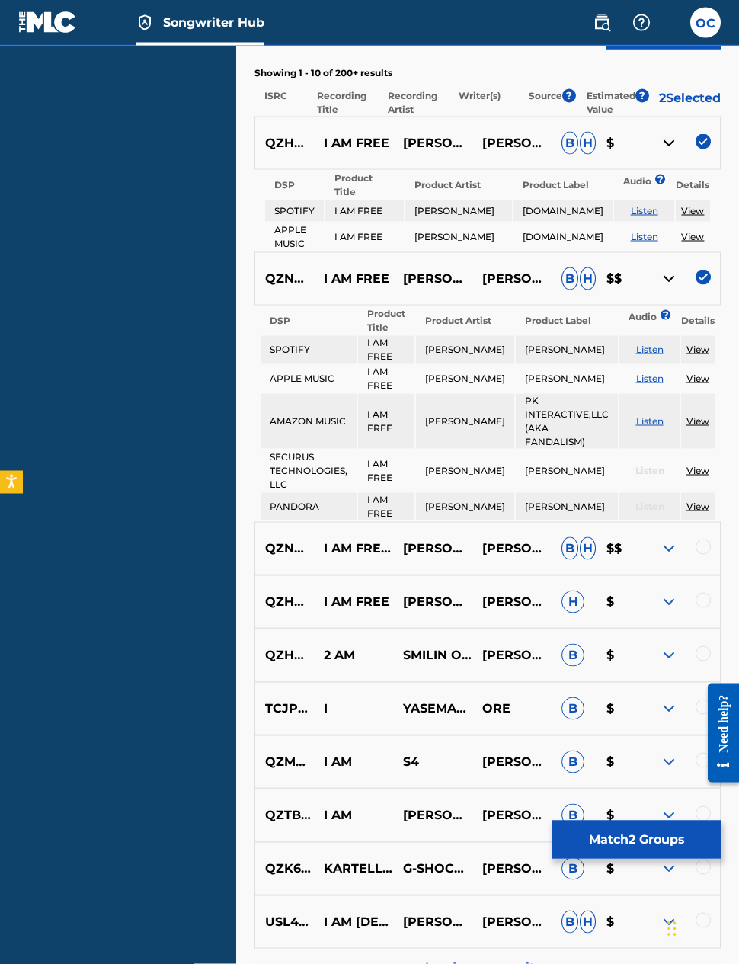
scroll to position [630, 0]
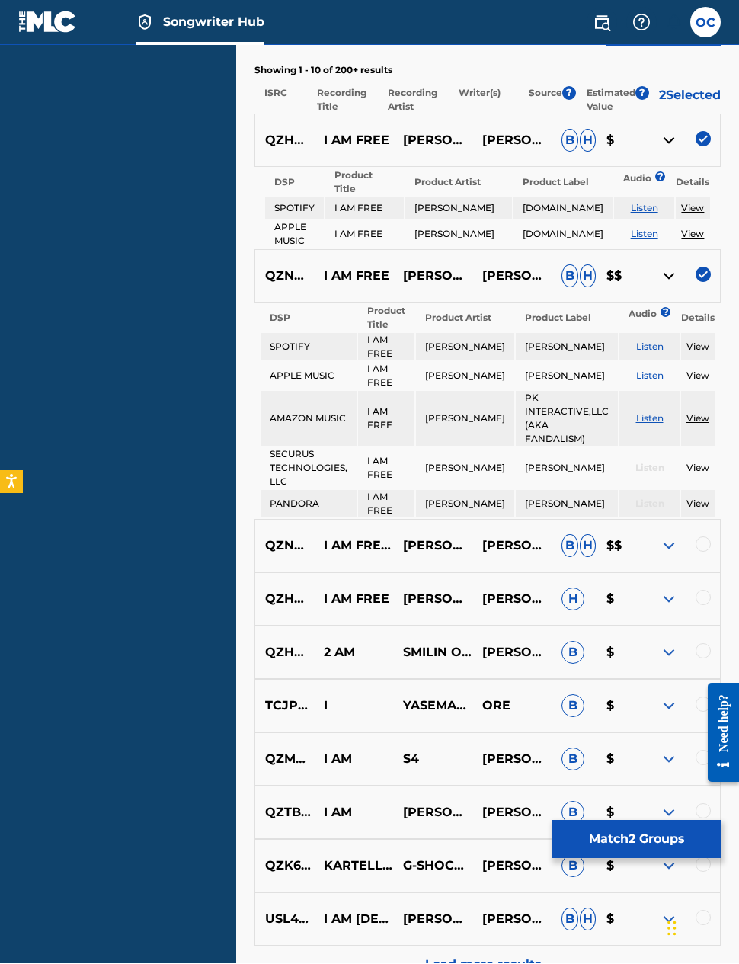
click at [666, 537] on img at bounding box center [669, 546] width 18 height 18
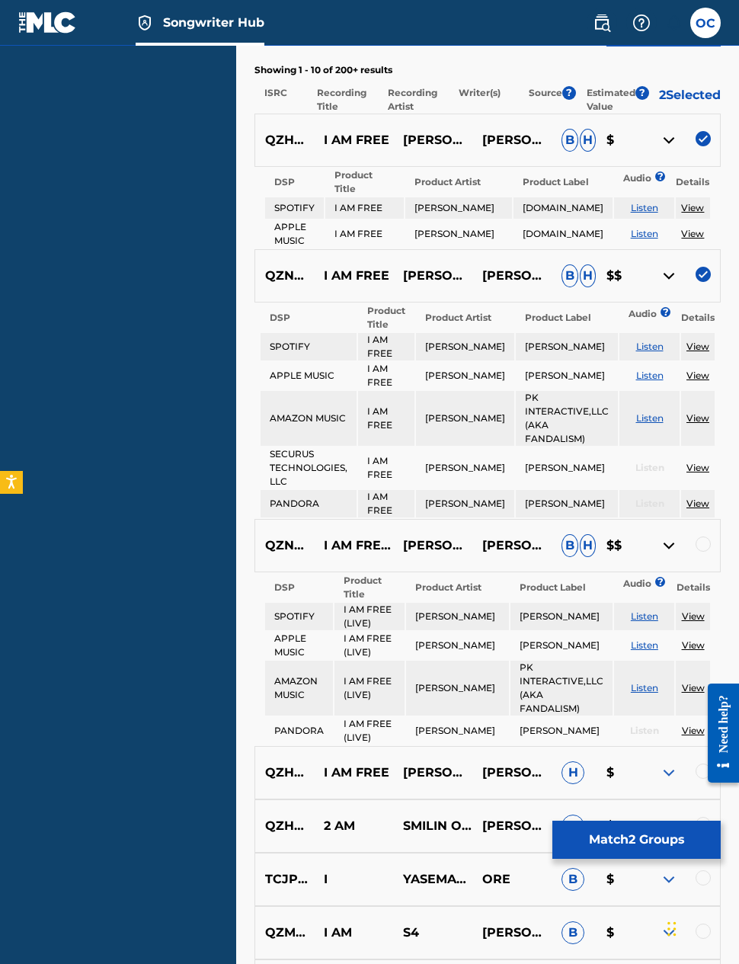
click at [700, 537] on div at bounding box center [703, 544] width 15 height 15
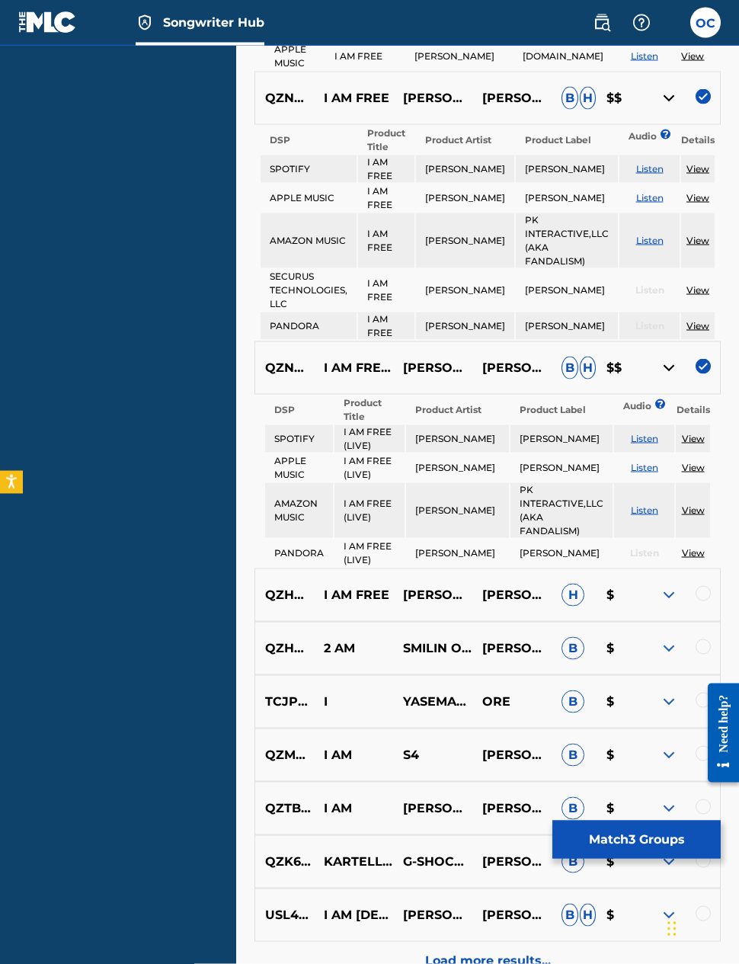
scroll to position [809, 0]
click at [668, 585] on img at bounding box center [669, 594] width 18 height 18
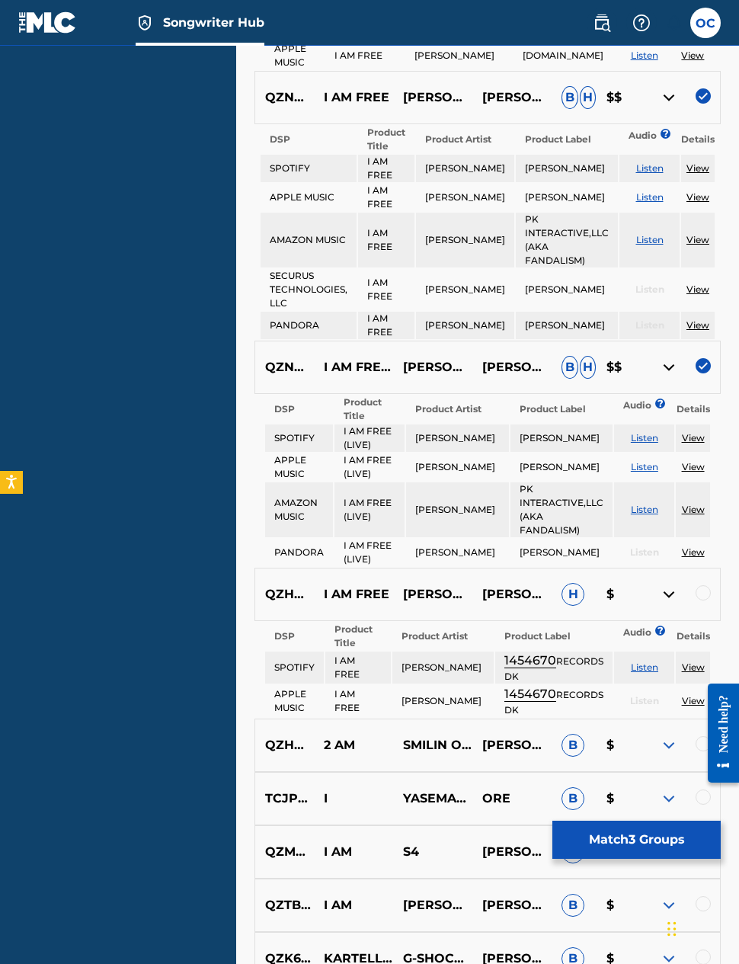
click at [703, 585] on div at bounding box center [703, 592] width 15 height 15
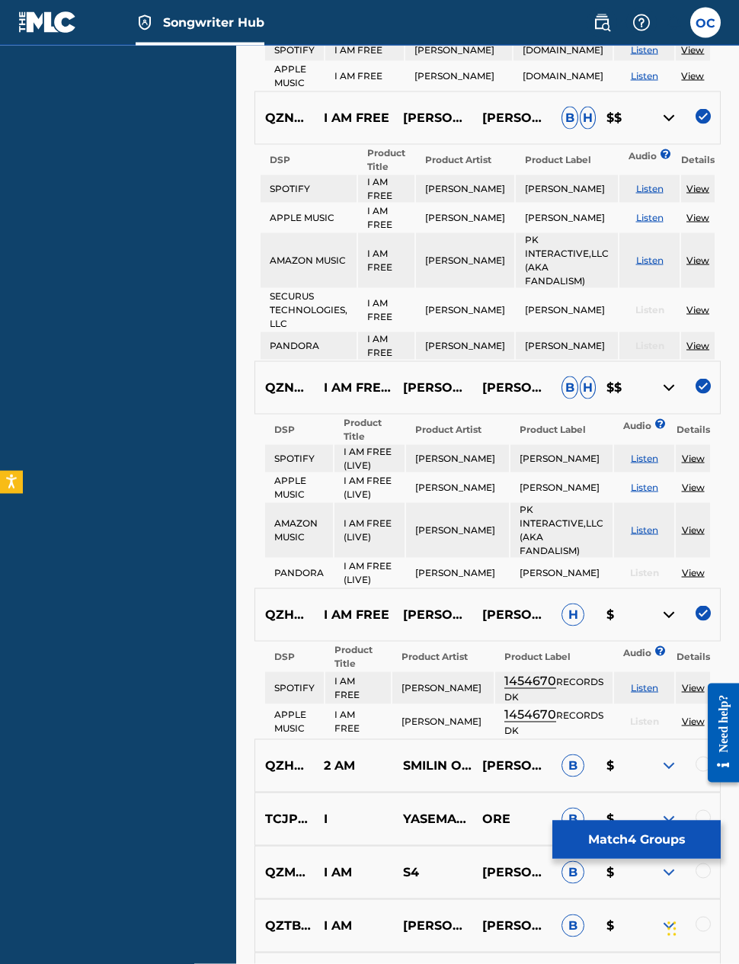
scroll to position [768, 0]
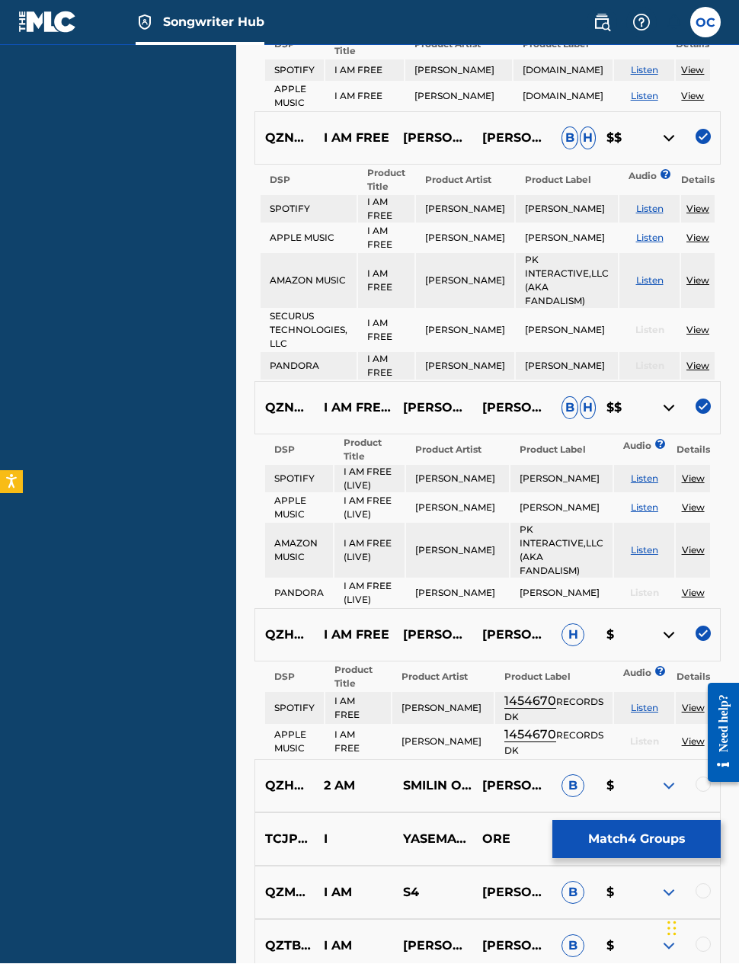
click at [672, 399] on img at bounding box center [669, 408] width 18 height 18
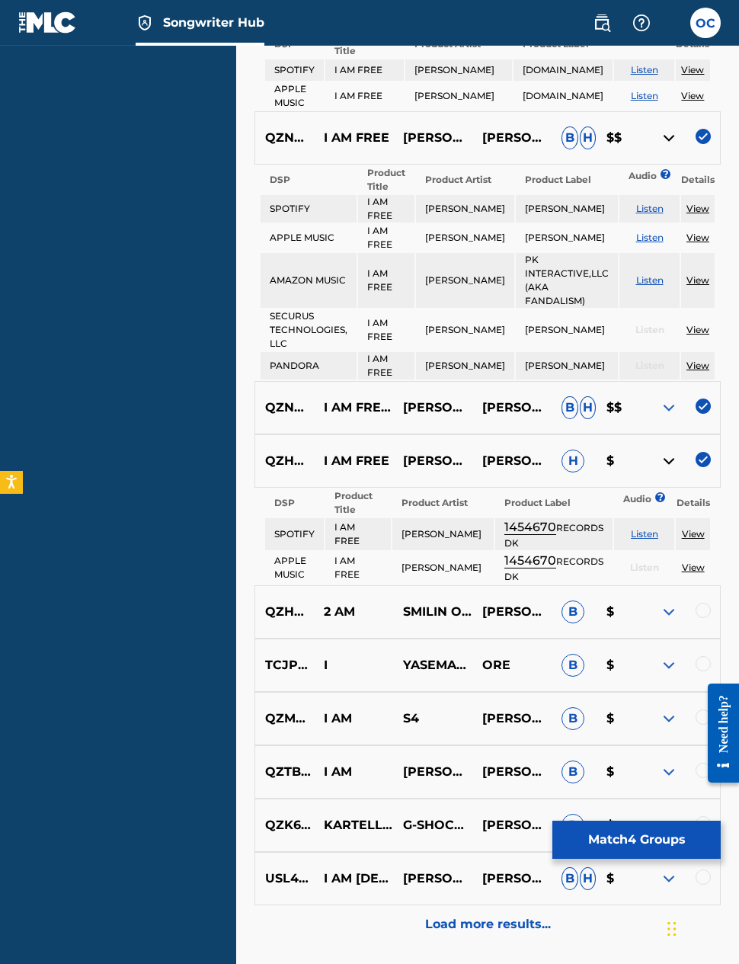
click at [675, 399] on img at bounding box center [669, 408] width 18 height 18
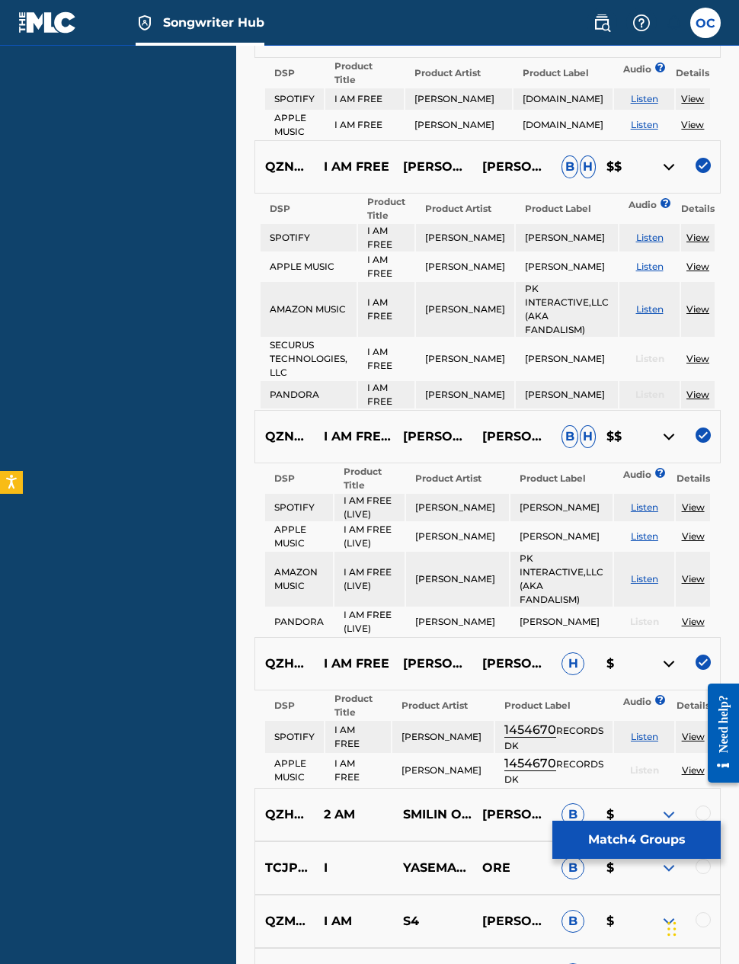
scroll to position [724, 0]
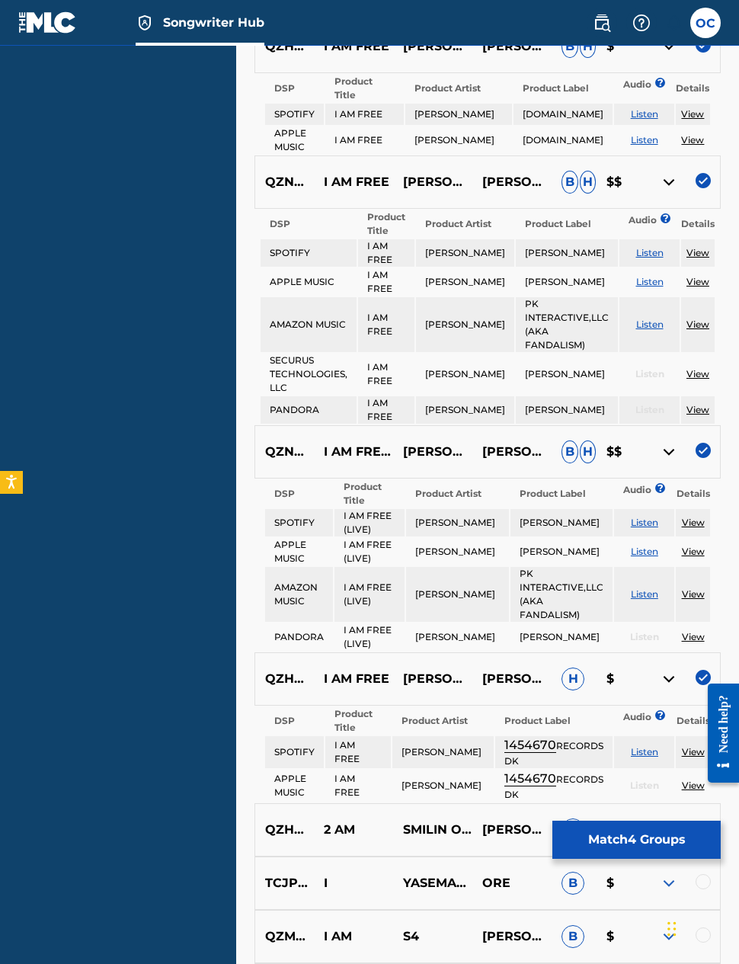
click at [579, 480] on th "Product Label" at bounding box center [562, 493] width 102 height 27
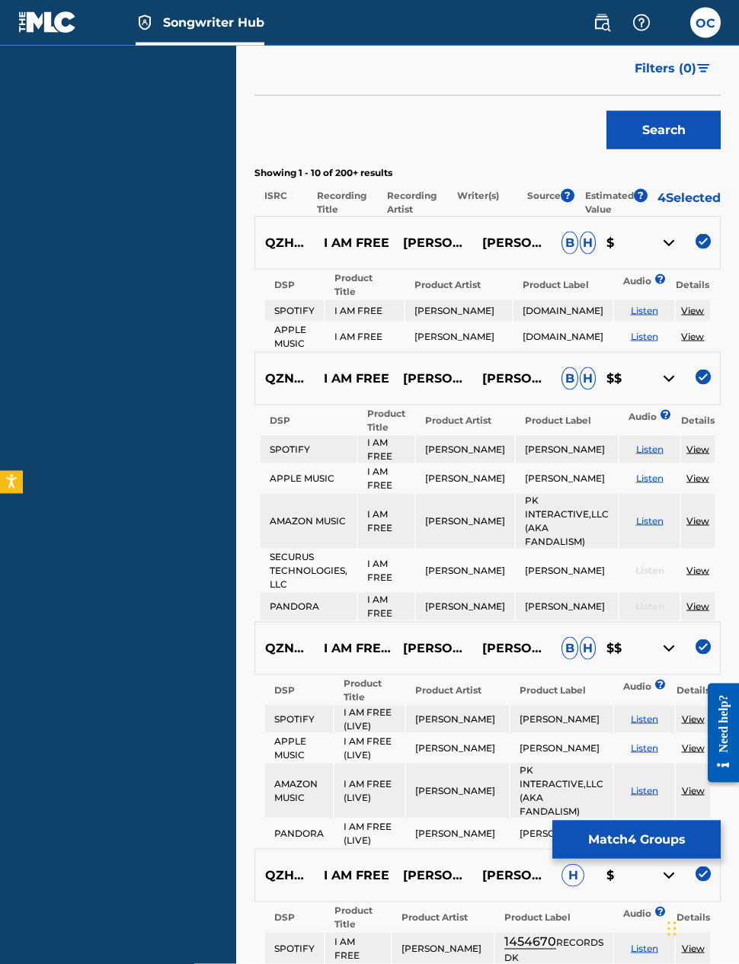
scroll to position [530, 0]
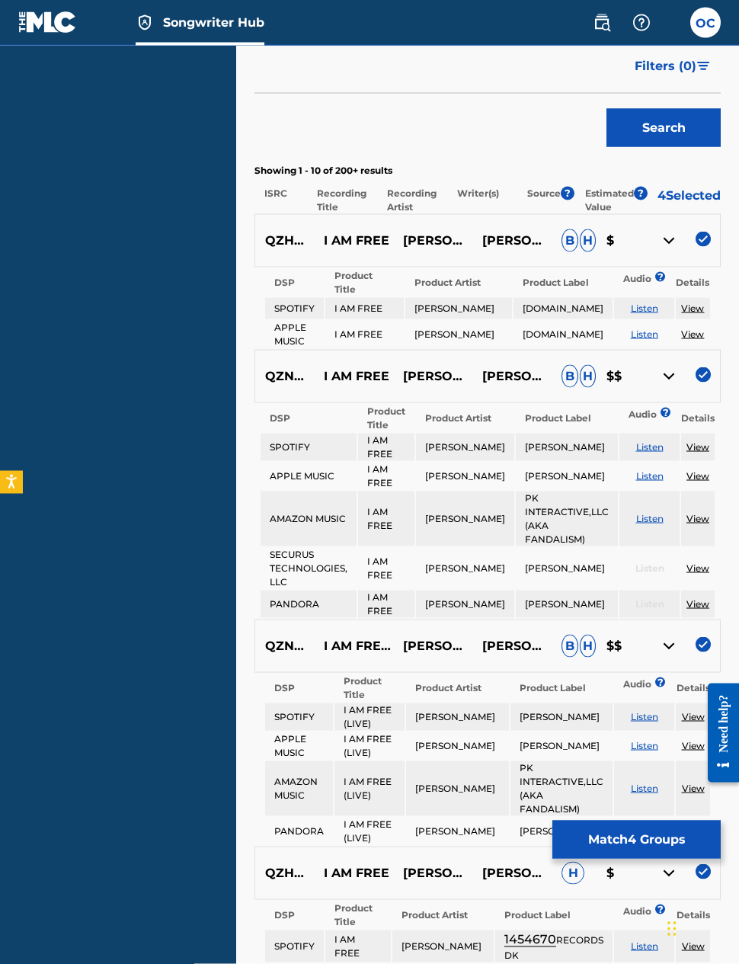
click at [664, 367] on img at bounding box center [669, 376] width 18 height 18
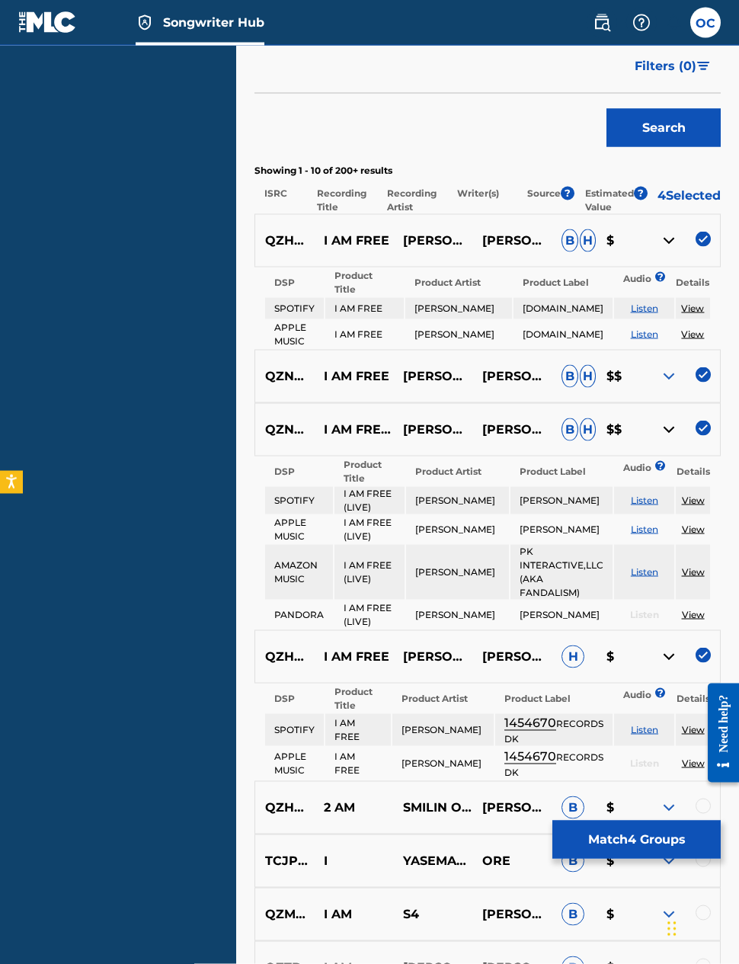
scroll to position [531, 0]
click at [662, 421] on img at bounding box center [669, 429] width 18 height 18
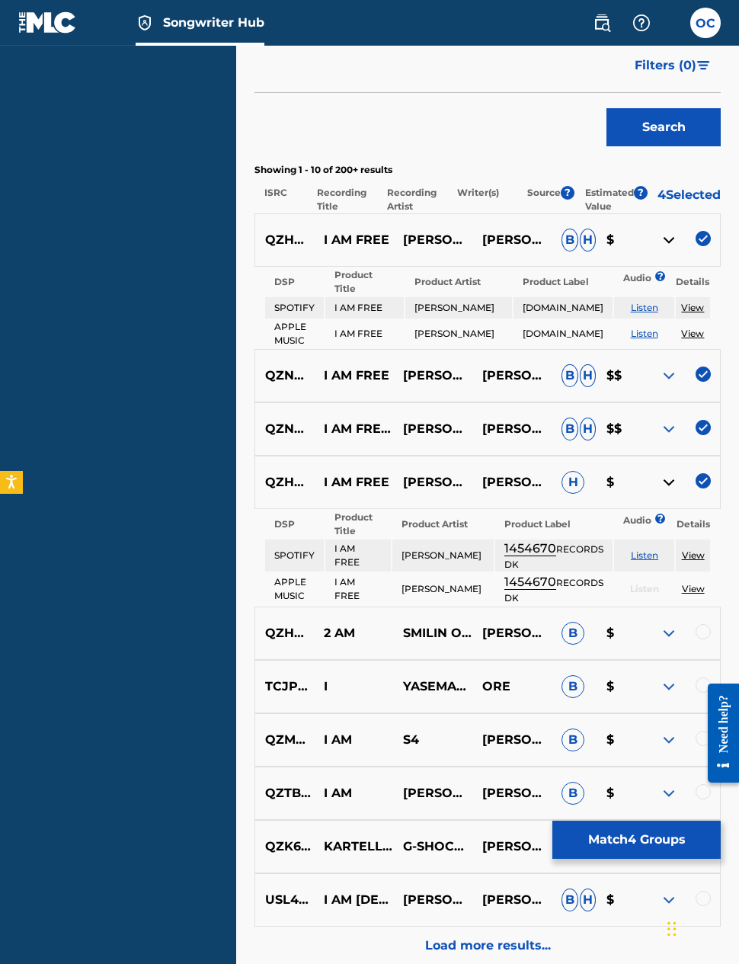
click at [672, 420] on img at bounding box center [669, 429] width 18 height 18
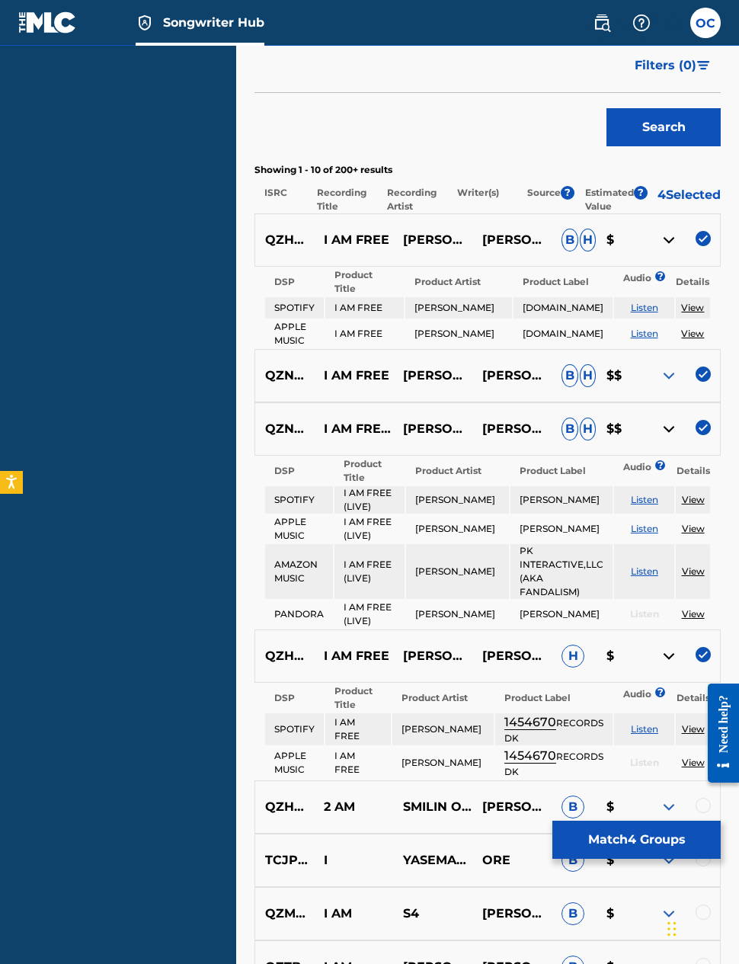
click at [669, 420] on img at bounding box center [669, 429] width 18 height 18
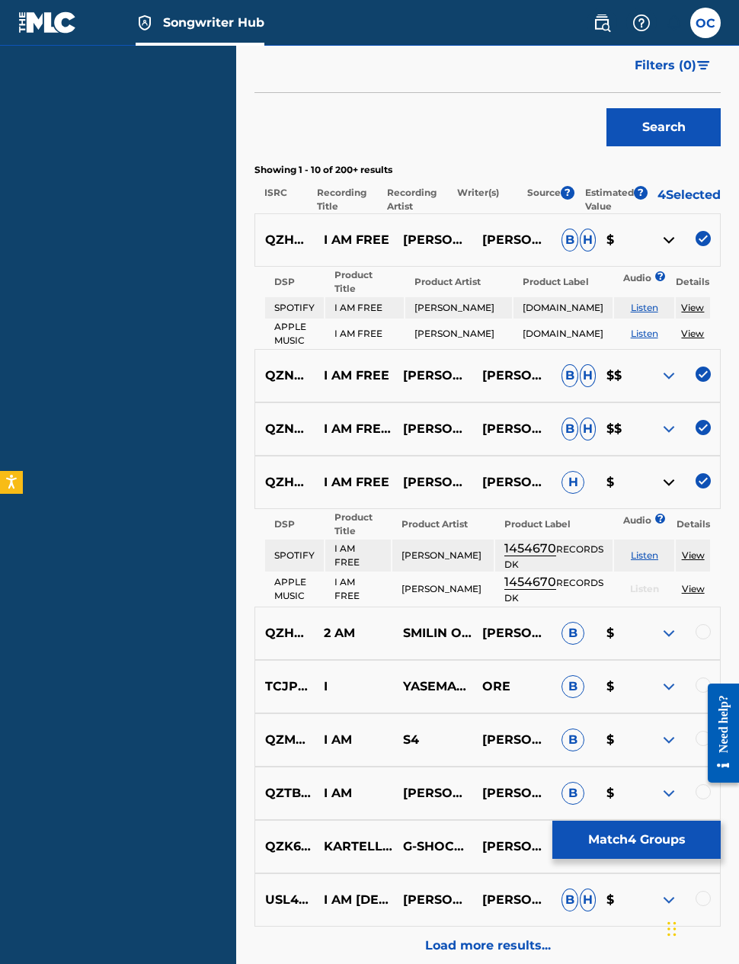
click at [662, 420] on img at bounding box center [669, 429] width 18 height 18
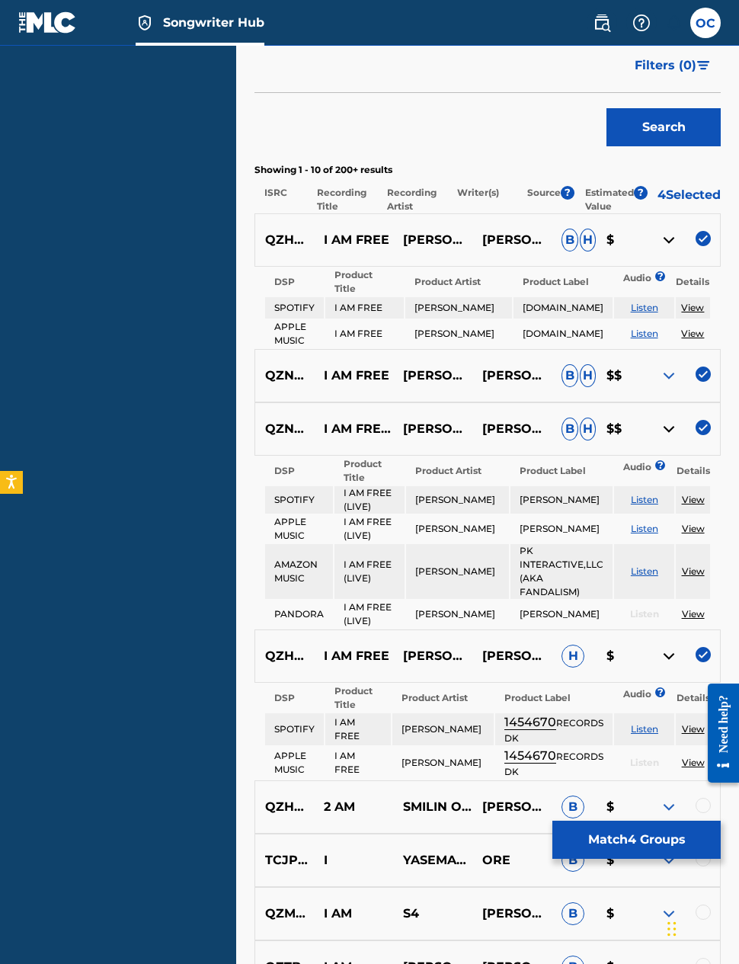
click at [369, 420] on p "I AM FREE (LIVE)" at bounding box center [353, 429] width 79 height 18
click at [667, 420] on img at bounding box center [669, 429] width 18 height 18
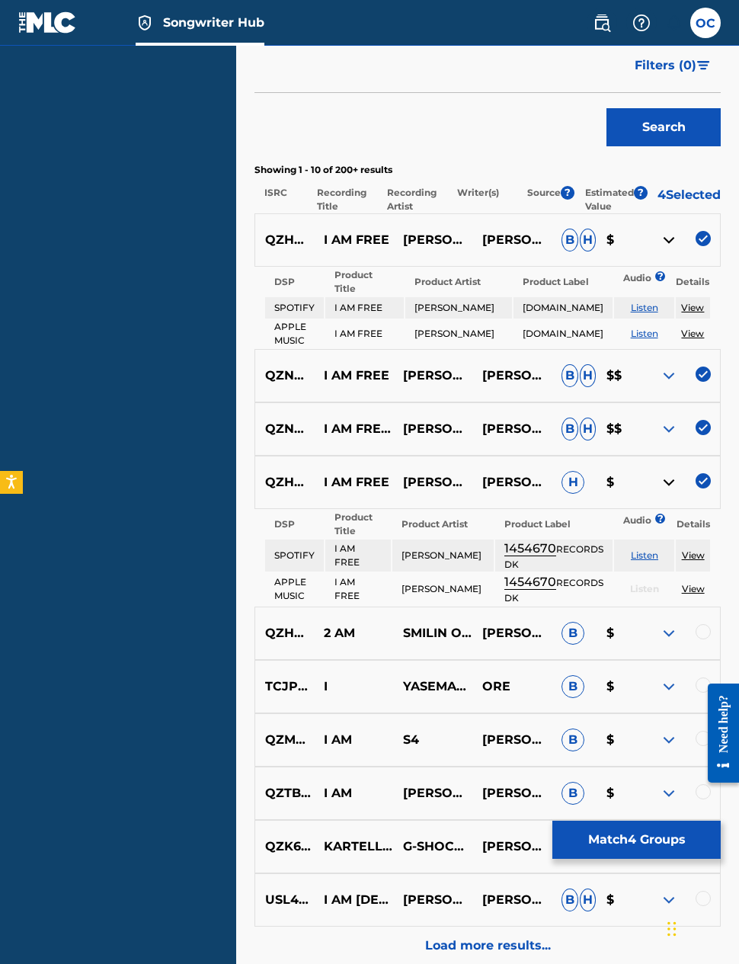
click at [664, 473] on img at bounding box center [669, 482] width 18 height 18
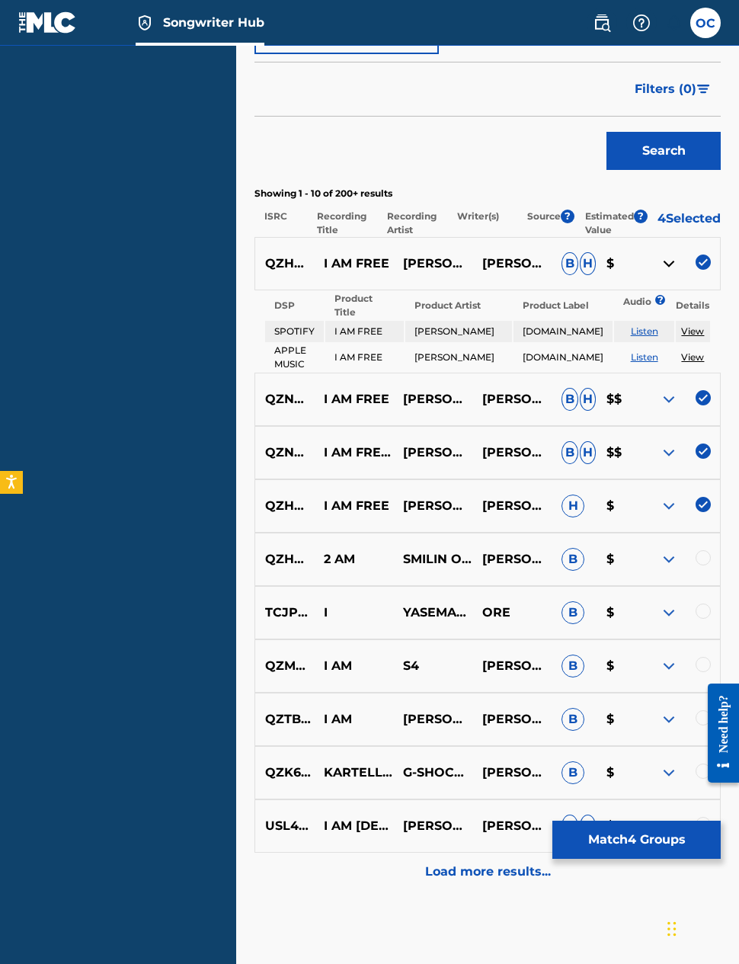
click at [373, 497] on p "I AM FREE" at bounding box center [353, 506] width 79 height 18
click at [666, 497] on img at bounding box center [669, 506] width 18 height 18
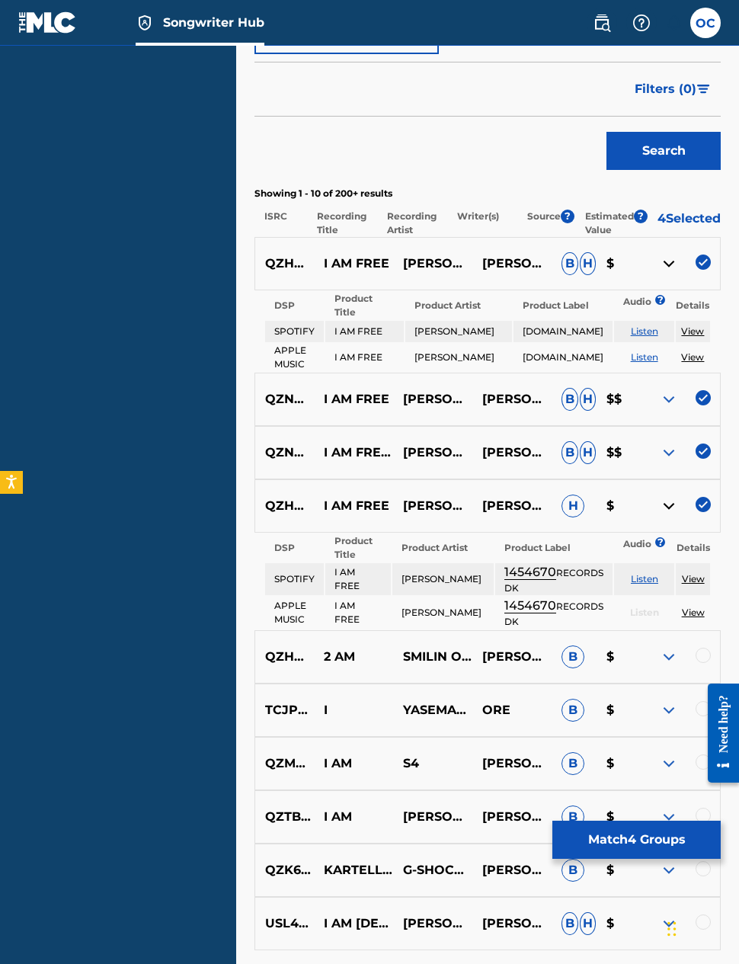
click at [379, 497] on p "I AM FREE" at bounding box center [353, 506] width 79 height 18
click at [383, 497] on p "I AM FREE" at bounding box center [353, 506] width 79 height 18
click at [667, 444] on img at bounding box center [669, 453] width 18 height 18
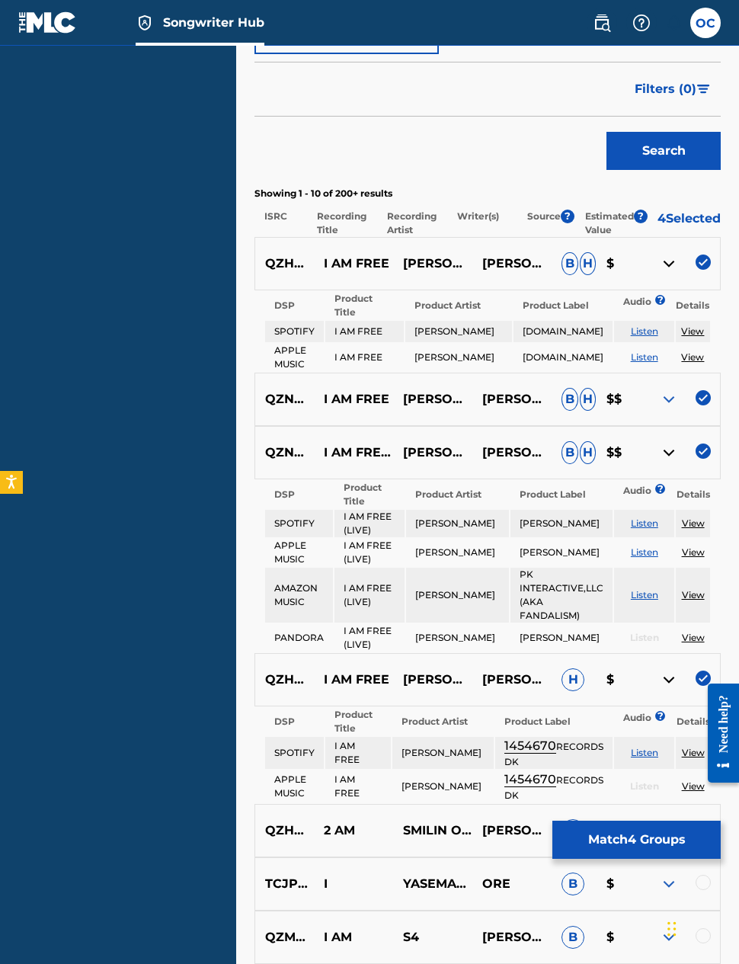
click at [655, 444] on div at bounding box center [680, 453] width 79 height 18
click at [660, 444] on img at bounding box center [669, 453] width 18 height 18
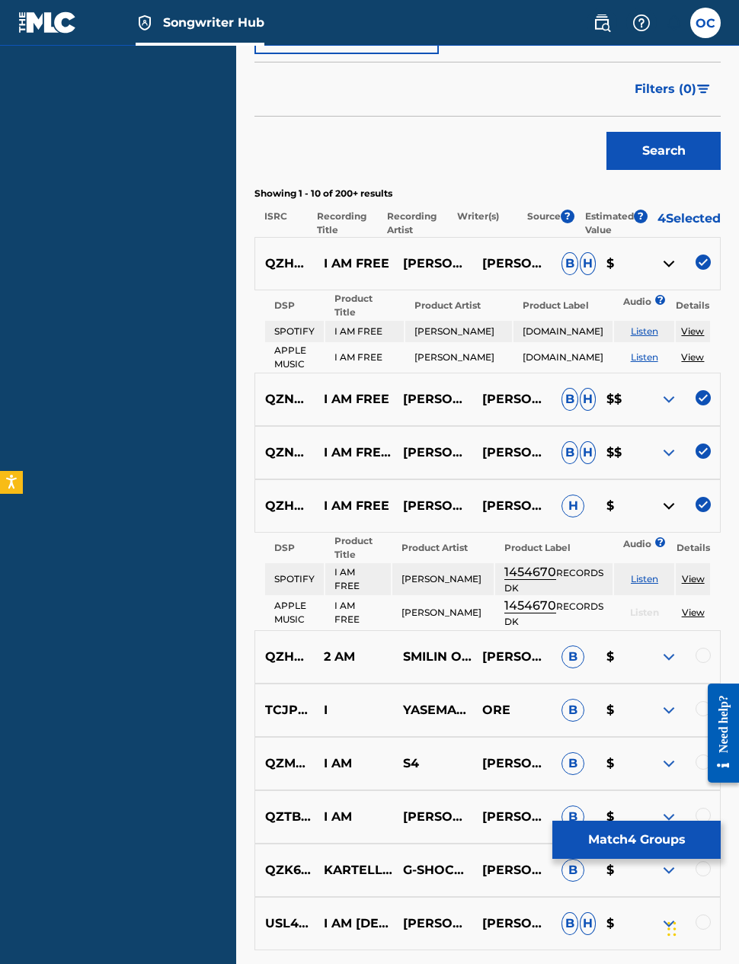
click at [364, 447] on p "I AM FREE (LIVE)" at bounding box center [353, 453] width 79 height 18
click at [368, 390] on p "I AM FREE" at bounding box center [353, 399] width 79 height 18
click at [375, 390] on p "I AM FREE" at bounding box center [353, 399] width 79 height 18
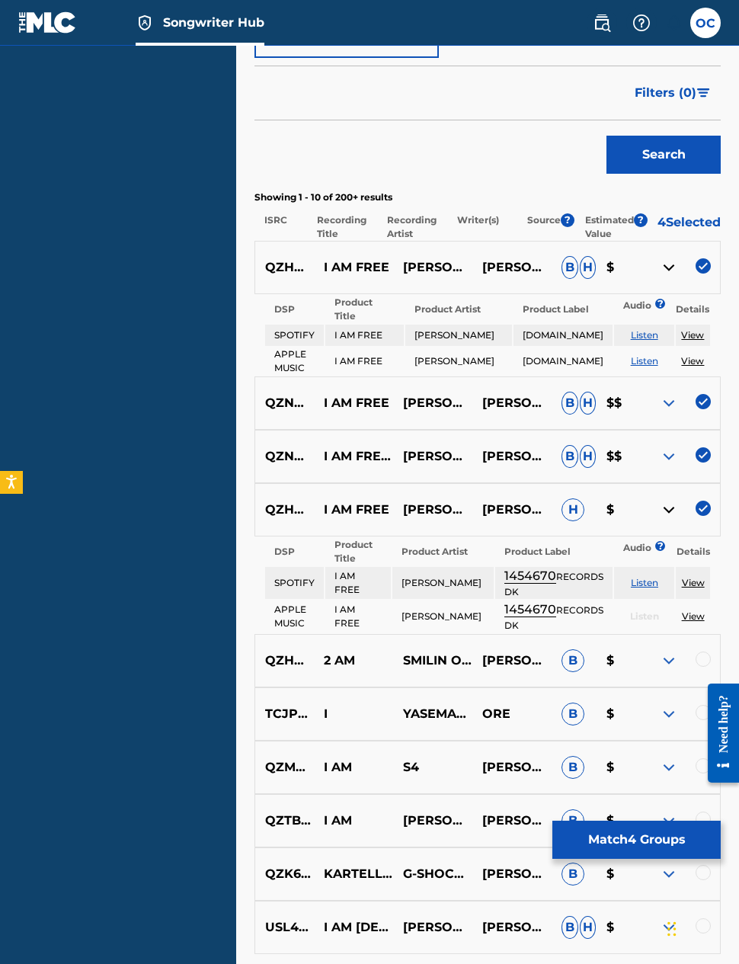
click at [674, 258] on img at bounding box center [669, 267] width 18 height 18
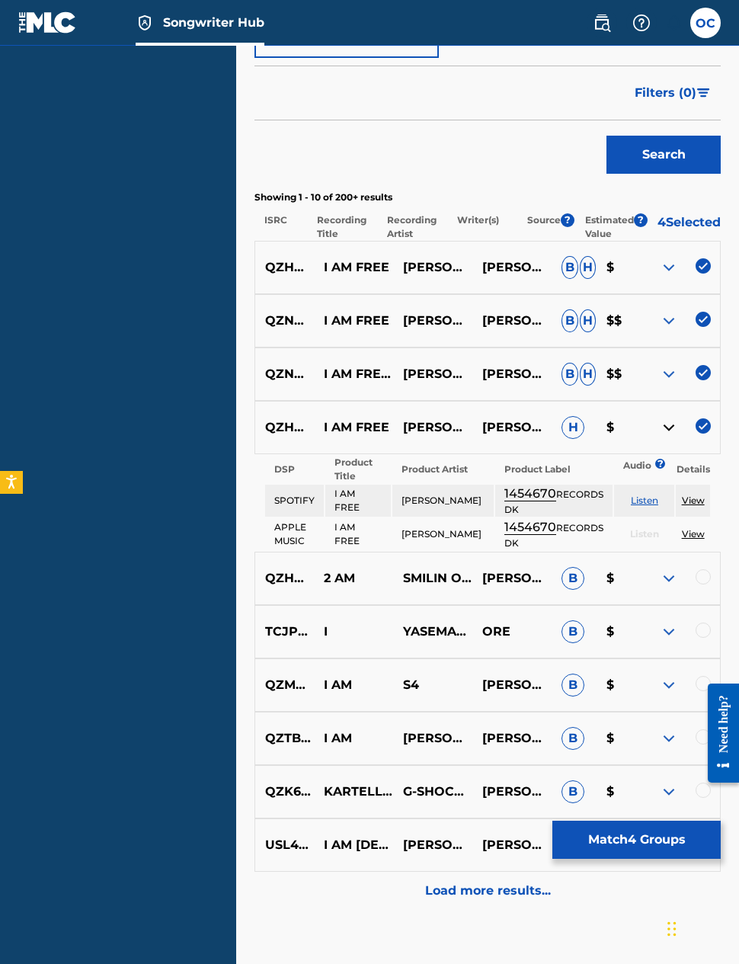
click at [668, 258] on img at bounding box center [669, 267] width 18 height 18
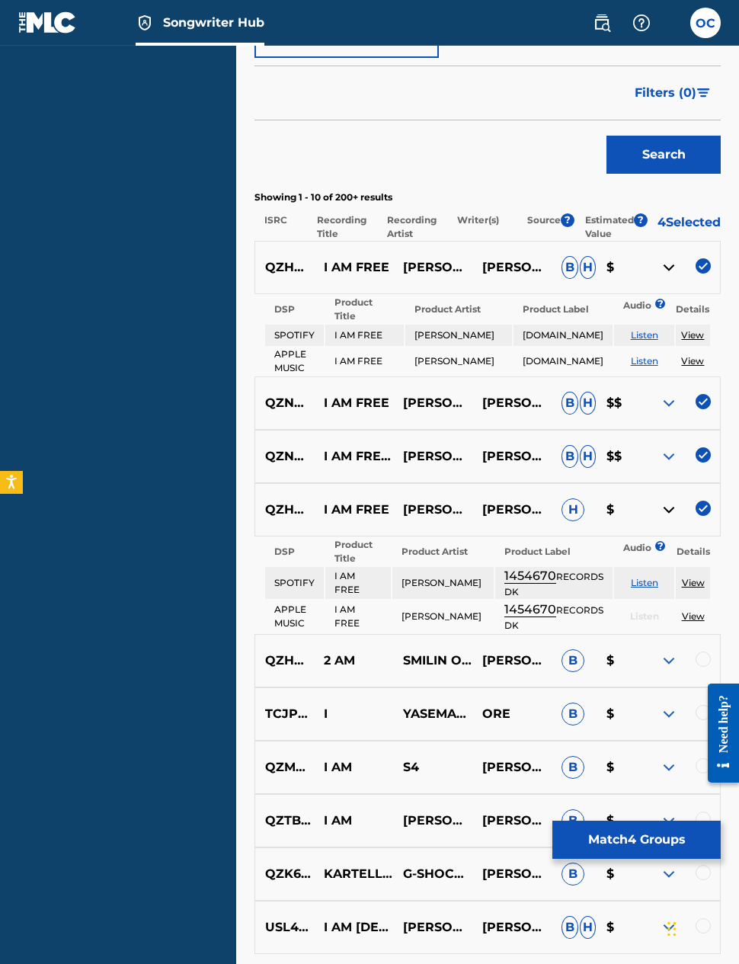
click at [374, 258] on p "I AM FREE" at bounding box center [353, 267] width 79 height 18
click at [381, 258] on p "I AM FREE" at bounding box center [353, 267] width 79 height 18
click at [661, 258] on img at bounding box center [669, 267] width 18 height 18
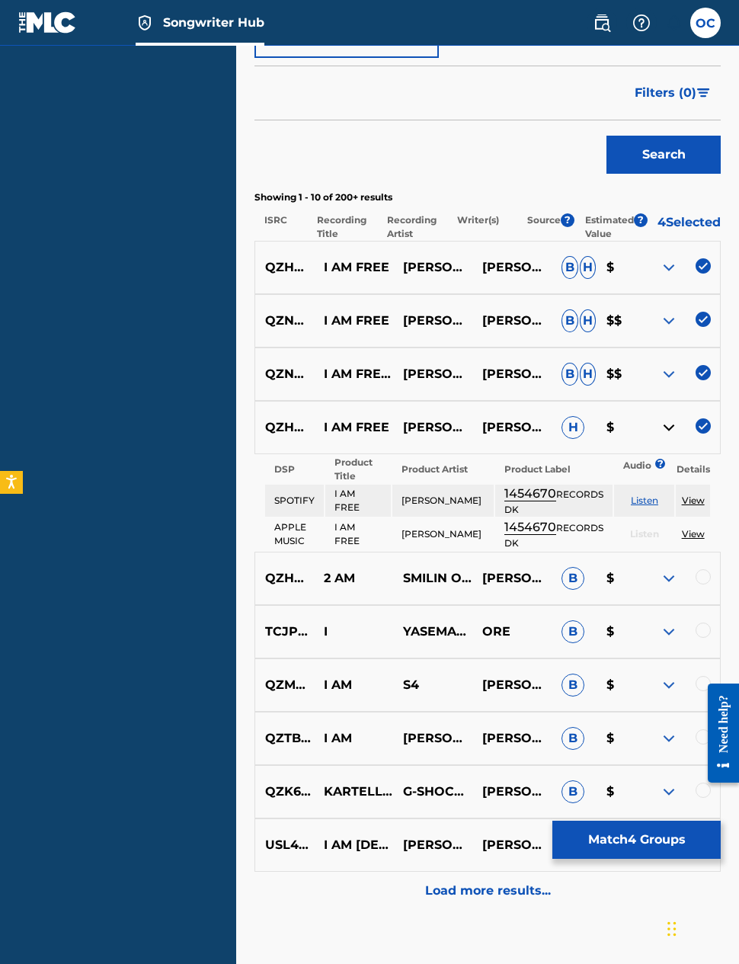
click at [666, 318] on img at bounding box center [669, 321] width 18 height 18
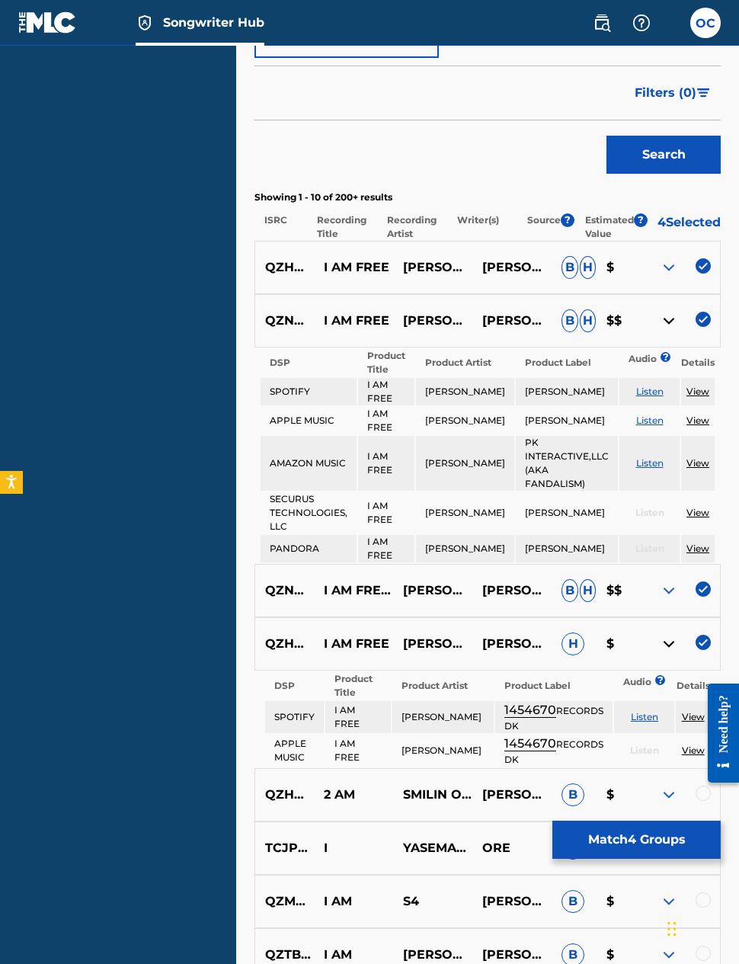
click at [392, 312] on p "I AM FREE" at bounding box center [353, 321] width 79 height 18
click at [375, 312] on p "I AM FREE" at bounding box center [353, 321] width 79 height 18
click at [664, 313] on img at bounding box center [669, 321] width 18 height 18
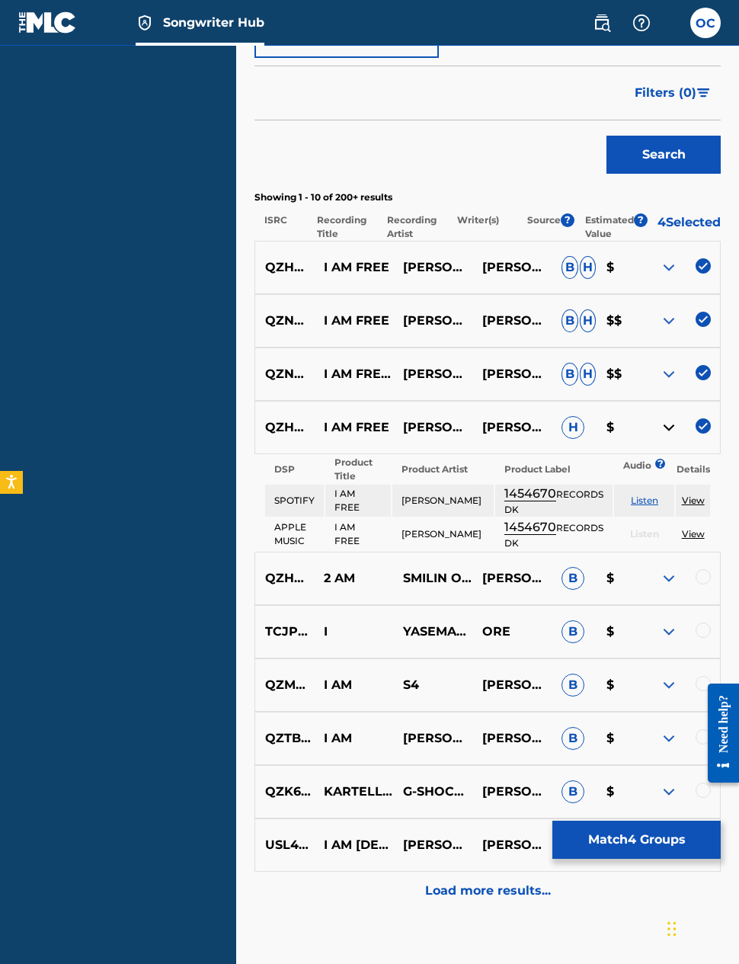
click at [662, 370] on img at bounding box center [669, 374] width 18 height 18
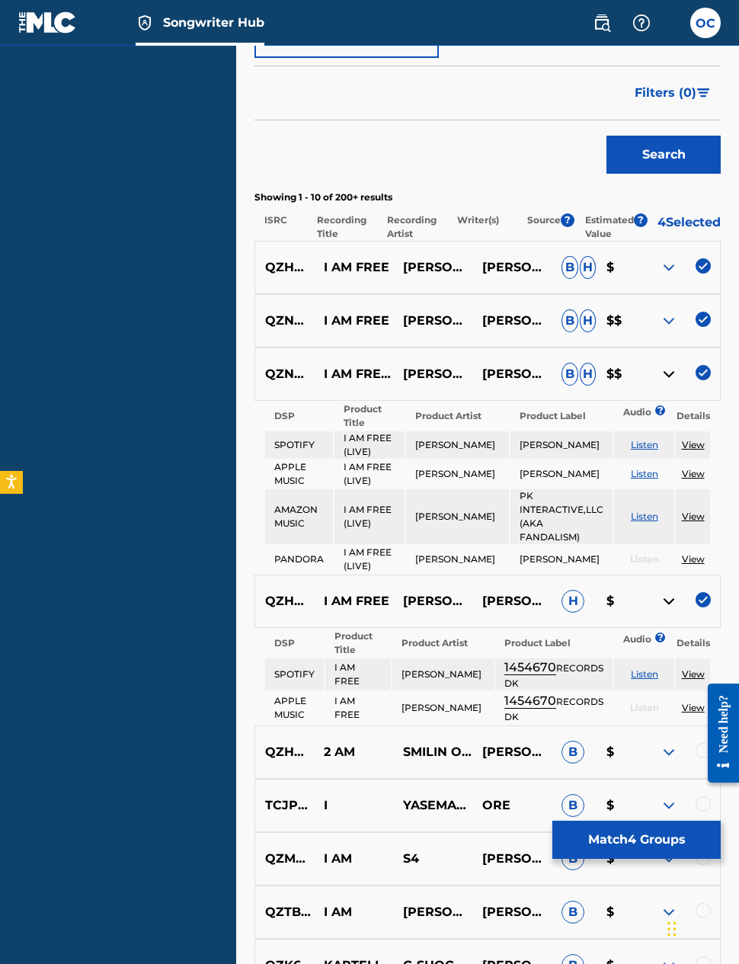
click at [377, 365] on p "I AM FREE (LIVE)" at bounding box center [353, 374] width 79 height 18
click at [671, 366] on img at bounding box center [669, 374] width 18 height 18
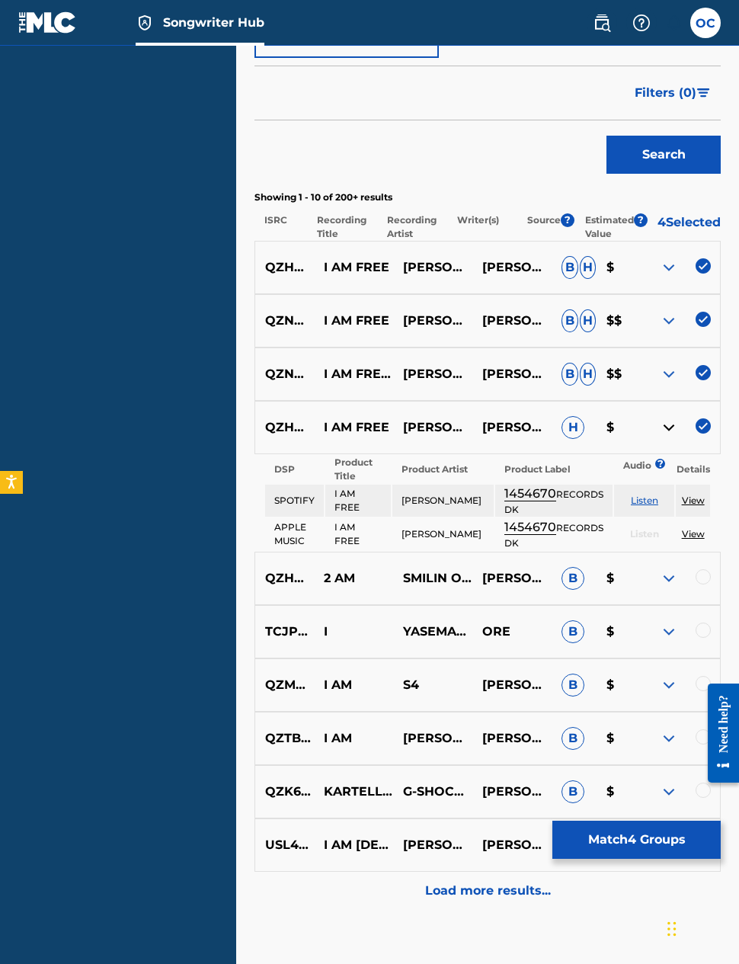
click at [664, 365] on img at bounding box center [669, 374] width 18 height 18
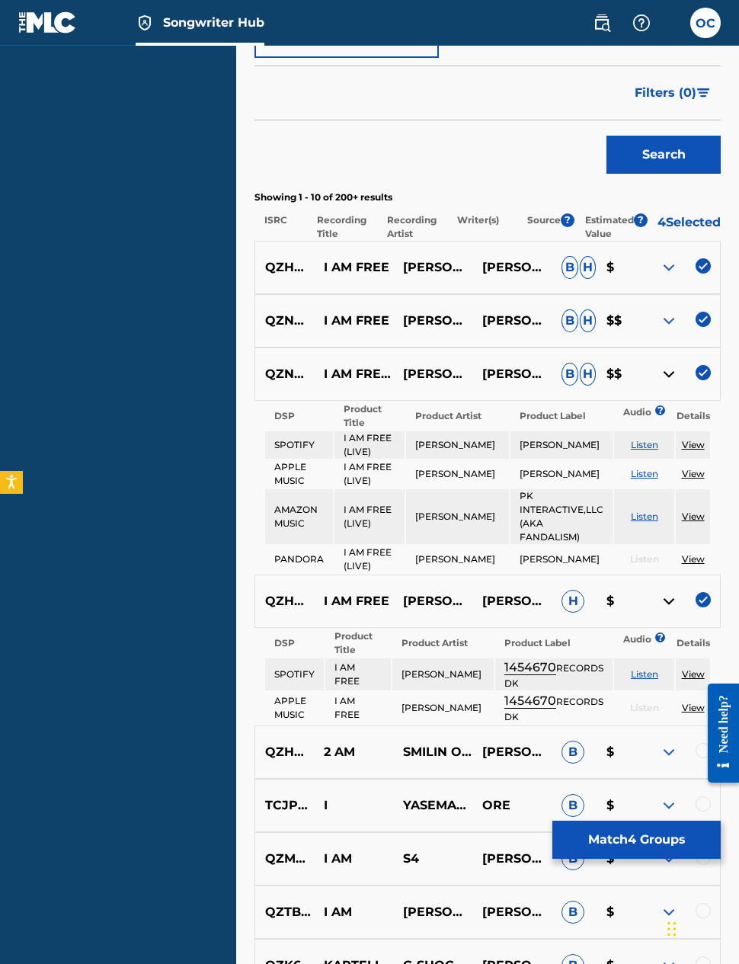
click at [354, 365] on p "I AM FREE (LIVE)" at bounding box center [353, 374] width 79 height 18
click at [373, 365] on p "I AM FREE (LIVE)" at bounding box center [353, 374] width 79 height 18
click at [664, 371] on img at bounding box center [669, 374] width 18 height 18
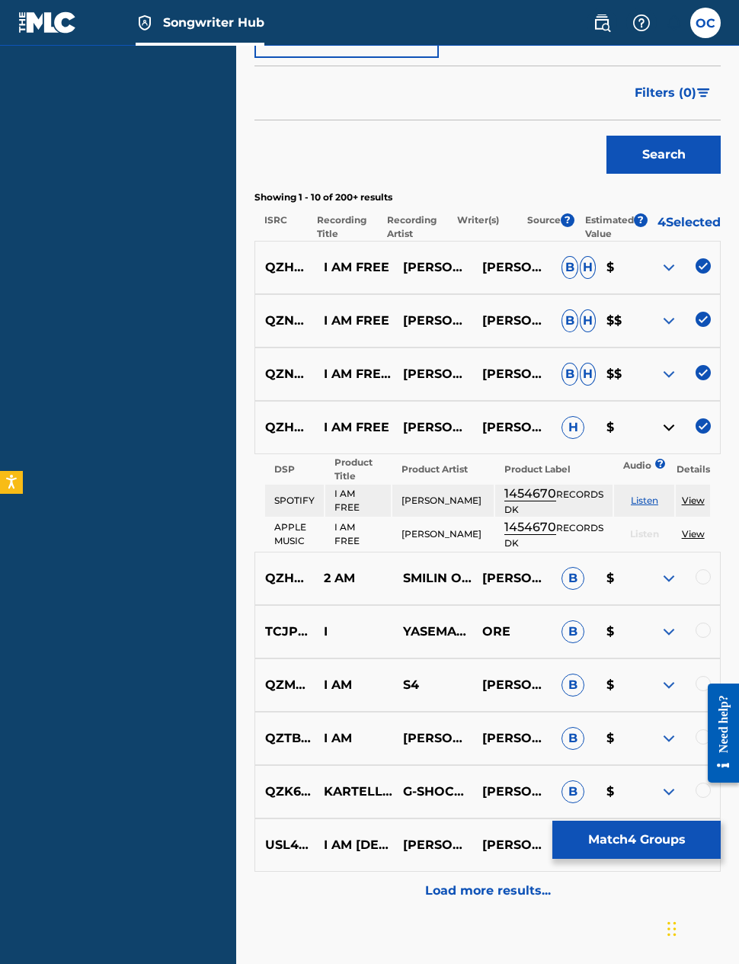
click at [672, 419] on img at bounding box center [669, 428] width 18 height 18
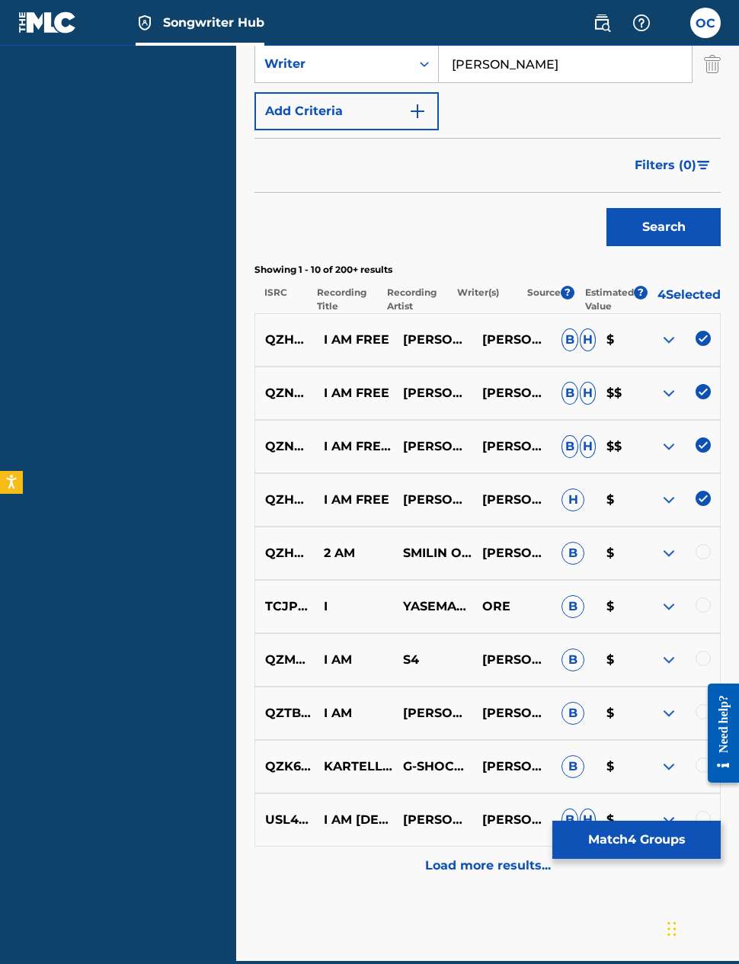
click at [667, 491] on img at bounding box center [669, 500] width 18 height 18
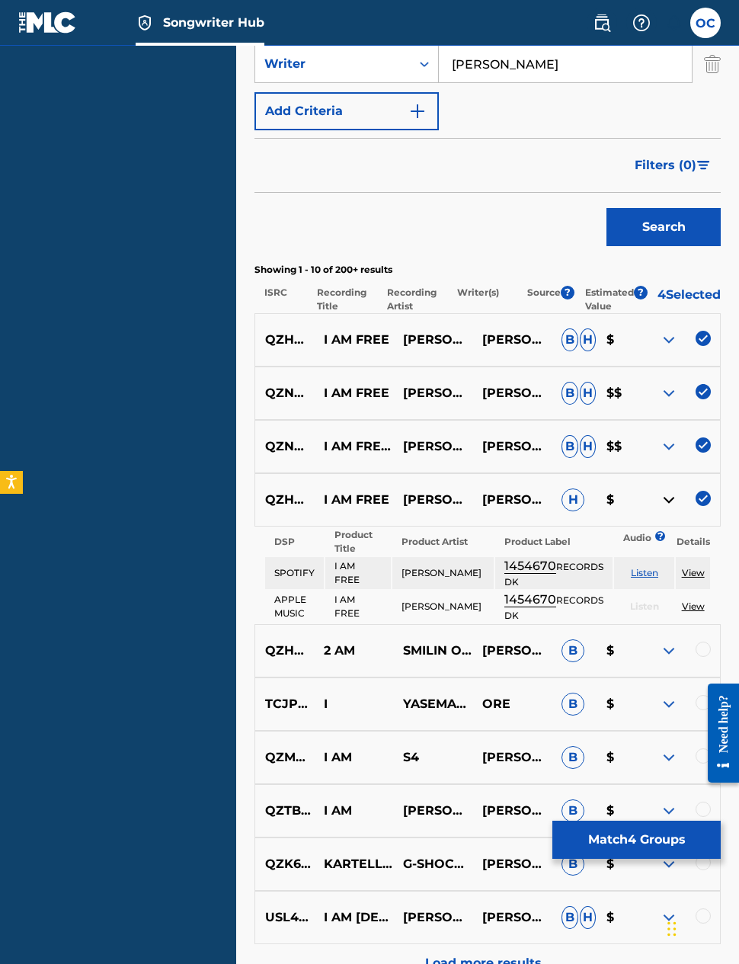
click at [376, 493] on p "I AM FREE" at bounding box center [353, 500] width 79 height 18
click at [376, 494] on p "I AM FREE" at bounding box center [353, 500] width 79 height 18
click at [666, 439] on img at bounding box center [669, 447] width 18 height 18
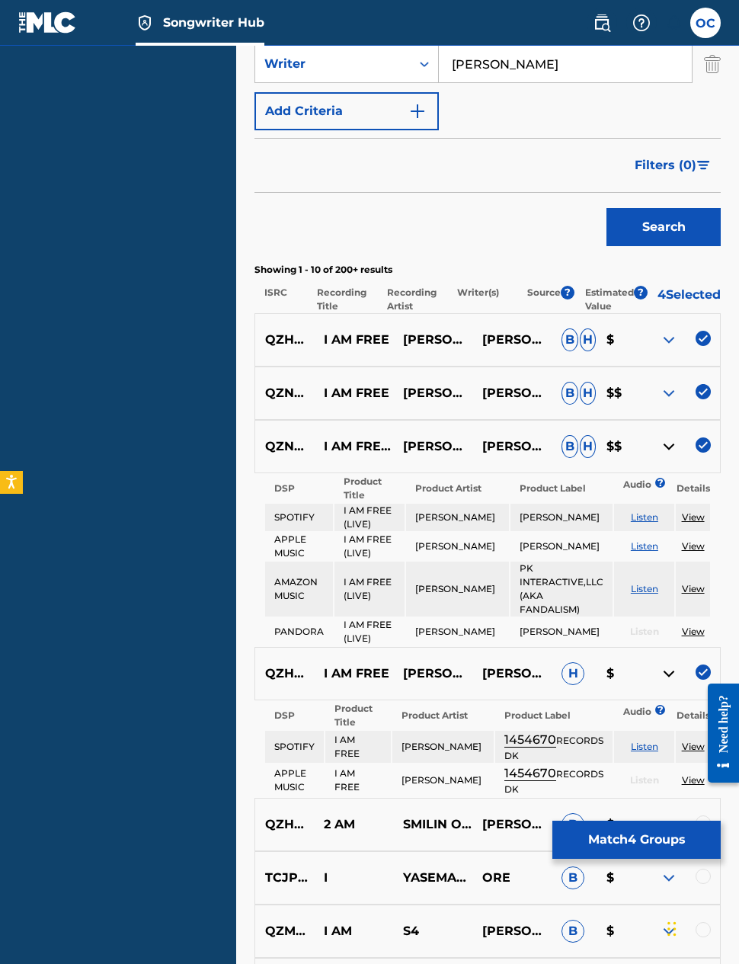
click at [370, 440] on p "I AM FREE (LIVE)" at bounding box center [353, 447] width 79 height 18
click at [663, 438] on img at bounding box center [669, 447] width 18 height 18
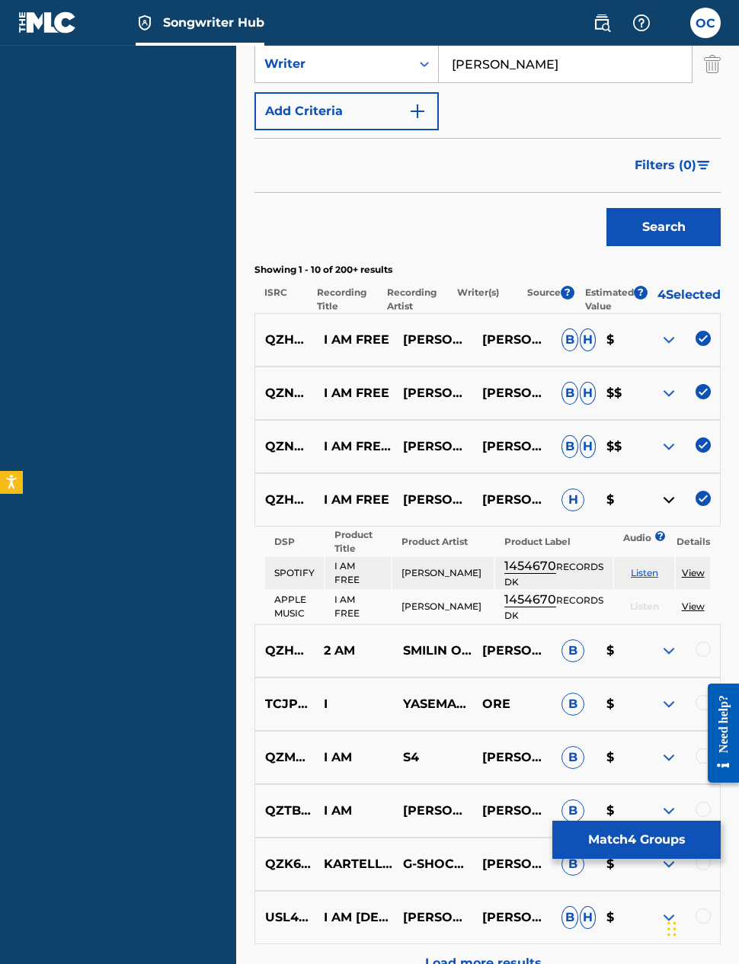
click at [707, 438] on img at bounding box center [703, 445] width 15 height 15
click at [668, 386] on img at bounding box center [669, 393] width 18 height 18
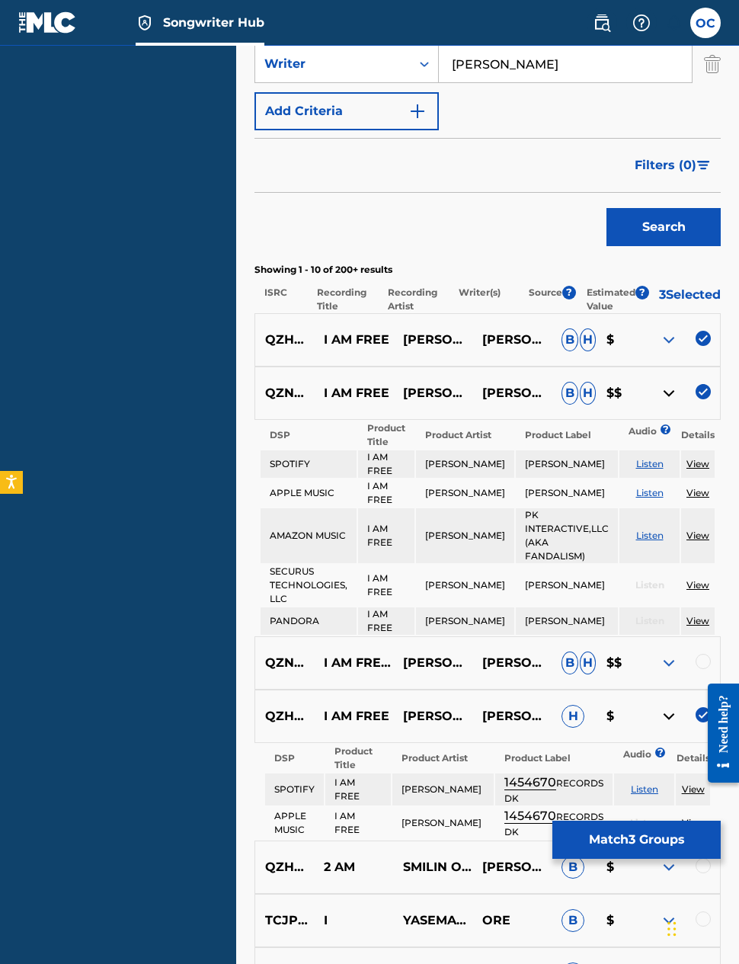
click at [375, 384] on p "I AM FREE" at bounding box center [353, 393] width 79 height 18
click at [662, 386] on img at bounding box center [669, 393] width 18 height 18
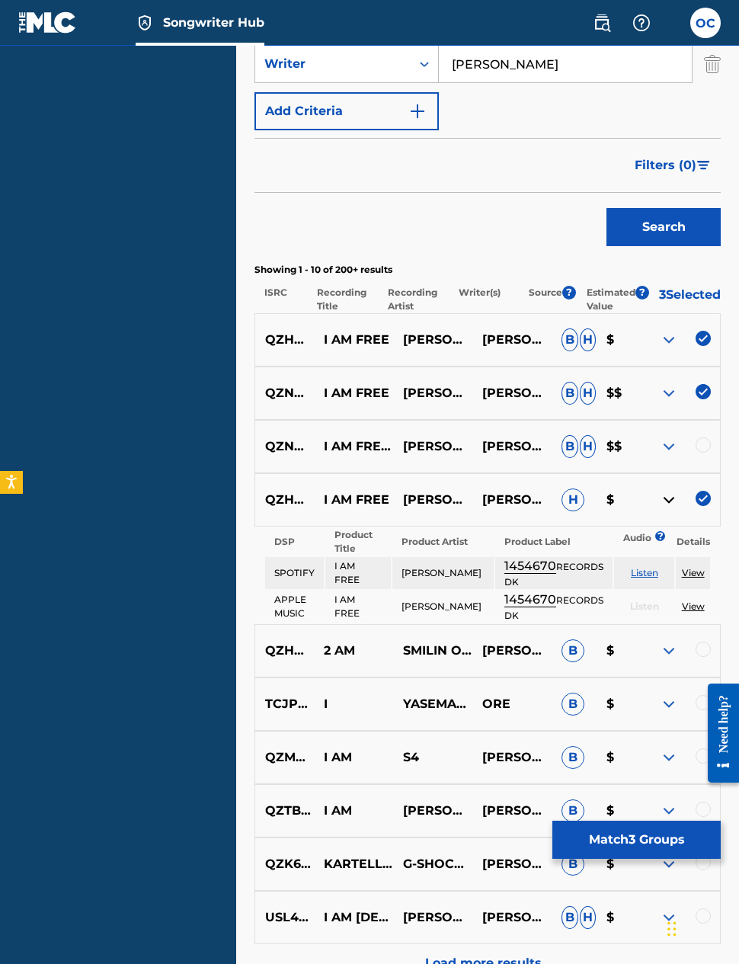
click at [669, 331] on img at bounding box center [669, 340] width 18 height 18
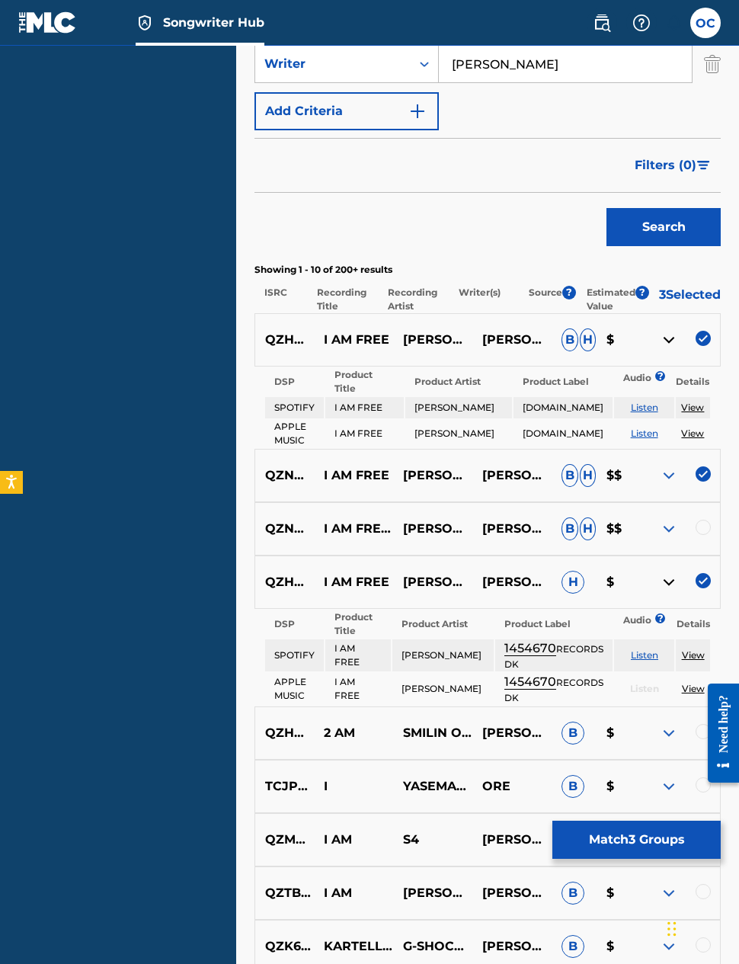
click at [669, 331] on img at bounding box center [669, 340] width 18 height 18
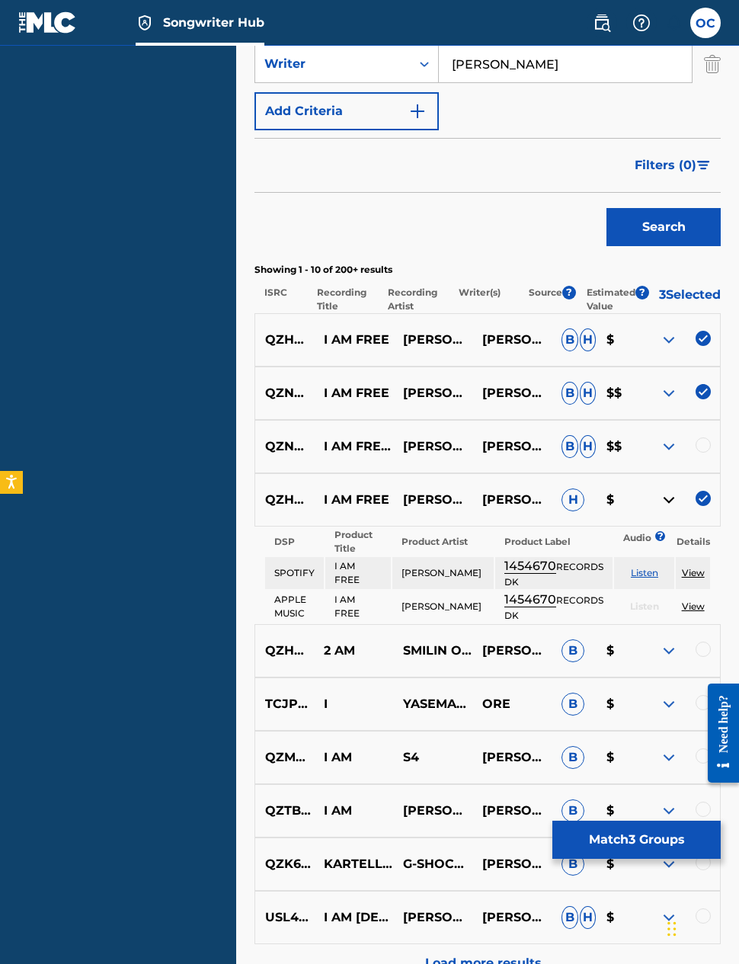
click at [707, 331] on img at bounding box center [703, 338] width 15 height 15
click at [705, 384] on img at bounding box center [703, 391] width 15 height 15
click at [707, 491] on img at bounding box center [703, 498] width 15 height 15
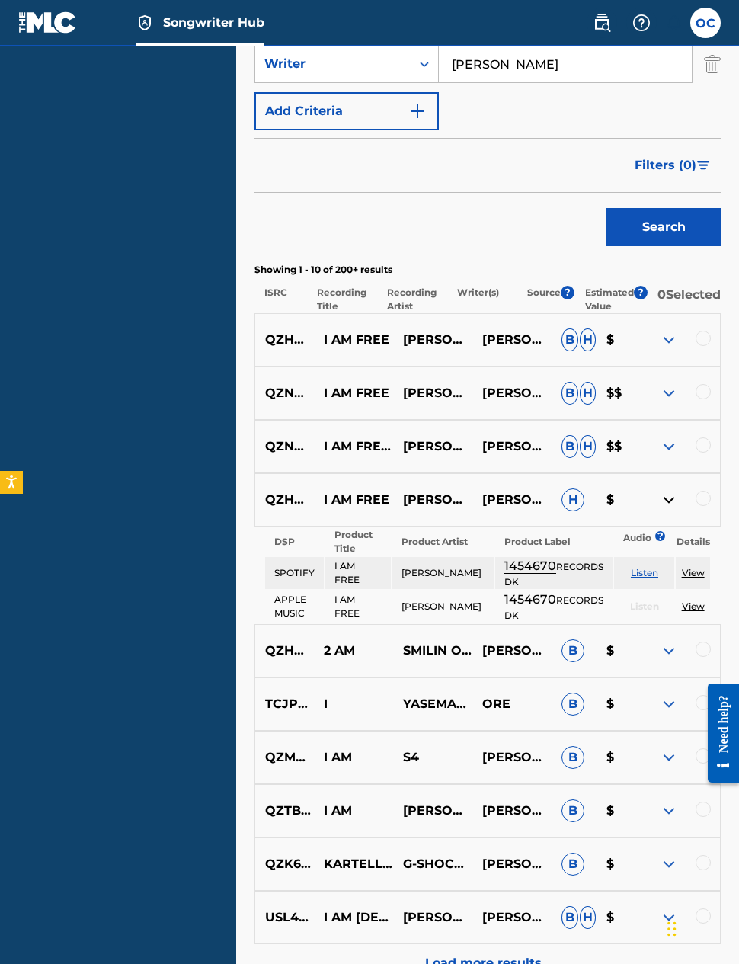
click at [700, 439] on div at bounding box center [703, 445] width 15 height 15
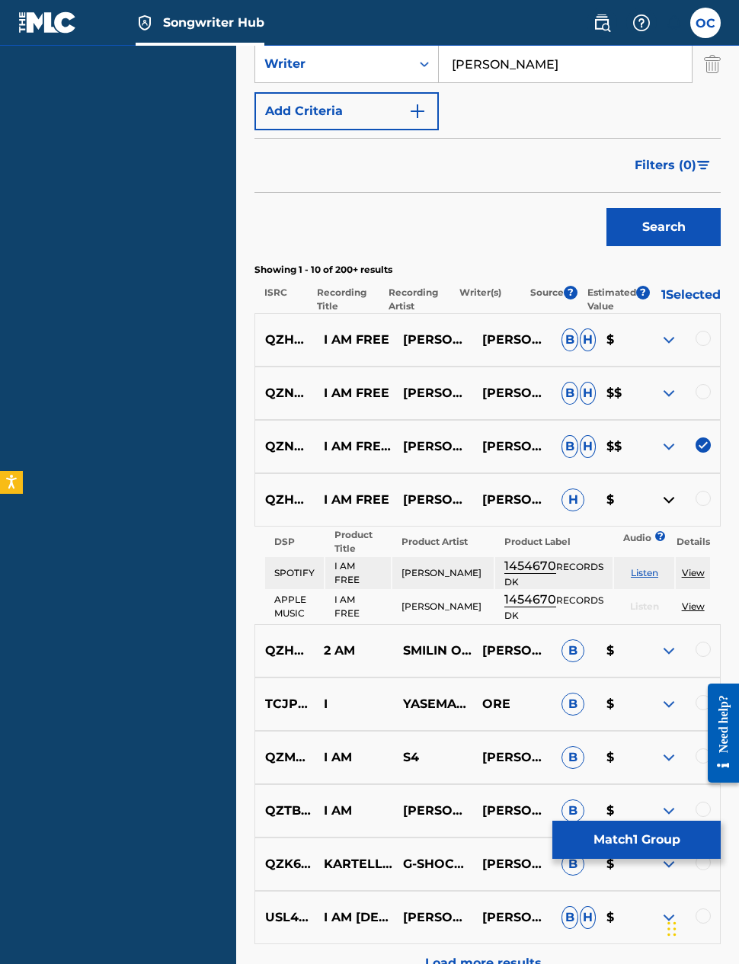
click at [664, 441] on img at bounding box center [669, 447] width 18 height 18
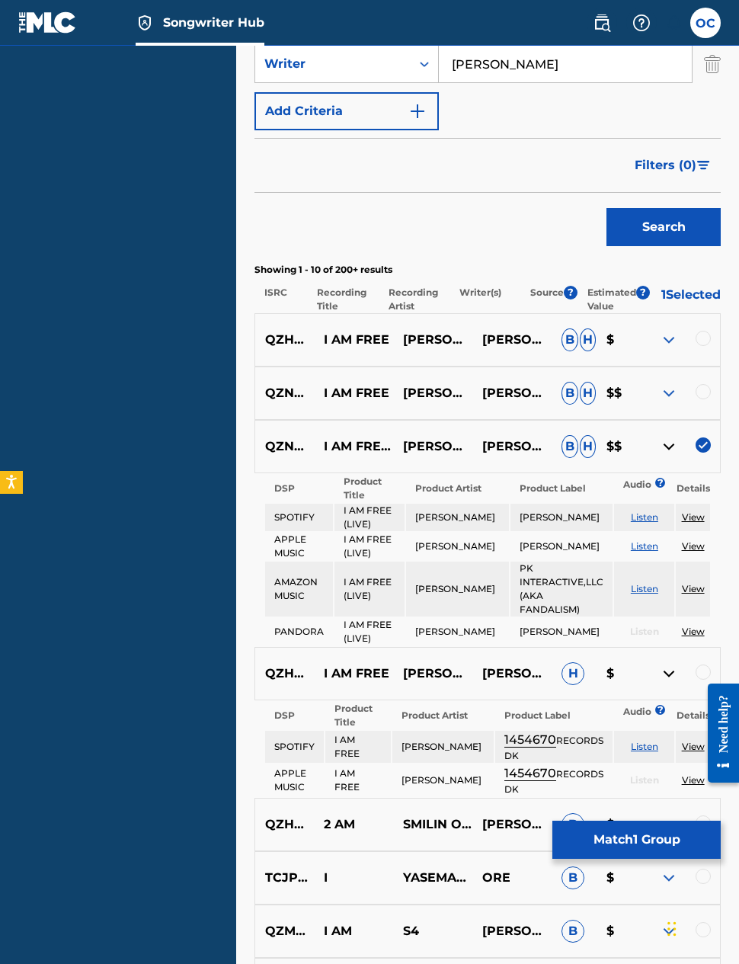
click at [362, 438] on p "I AM FREE (LIVE)" at bounding box center [353, 447] width 79 height 18
click at [647, 859] on button "Match 1 Group" at bounding box center [637, 840] width 168 height 38
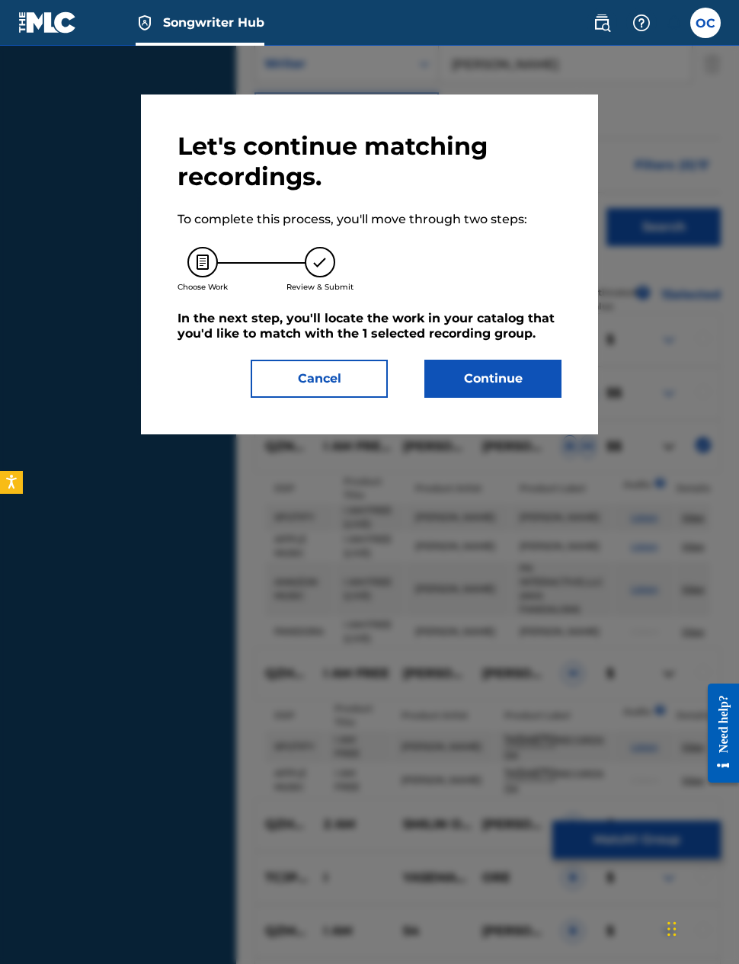
click at [512, 388] on button "Continue" at bounding box center [493, 379] width 137 height 38
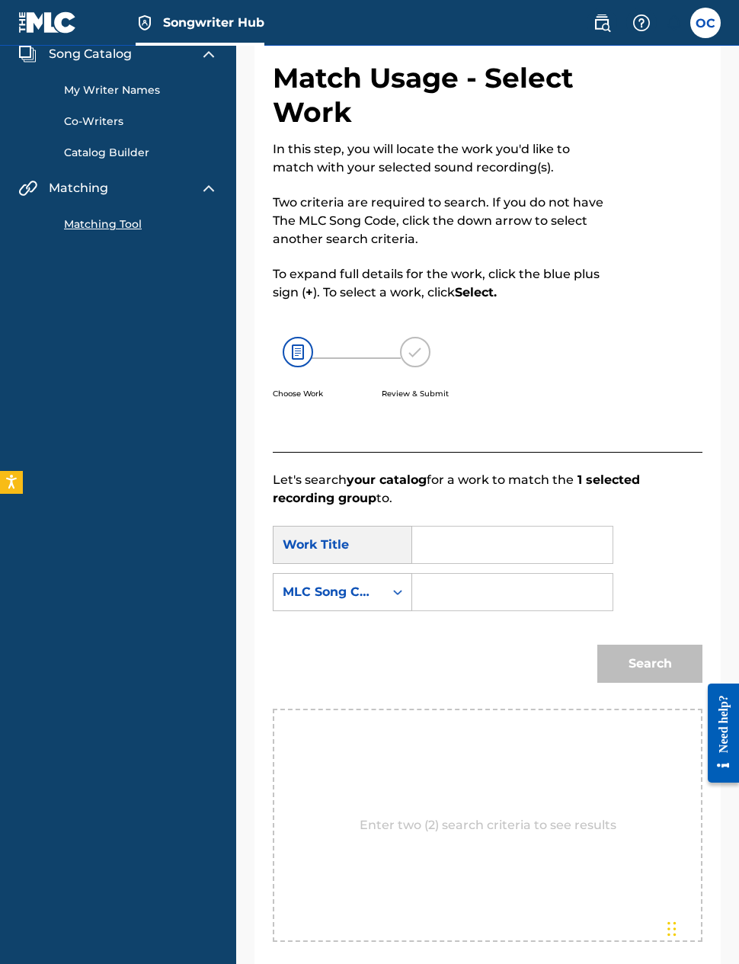
click at [468, 543] on input "Search Form" at bounding box center [512, 545] width 175 height 37
click at [457, 617] on strong "free" at bounding box center [450, 615] width 25 height 14
type input "i am free (live)"
click at [512, 599] on input "Search Form" at bounding box center [512, 592] width 175 height 37
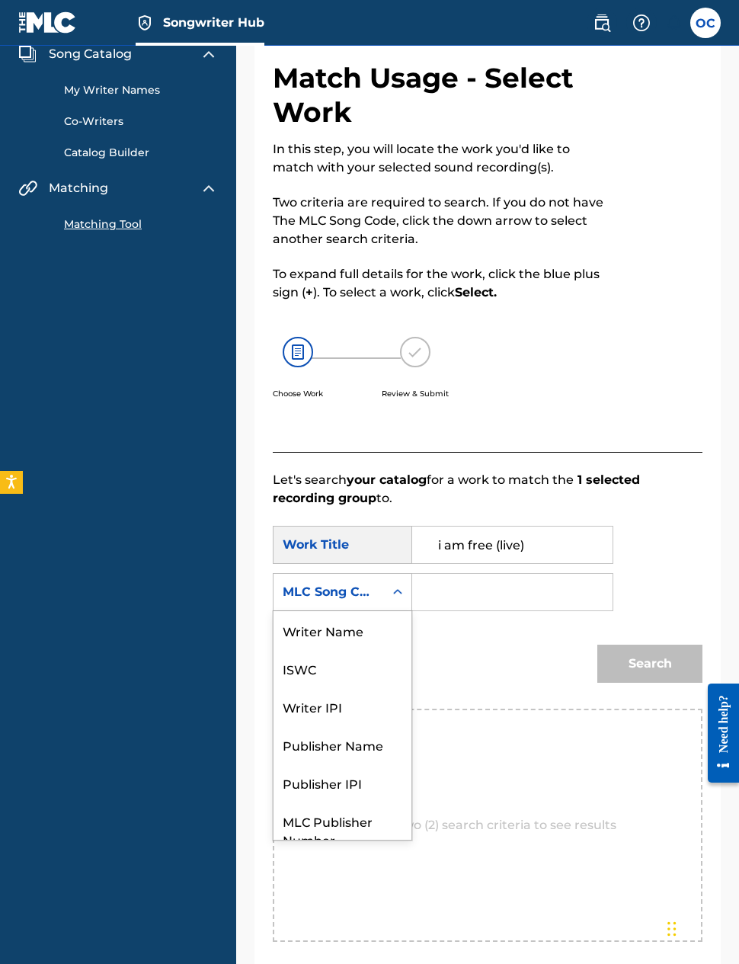
scroll to position [0, 0]
click at [370, 624] on div "Writer Name" at bounding box center [343, 630] width 138 height 38
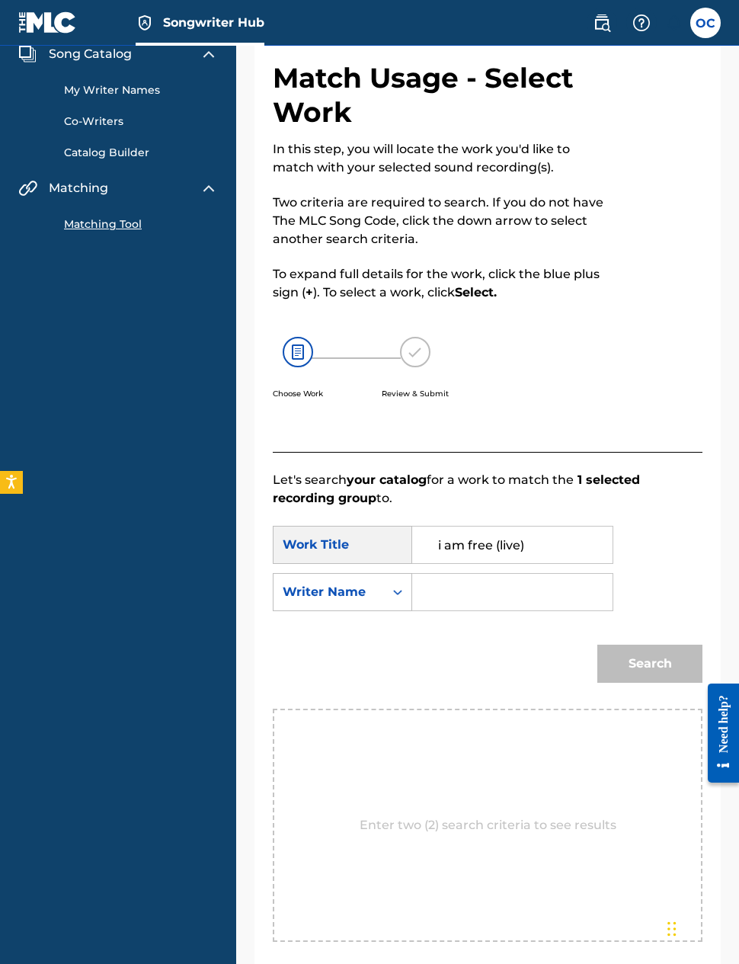
click at [515, 581] on input "Search Form" at bounding box center [512, 592] width 175 height 37
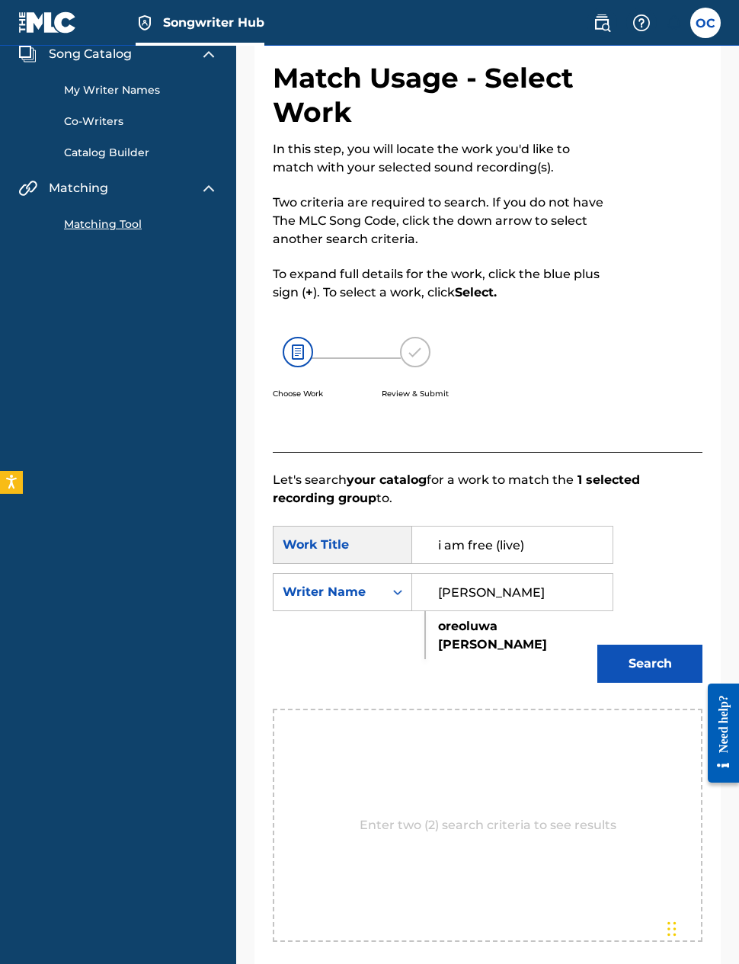
click at [467, 629] on strong "oreoluwa" at bounding box center [467, 626] width 59 height 14
type input "[PERSON_NAME]"
click at [640, 670] on button "Search" at bounding box center [650, 664] width 105 height 38
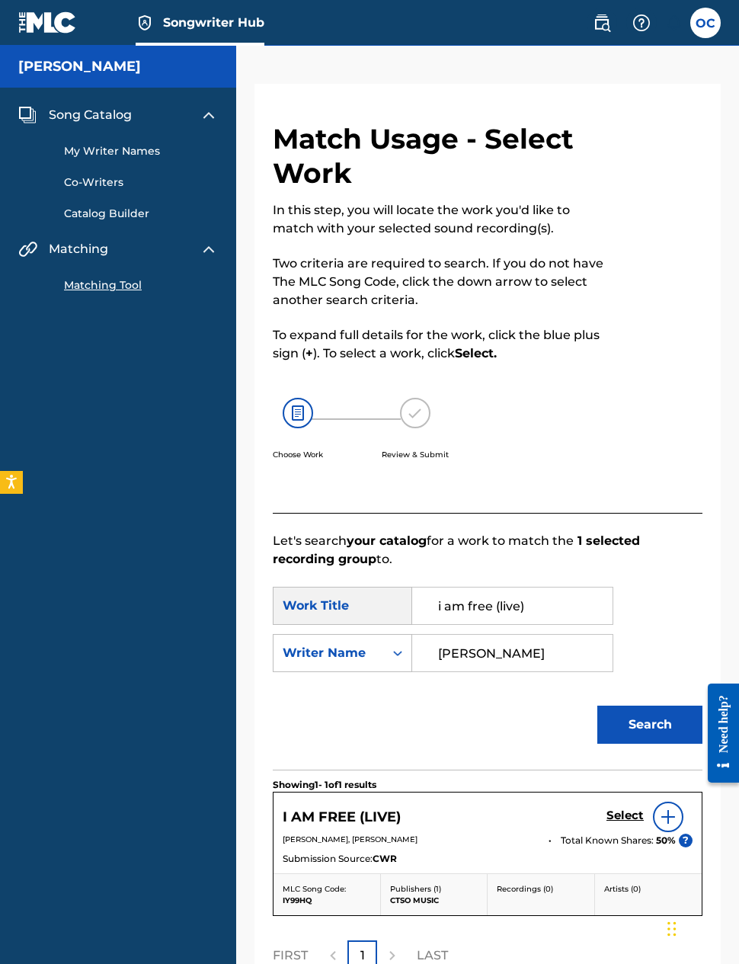
click at [686, 844] on span "?" at bounding box center [686, 841] width 14 height 14
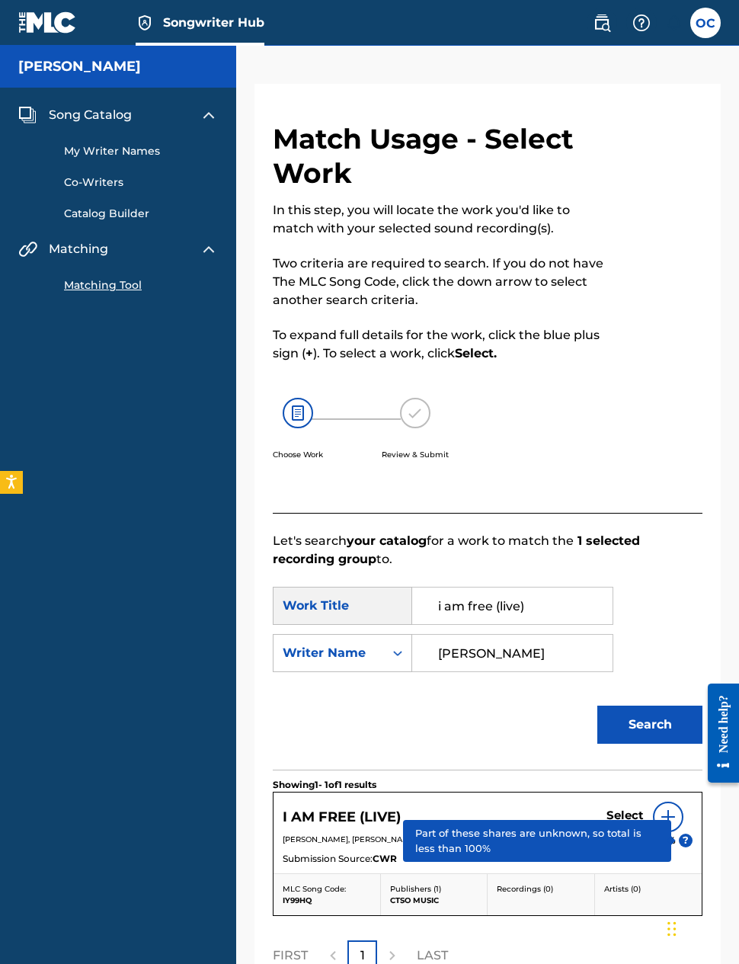
click at [553, 780] on section "Showing 1 - 1 of 1 results" at bounding box center [488, 781] width 430 height 22
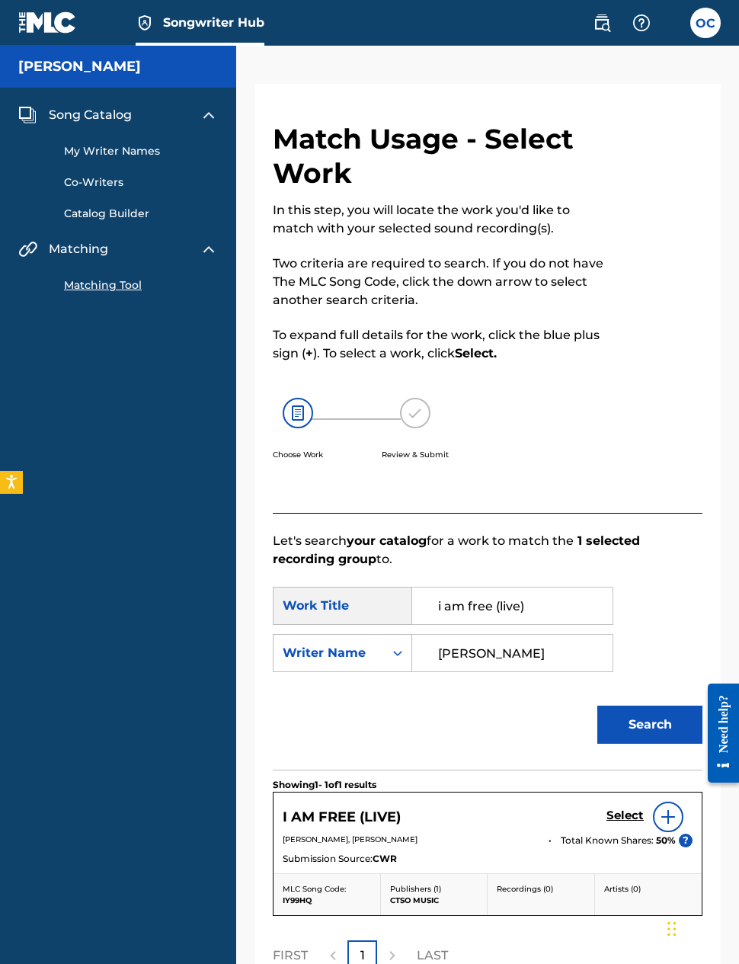
click at [629, 819] on h5 "Select" at bounding box center [625, 816] width 37 height 14
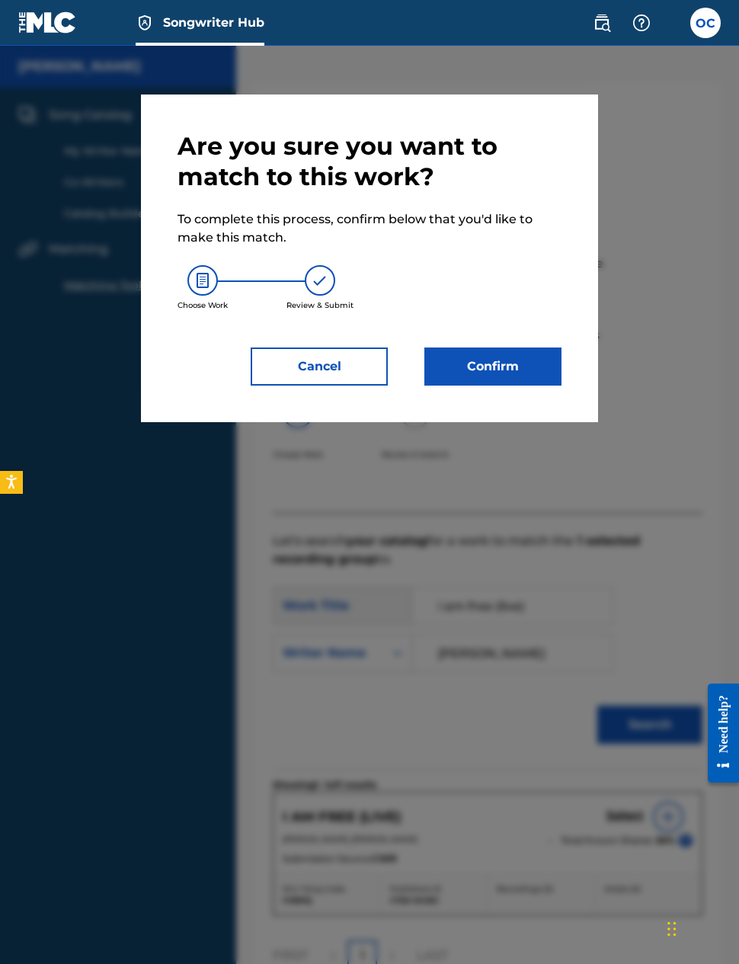
click at [508, 367] on button "Confirm" at bounding box center [493, 367] width 137 height 38
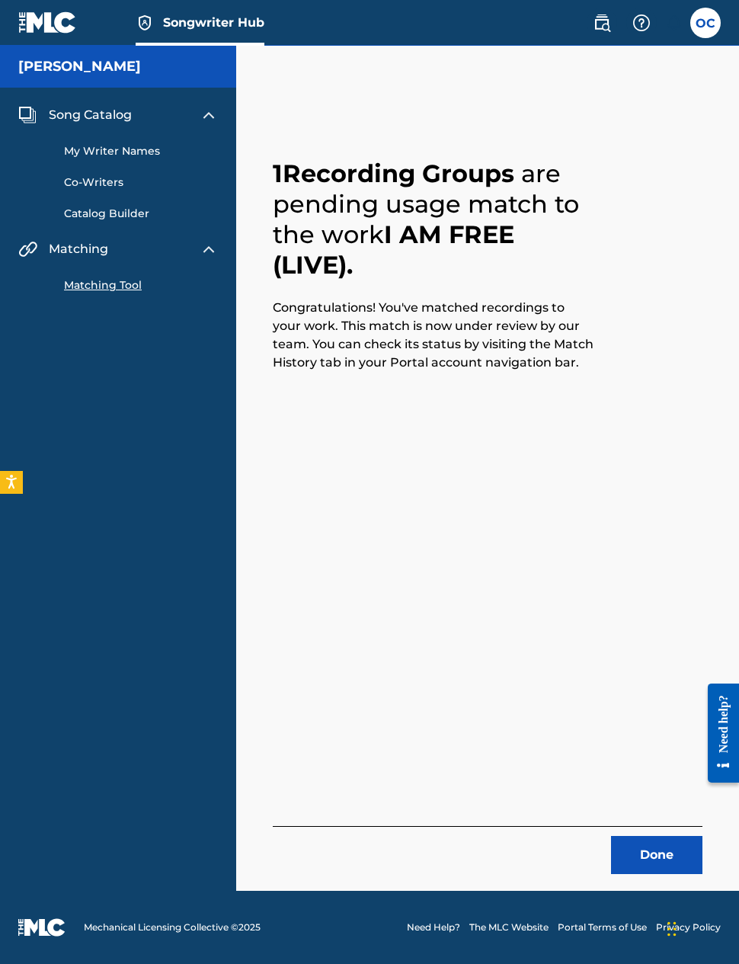
click at [645, 851] on button "Done" at bounding box center [656, 855] width 91 height 38
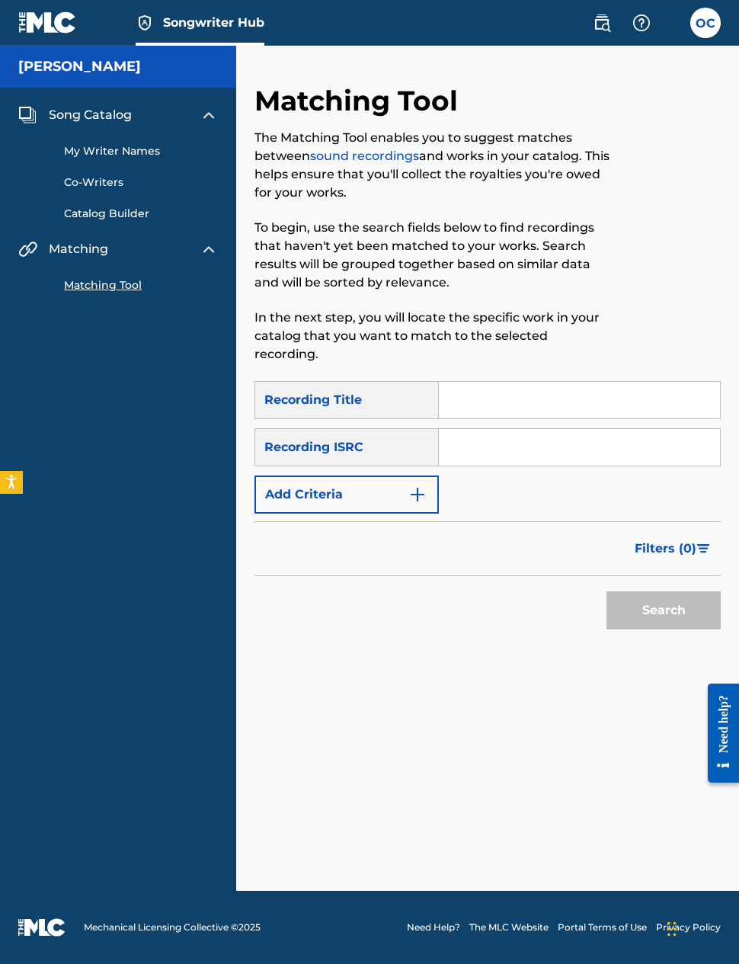
click at [711, 26] on label at bounding box center [706, 23] width 30 height 30
click at [706, 23] on input "OC [PERSON_NAME] [EMAIL_ADDRESS][DOMAIN_NAME] Notification Preferences Profile …" at bounding box center [706, 23] width 0 height 0
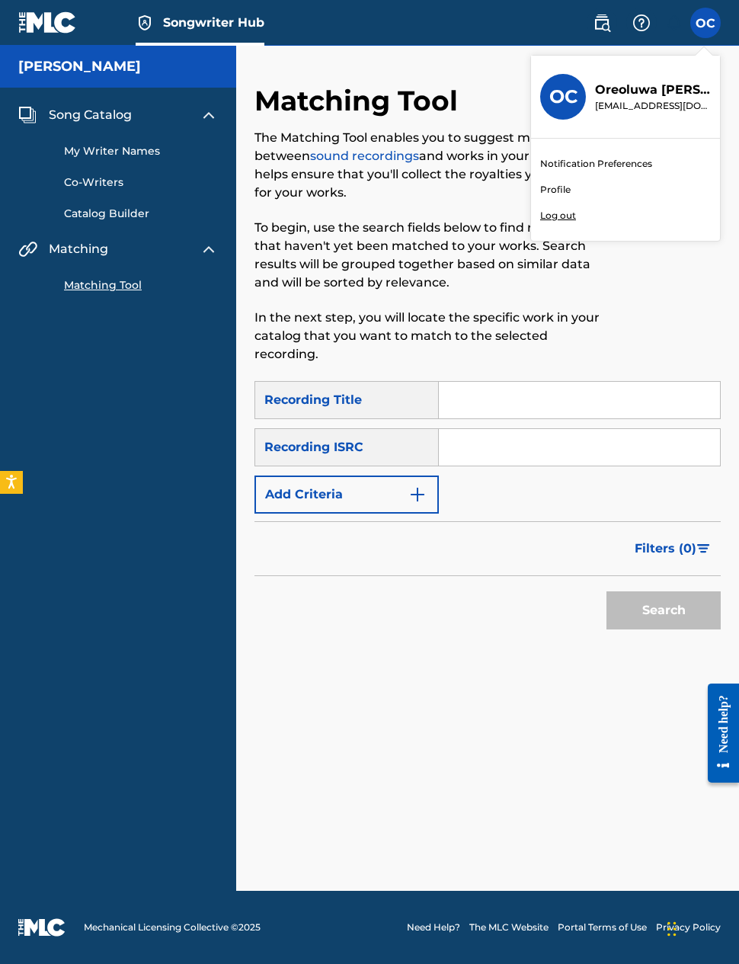
click at [557, 194] on link "Profile" at bounding box center [555, 190] width 30 height 14
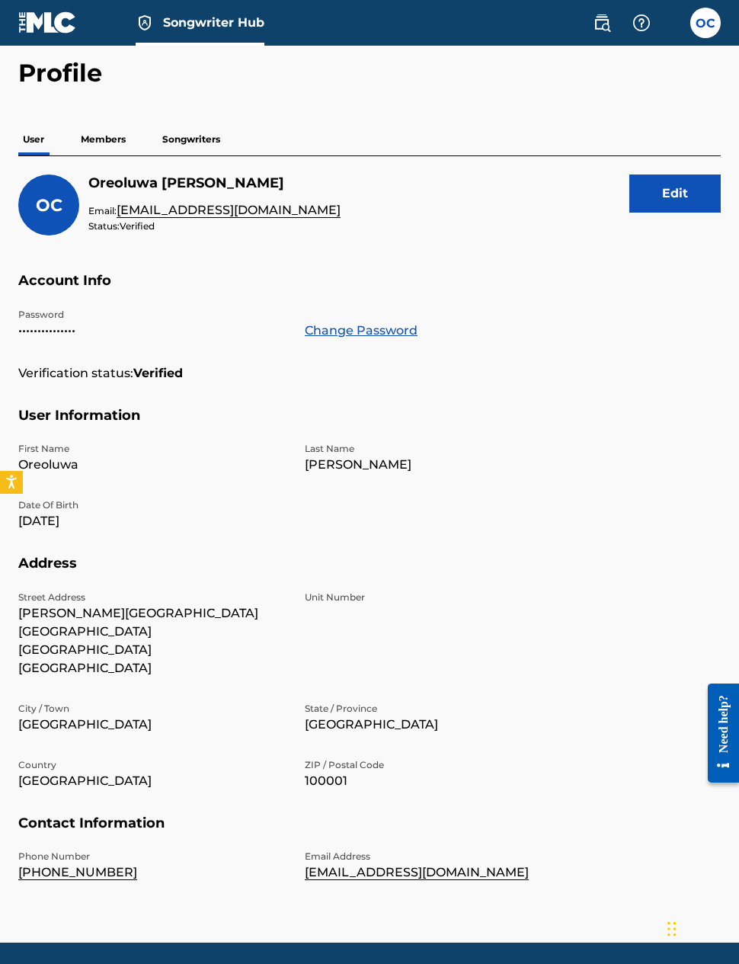
click at [109, 152] on p "Members" at bounding box center [103, 139] width 54 height 32
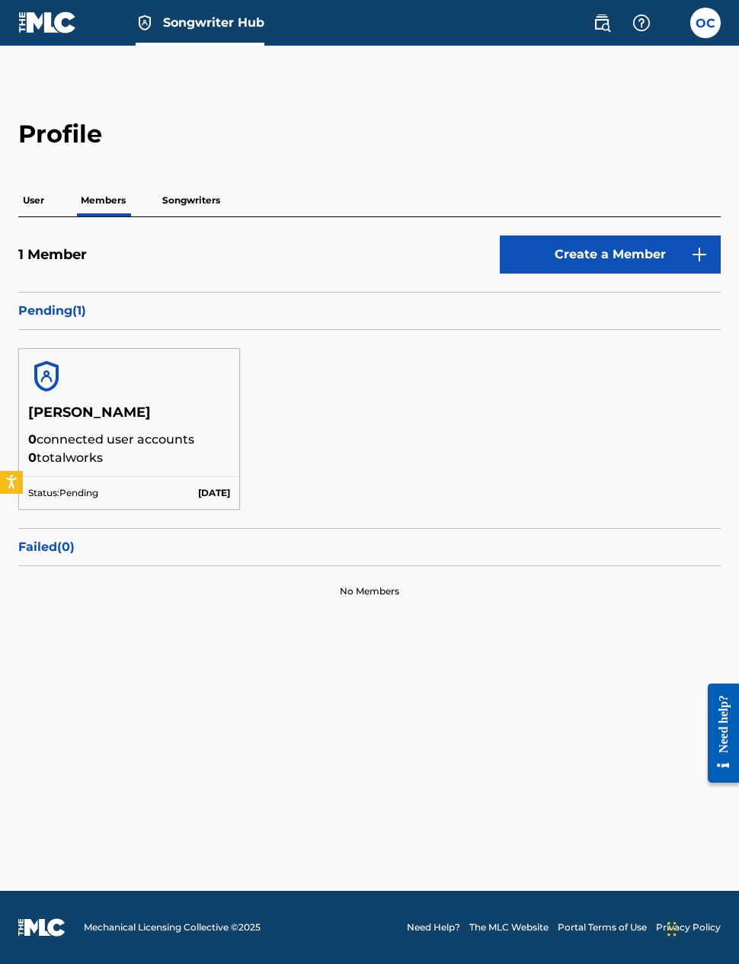
click at [75, 317] on p "Pending ( 1 )" at bounding box center [369, 311] width 703 height 18
click at [80, 317] on p "Pending ( 1 )" at bounding box center [369, 311] width 703 height 18
click at [59, 308] on p "Pending ( 1 )" at bounding box center [369, 311] width 703 height 18
click at [59, 307] on p "Pending ( 1 )" at bounding box center [369, 311] width 703 height 18
click at [59, 310] on p "Pending ( 1 )" at bounding box center [369, 311] width 703 height 18
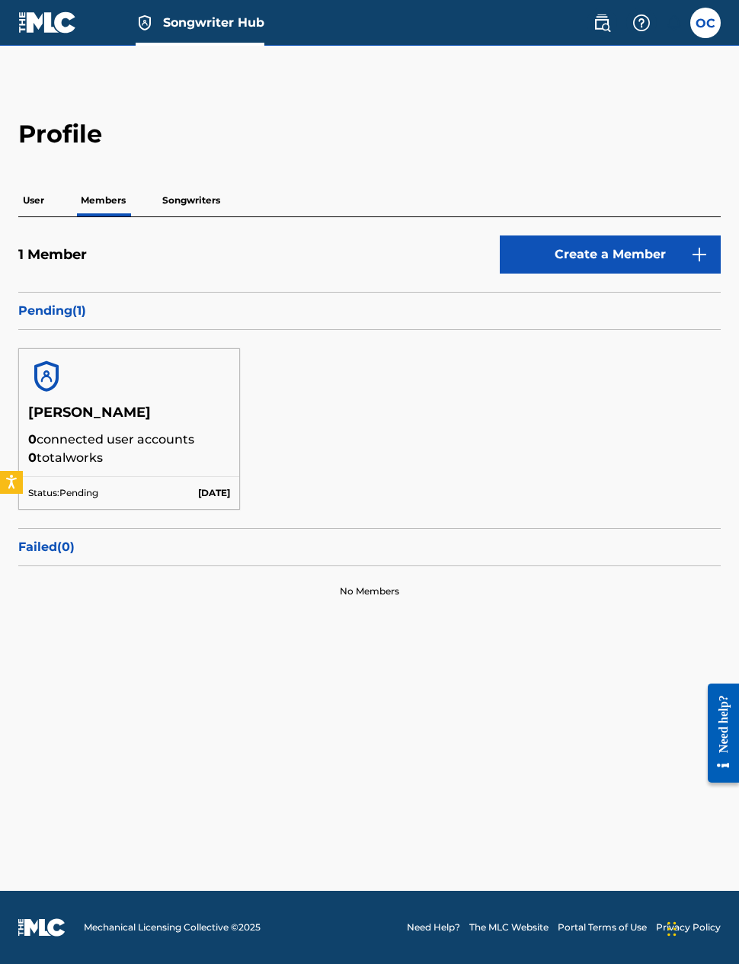
click at [204, 201] on p "Songwriters" at bounding box center [191, 200] width 67 height 32
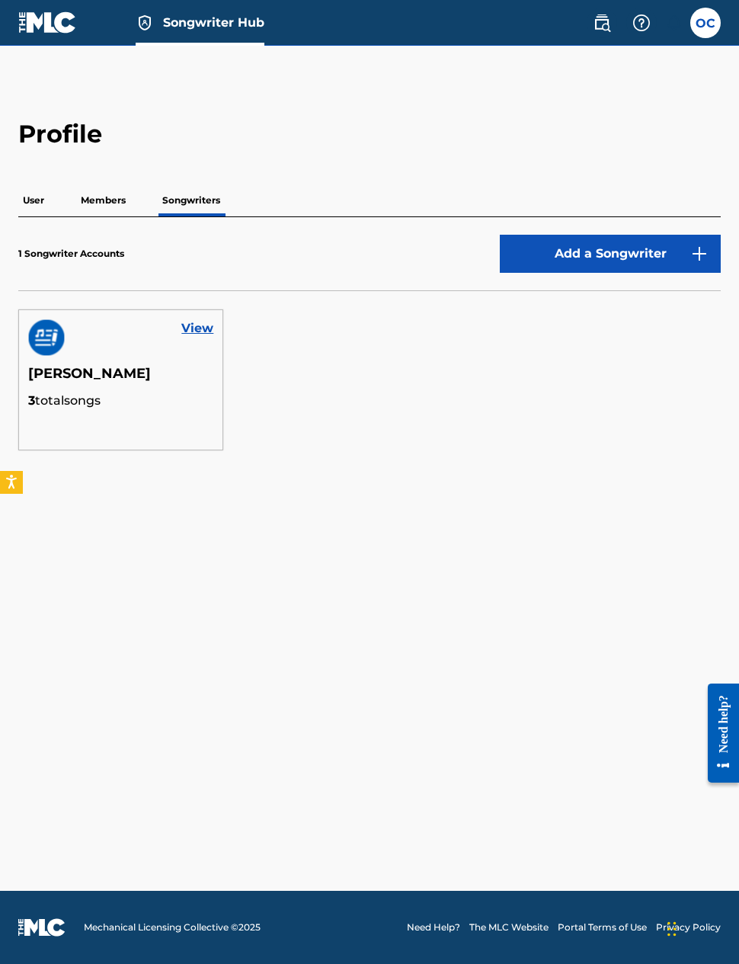
click at [189, 330] on link "View" at bounding box center [197, 328] width 32 height 18
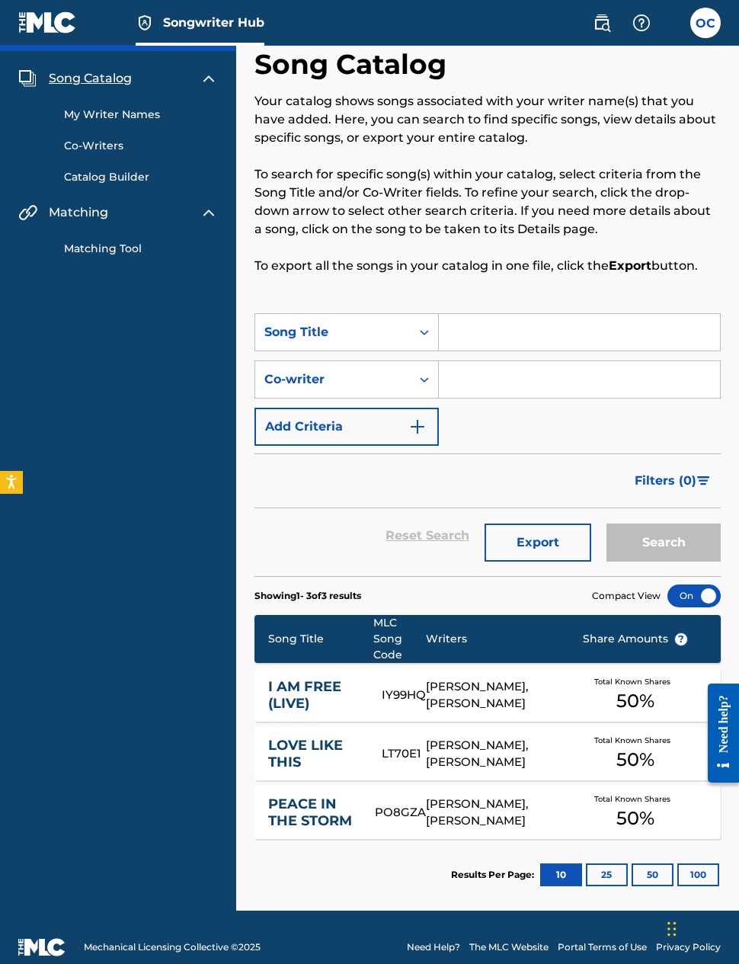
scroll to position [61, 0]
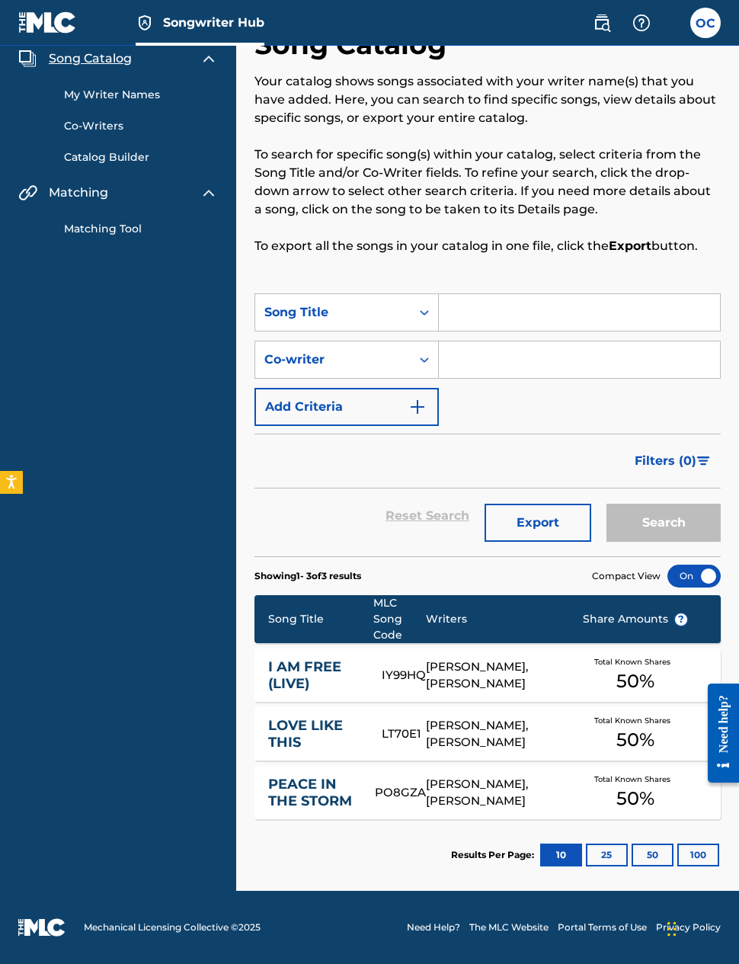
click at [487, 671] on div "[PERSON_NAME], [PERSON_NAME]" at bounding box center [492, 676] width 133 height 34
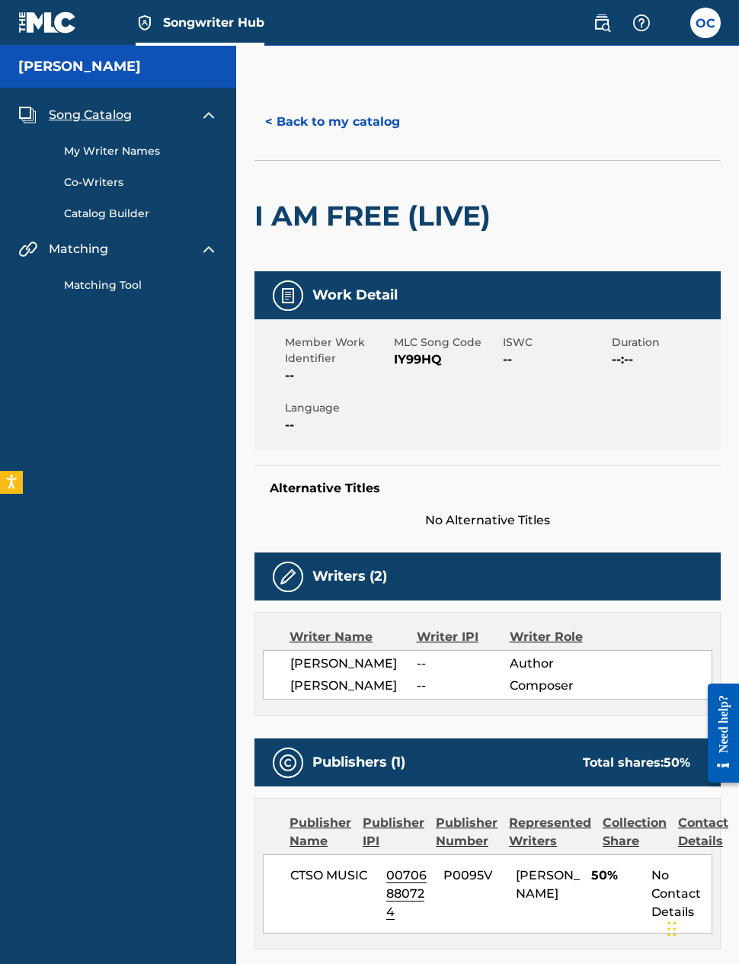
click at [141, 217] on link "Catalog Builder" at bounding box center [141, 214] width 154 height 16
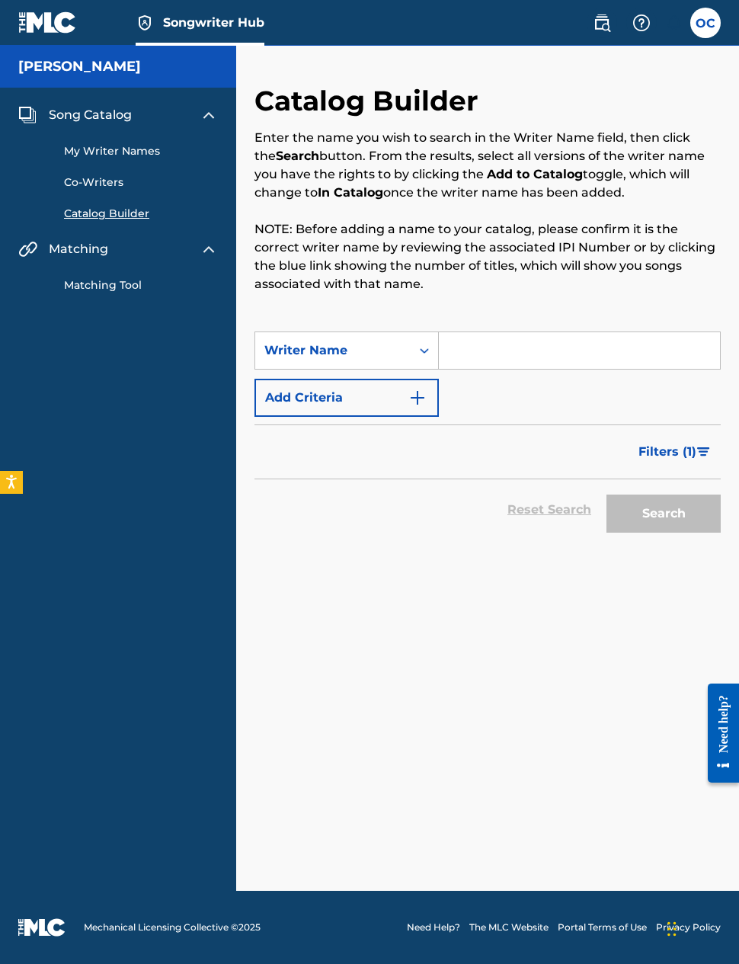
click at [472, 361] on input "Search Form" at bounding box center [579, 350] width 281 height 37
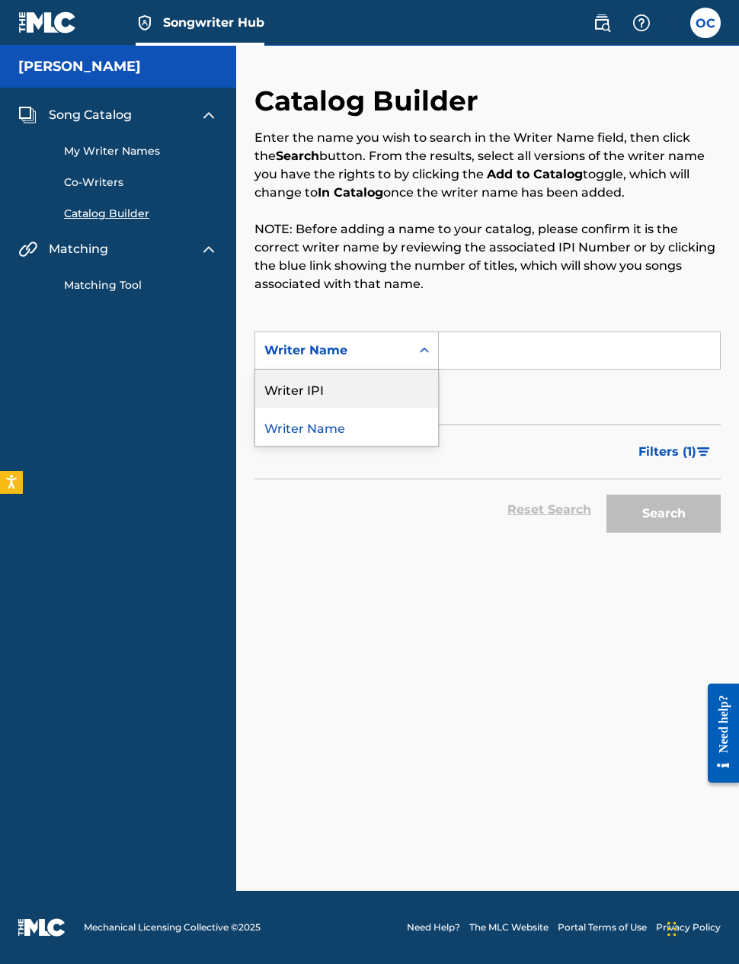
click at [390, 390] on div "Writer IPI" at bounding box center [346, 389] width 183 height 38
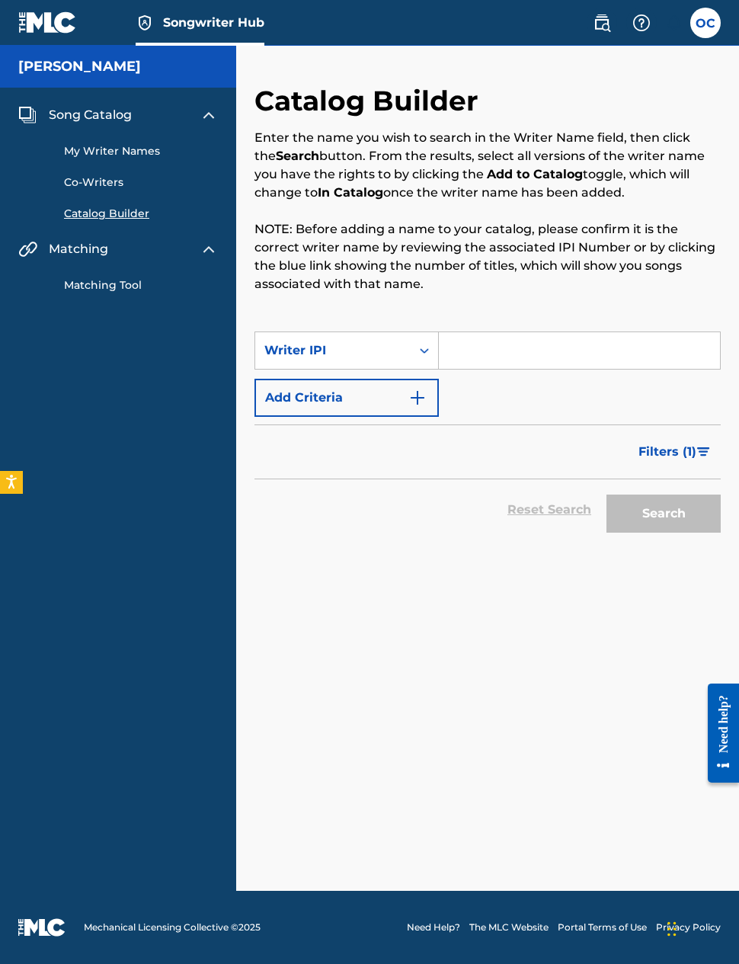
click at [514, 346] on input "Search Form" at bounding box center [579, 350] width 281 height 37
paste input "01312368871"
click at [647, 527] on button "Search" at bounding box center [664, 514] width 114 height 38
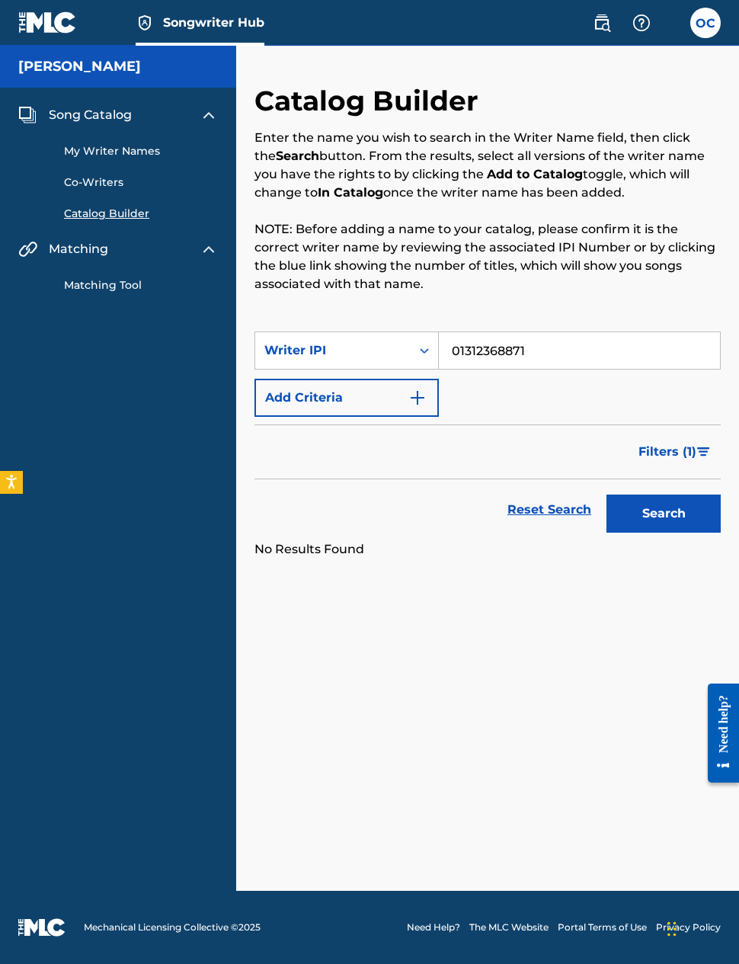
click at [589, 358] on input "01312368871" at bounding box center [579, 350] width 281 height 37
type input "0"
click at [494, 354] on input "Search Form" at bounding box center [579, 350] width 281 height 37
paste input "01312368773"
type input "01312368773"
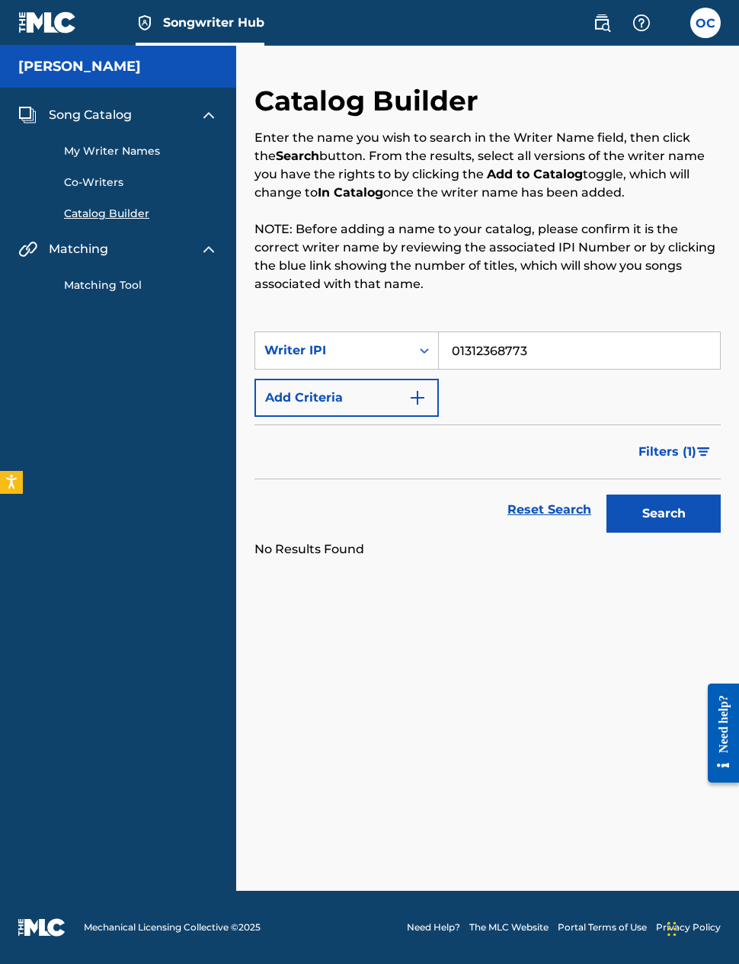
click at [672, 514] on button "Search" at bounding box center [664, 514] width 114 height 38
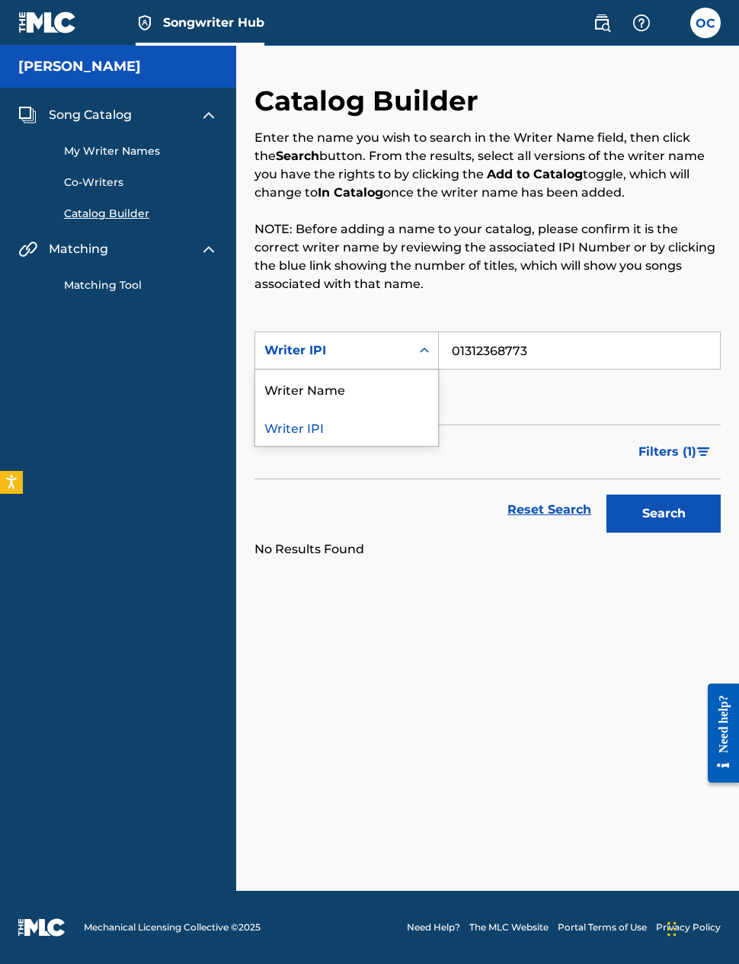
click at [393, 383] on div "Writer Name" at bounding box center [346, 389] width 183 height 38
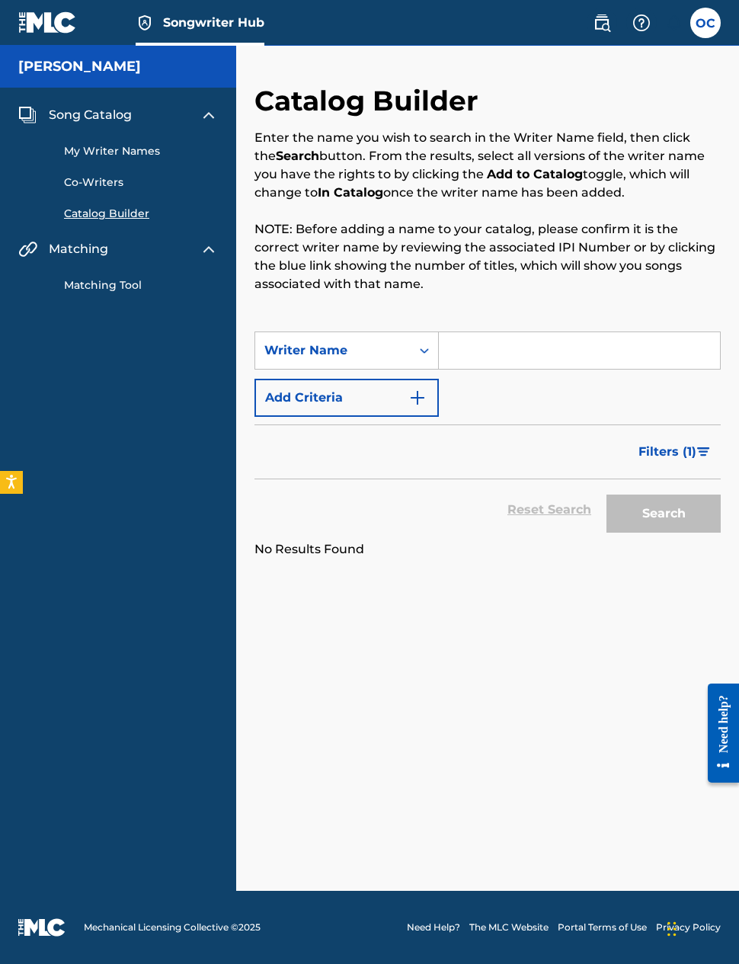
click at [418, 400] on img "Search Form" at bounding box center [418, 398] width 18 height 18
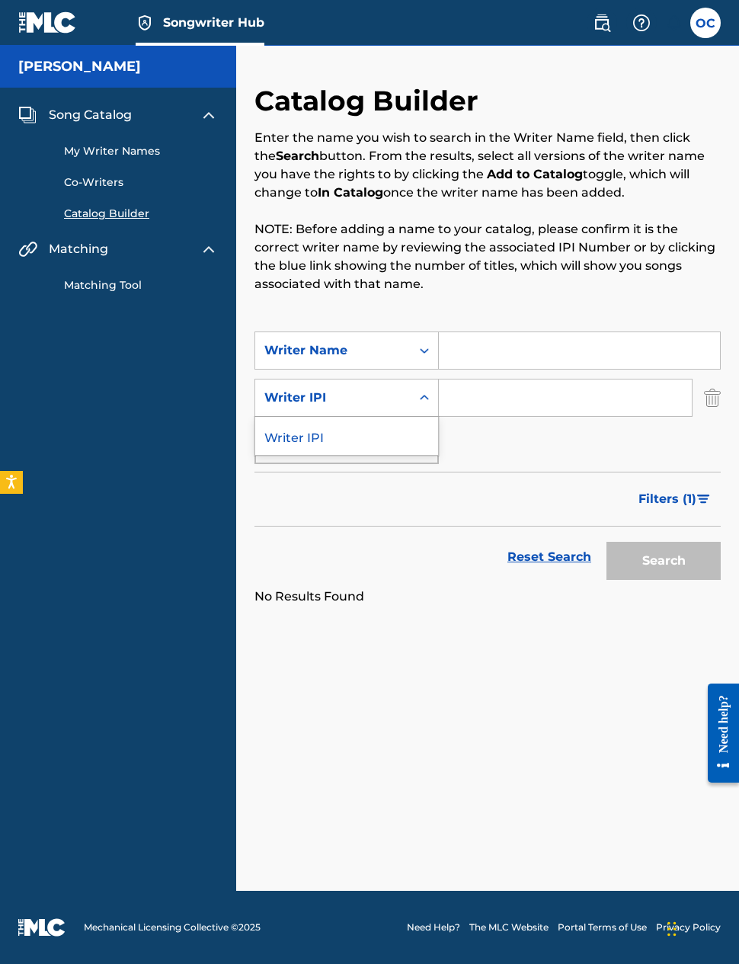
click at [408, 441] on div "Writer IPI" at bounding box center [346, 436] width 183 height 38
click at [496, 348] on input "Search Form" at bounding box center [579, 350] width 281 height 37
click at [88, 184] on link "Co-Writers" at bounding box center [141, 183] width 154 height 16
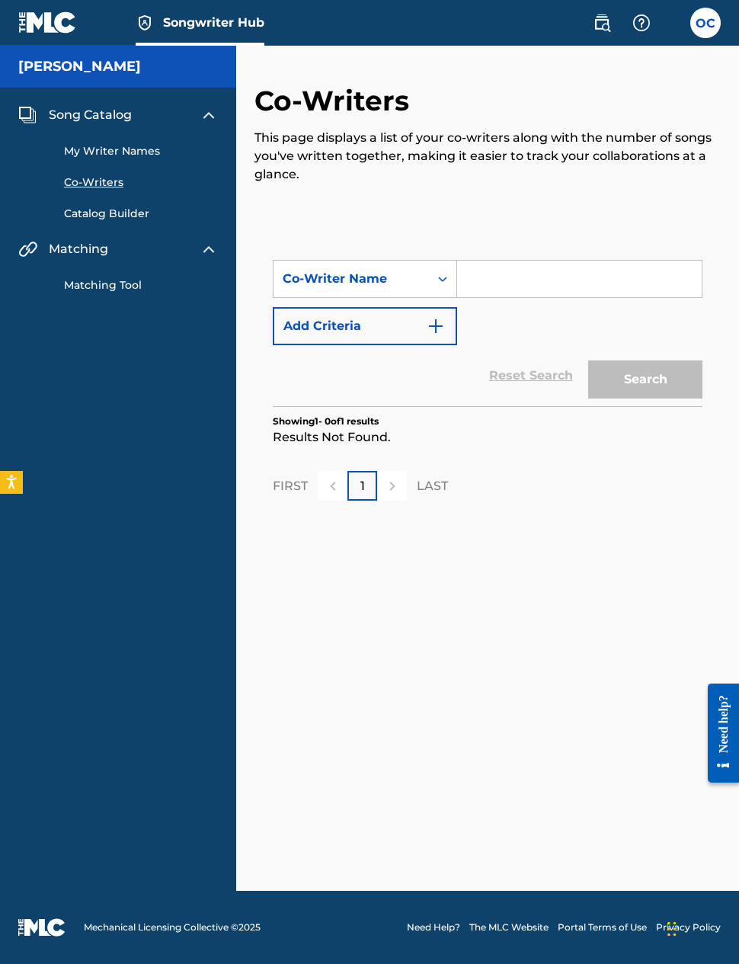
click at [606, 28] on img at bounding box center [602, 23] width 18 height 18
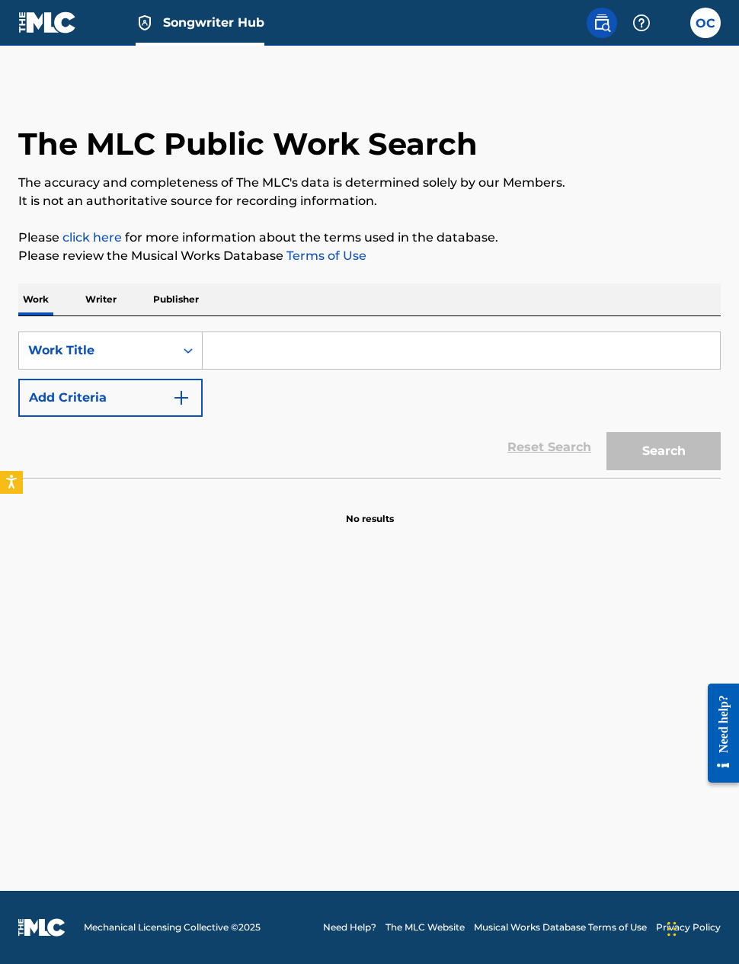
click at [97, 302] on p "Writer" at bounding box center [101, 300] width 40 height 32
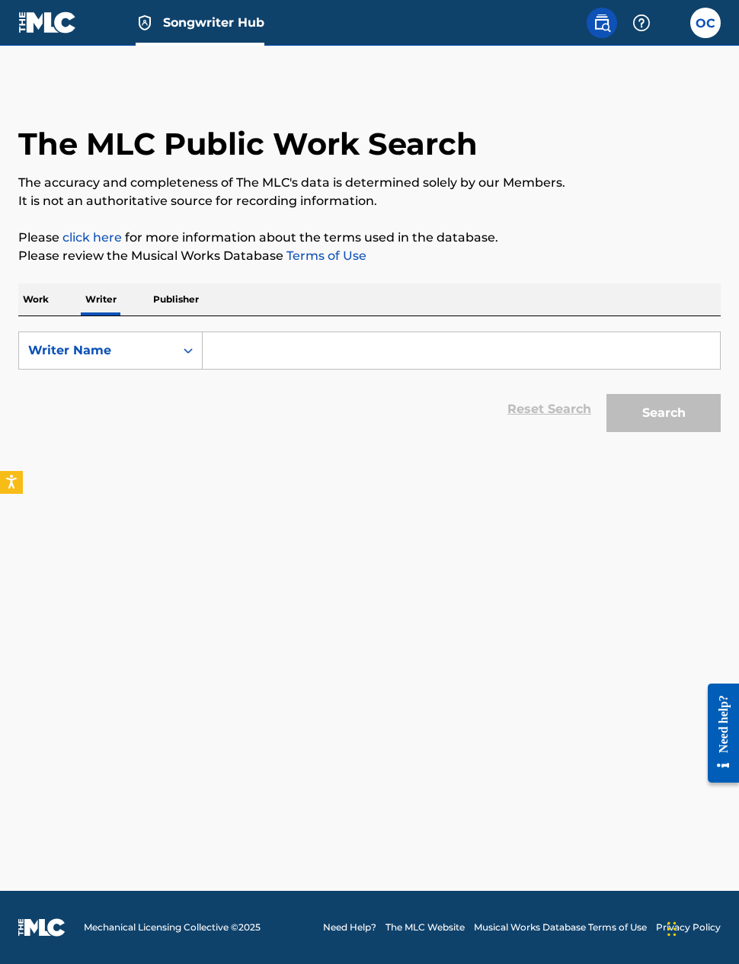
click at [250, 350] on input "Search Form" at bounding box center [462, 350] width 518 height 37
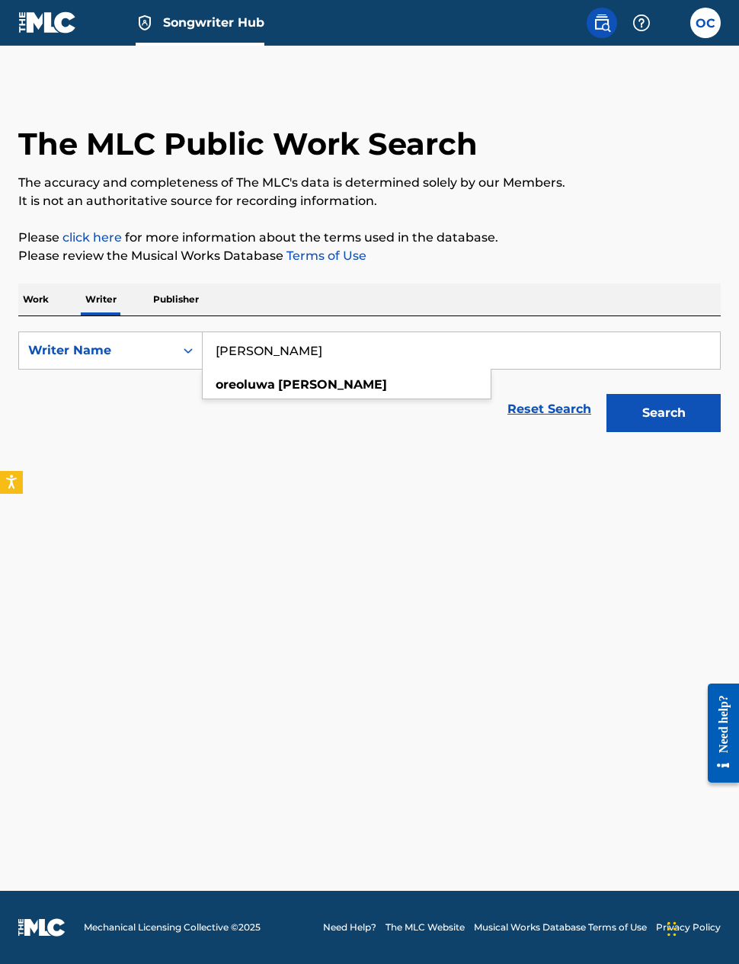
type input "[PERSON_NAME]"
click at [664, 413] on button "Search" at bounding box center [664, 413] width 114 height 38
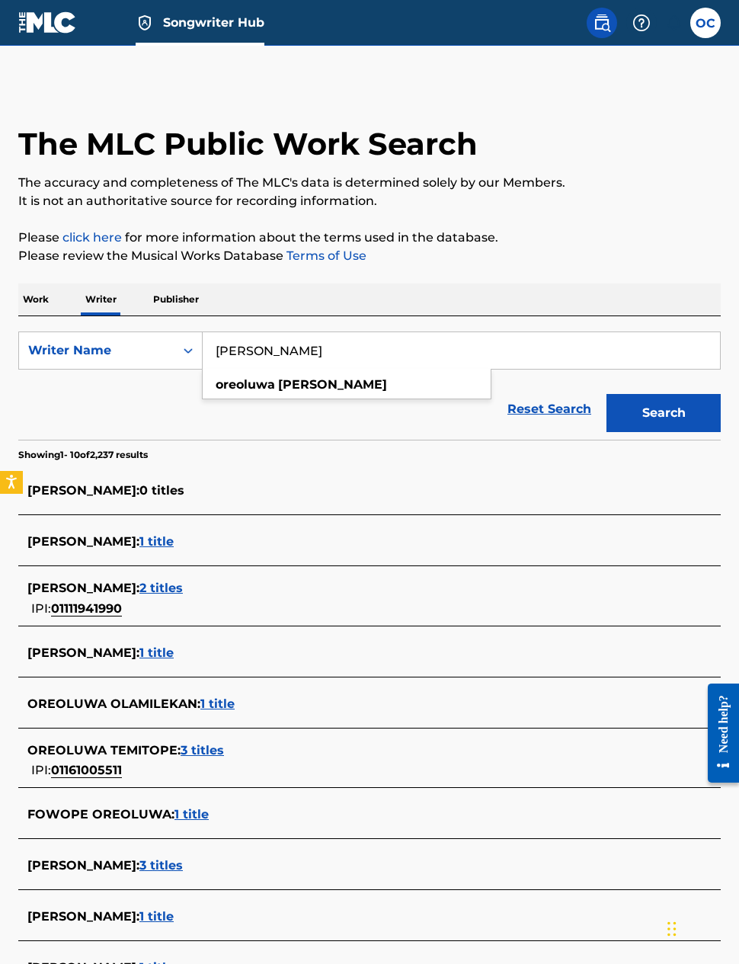
click at [459, 431] on div "Reset Search Search" at bounding box center [369, 409] width 703 height 61
click at [642, 22] on img at bounding box center [642, 23] width 18 height 18
click at [716, 18] on label at bounding box center [706, 23] width 30 height 30
click at [706, 23] on input "OC [PERSON_NAME] [EMAIL_ADDRESS][DOMAIN_NAME] Notification Preferences Profile …" at bounding box center [706, 23] width 0 height 0
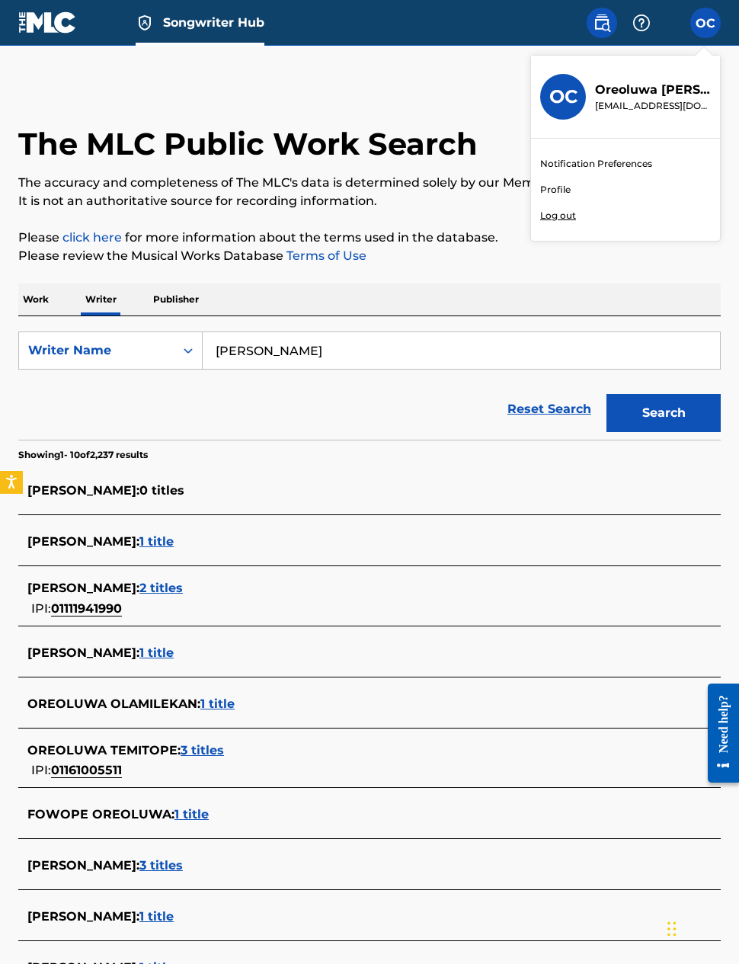
click at [384, 89] on div "The MLC Public Work Search" at bounding box center [369, 136] width 703 height 104
click at [197, 29] on span "Songwriter Hub" at bounding box center [213, 23] width 101 height 18
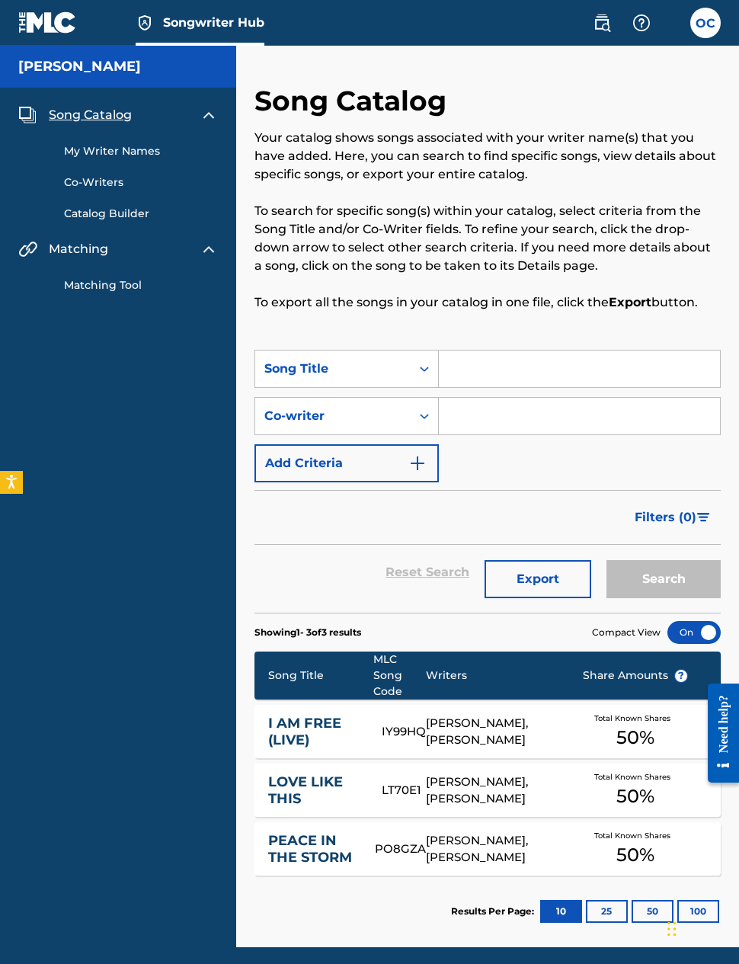
click at [75, 19] on img at bounding box center [47, 22] width 59 height 22
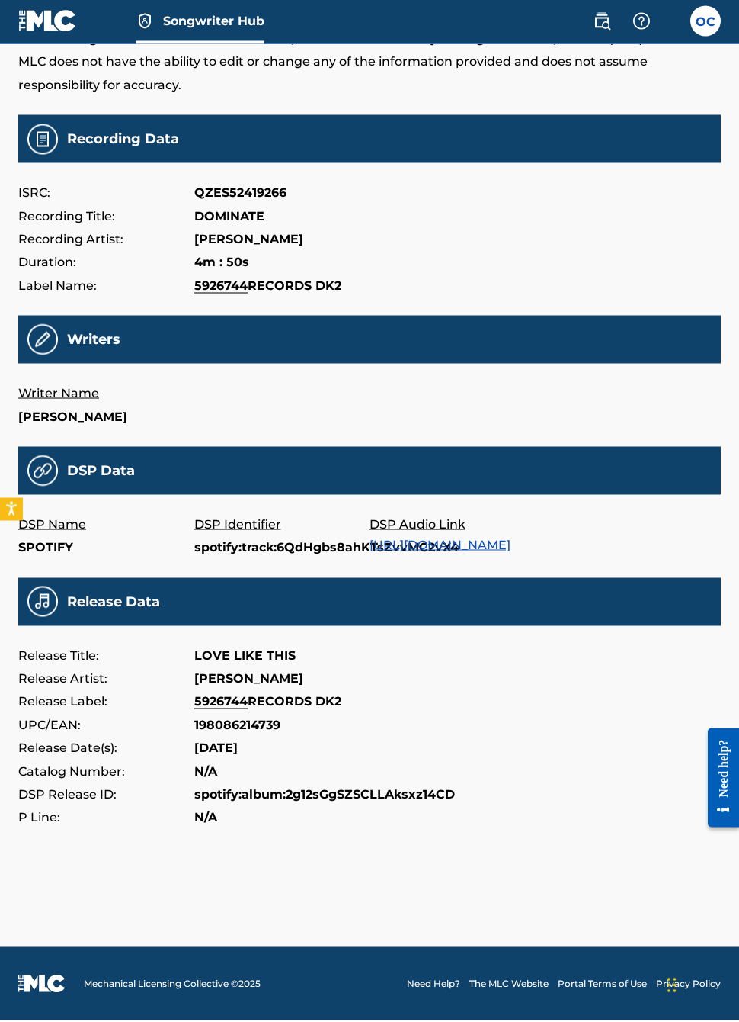
scroll to position [148, 0]
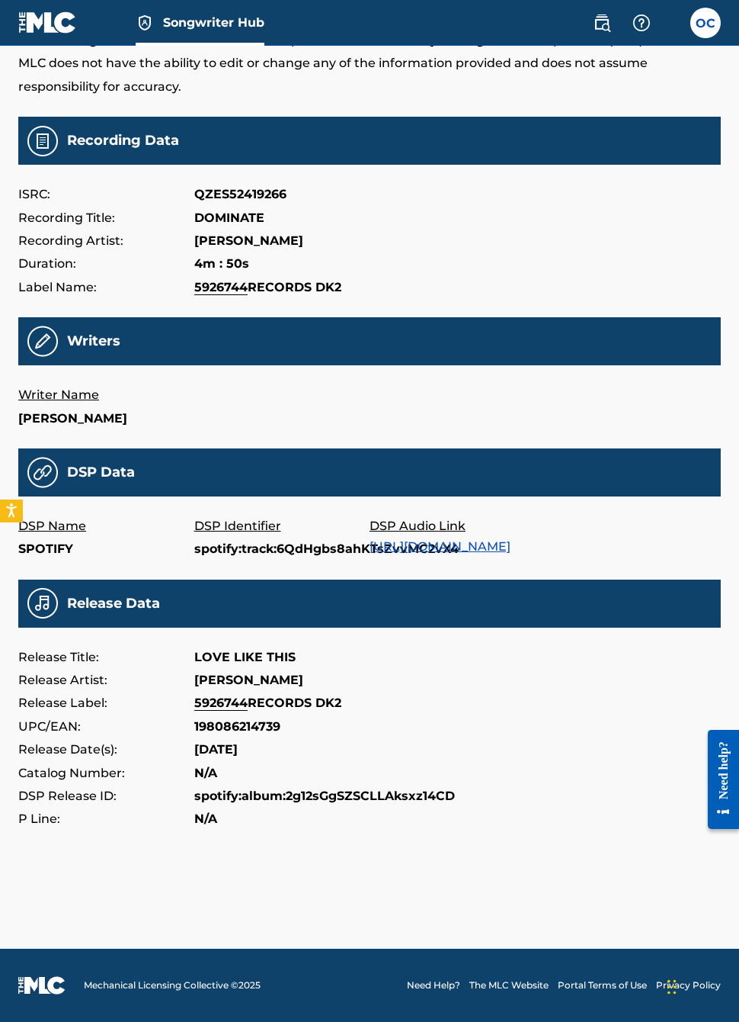
click at [63, 383] on p "Writer Name" at bounding box center [106, 394] width 176 height 23
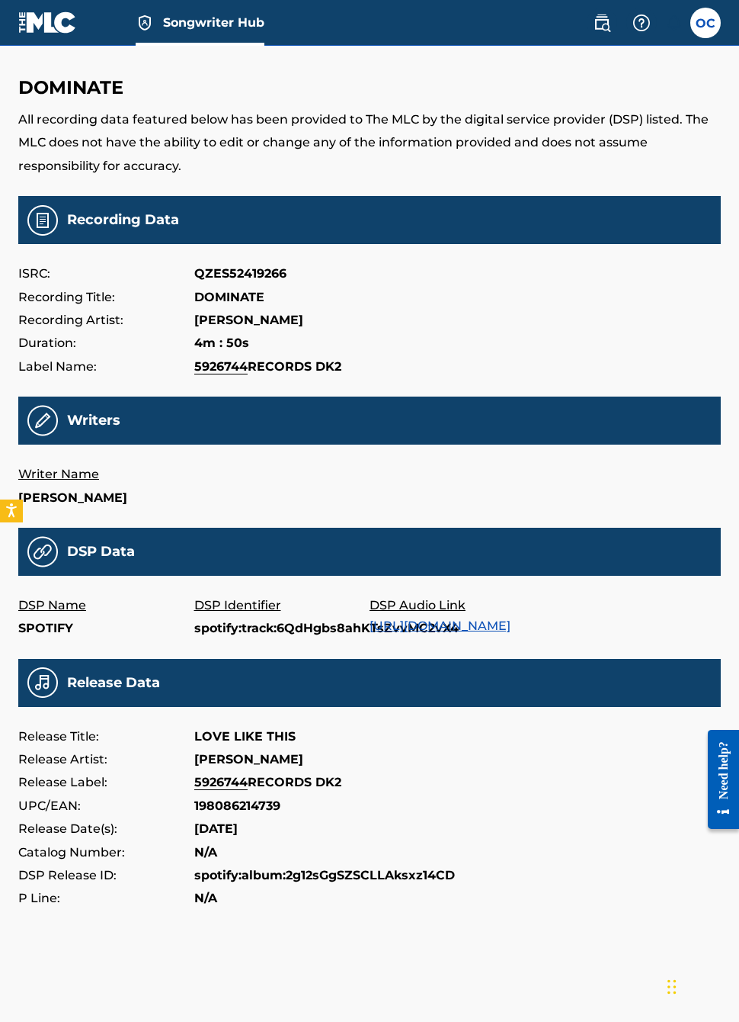
scroll to position [0, 0]
